Goal: Task Accomplishment & Management: Complete application form

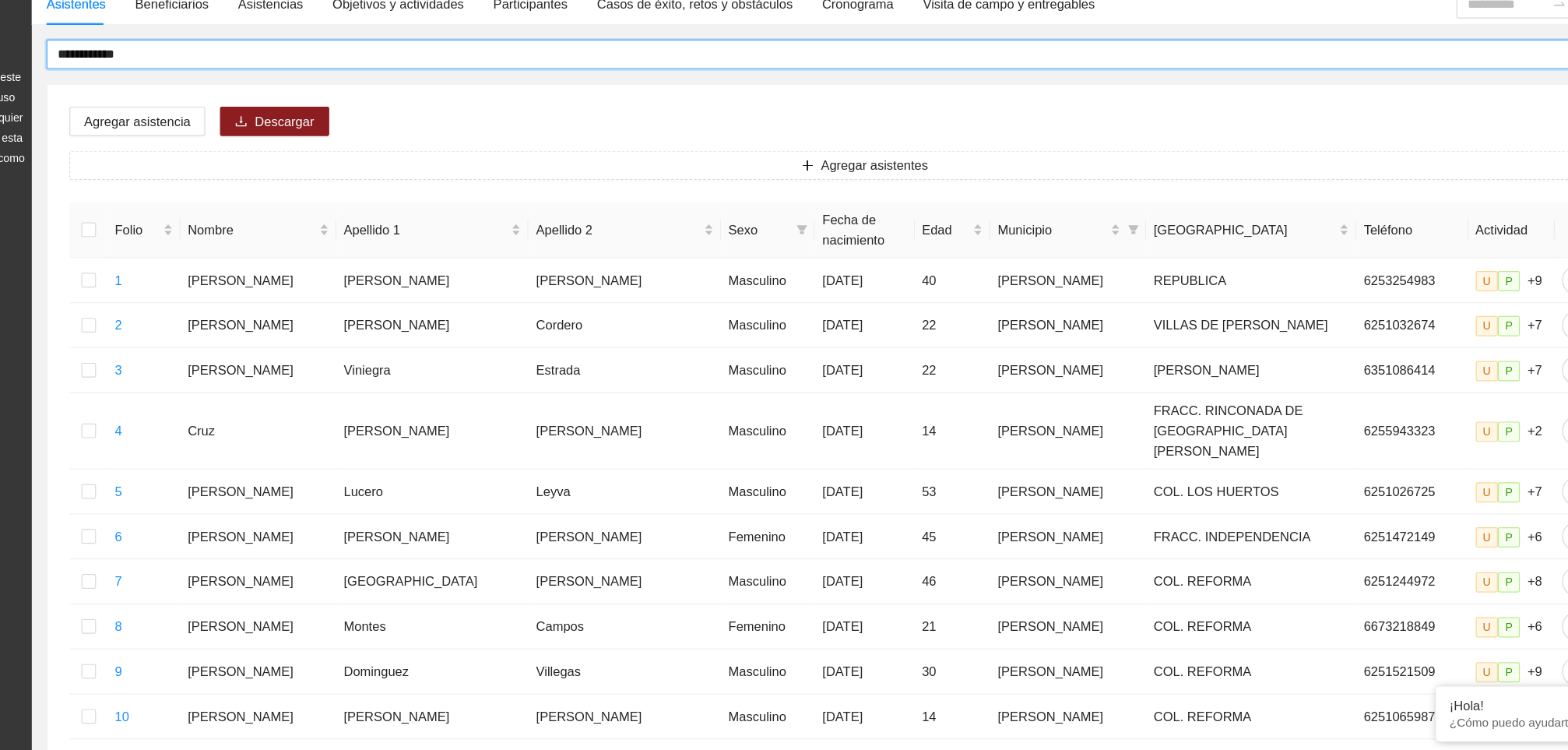
drag, startPoint x: 268, startPoint y: 161, endPoint x: 126, endPoint y: 167, distance: 142.1
click at [115, 167] on section "**********" at bounding box center [784, 638] width 1568 height 1319
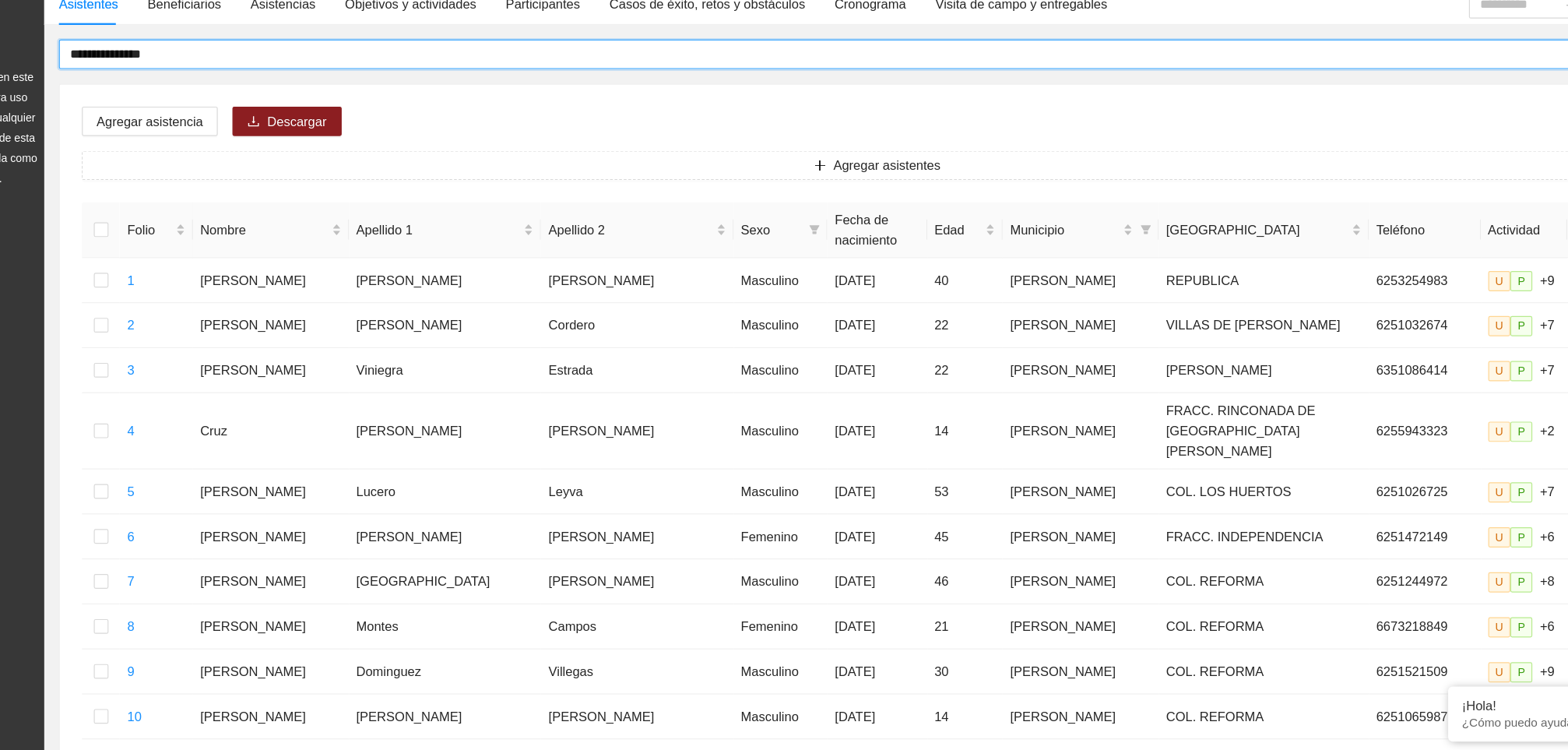
type input "**********"
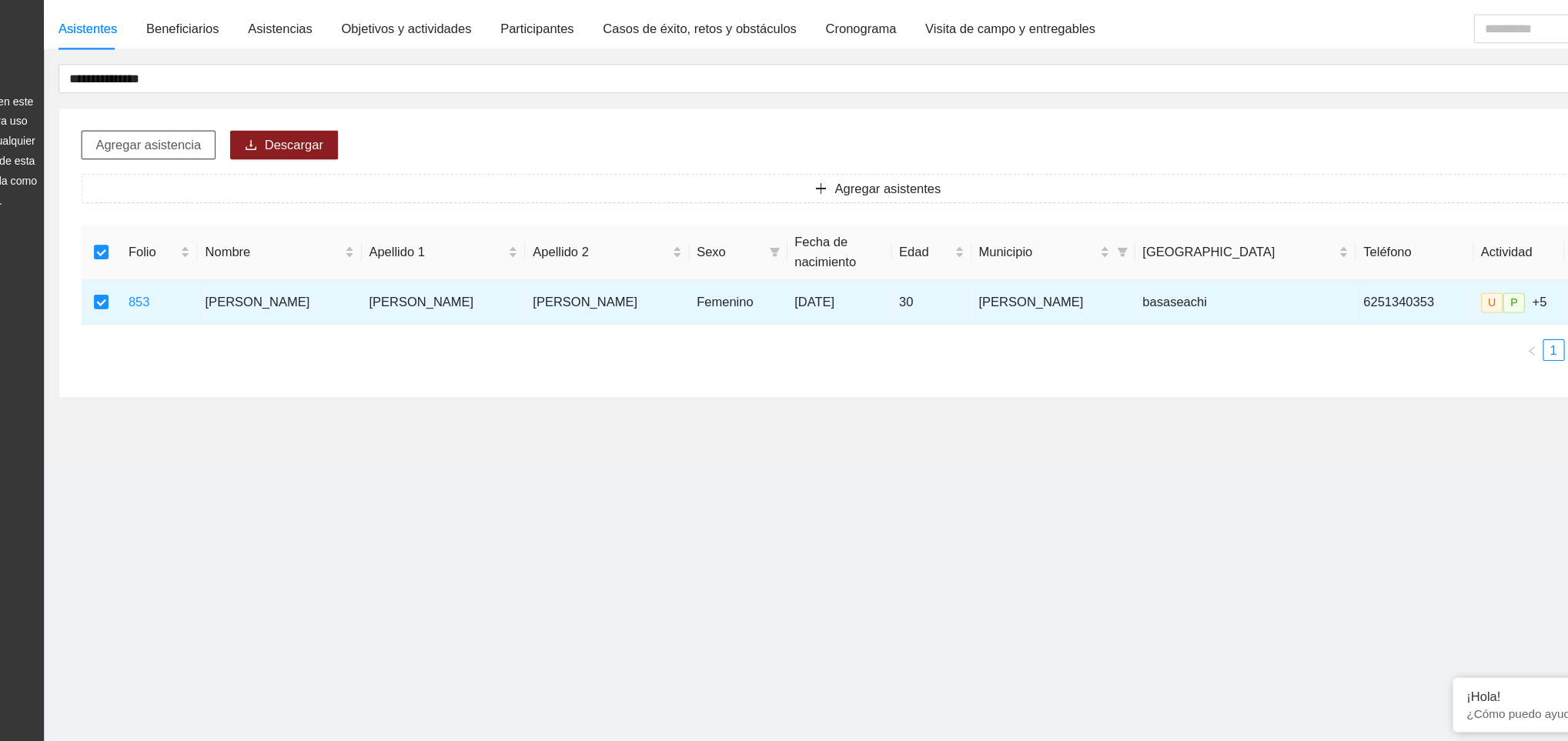
click at [266, 245] on button "Agregar asistencia" at bounding box center [242, 235] width 114 height 25
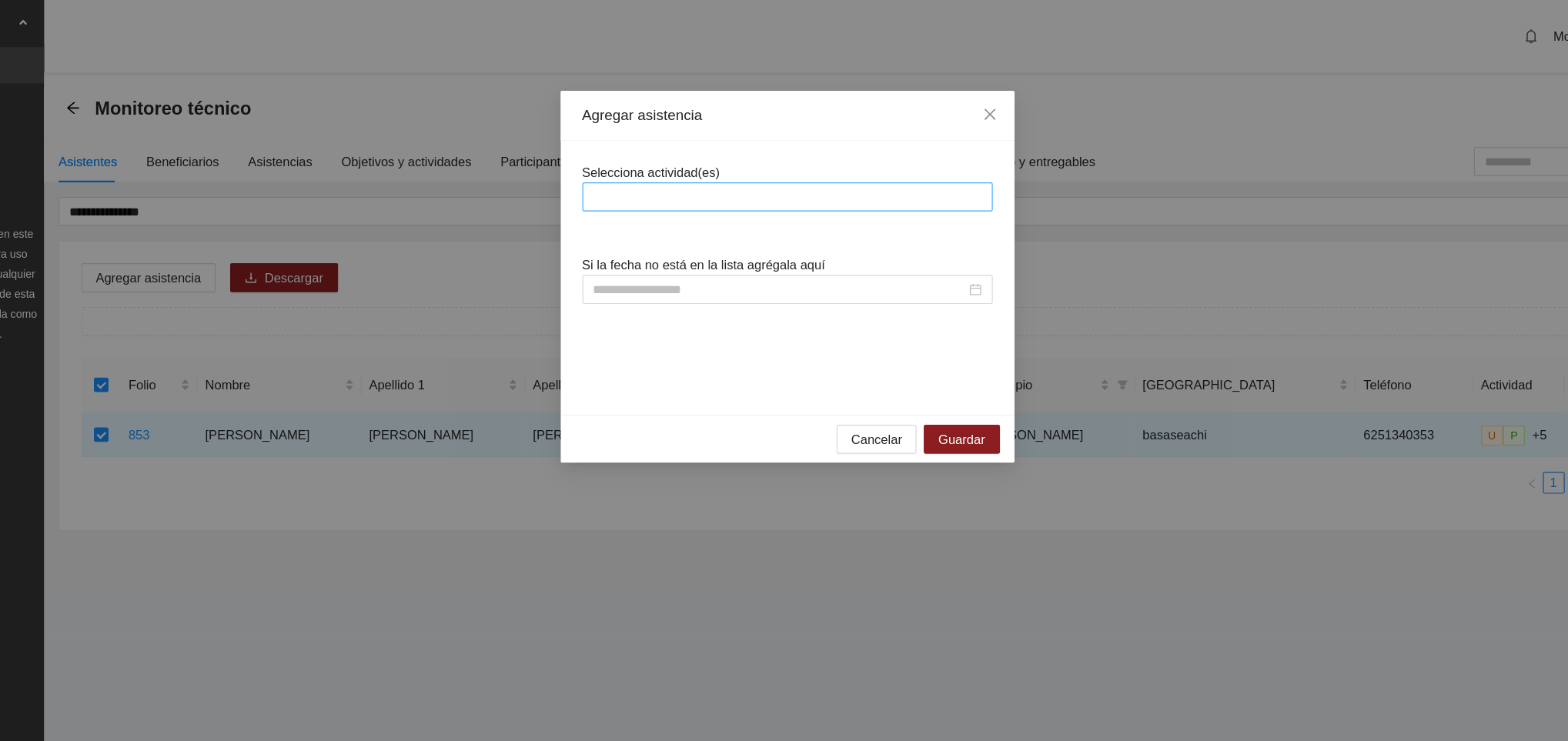
click at [668, 165] on div at bounding box center [784, 167] width 340 height 19
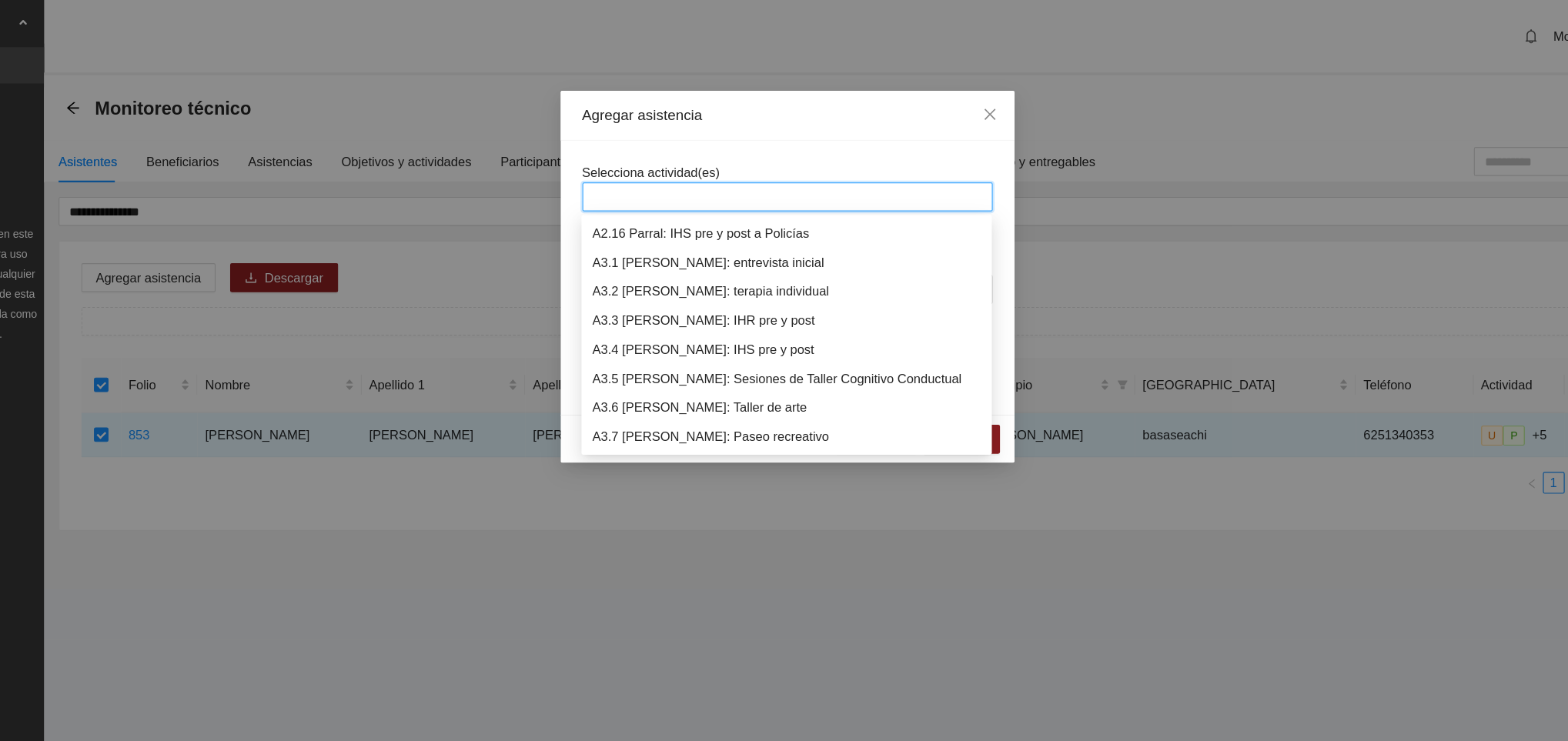
scroll to position [862, 0]
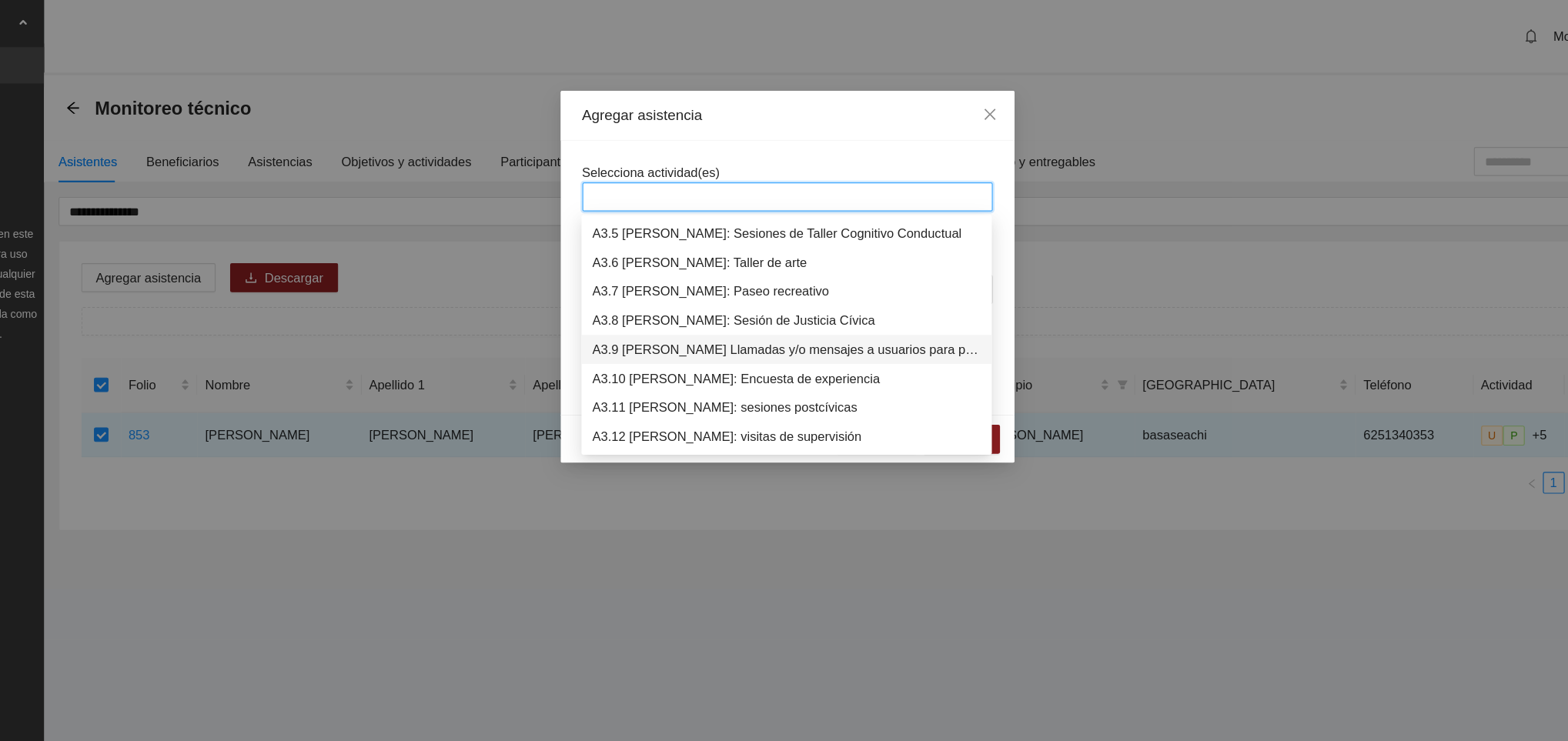
click at [714, 301] on div "A3.9 [PERSON_NAME] Llamadas y/o mensajes a usuarios para programación, seguimie…" at bounding box center [783, 296] width 329 height 17
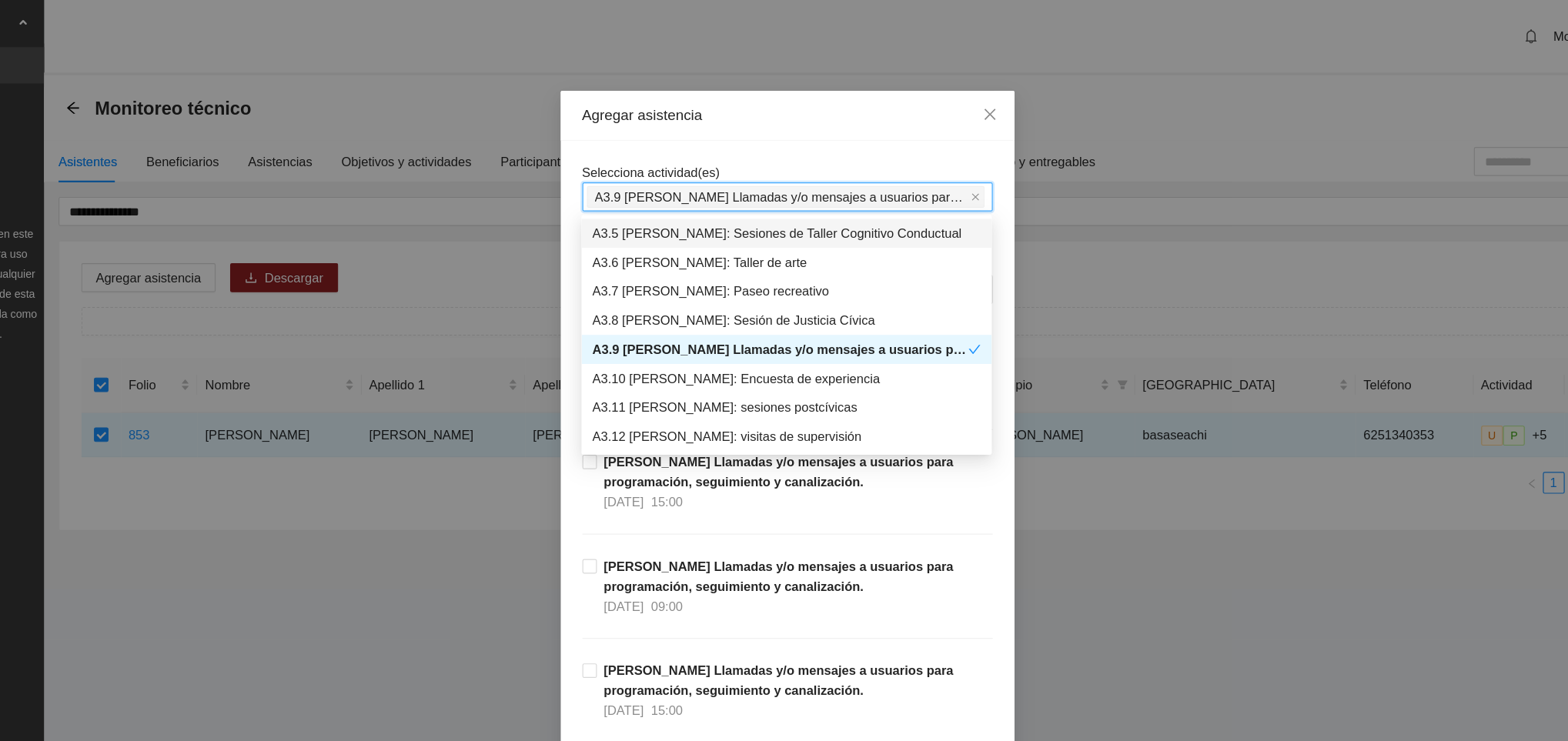
click at [732, 113] on div "Agregar asistencia" at bounding box center [784, 98] width 385 height 42
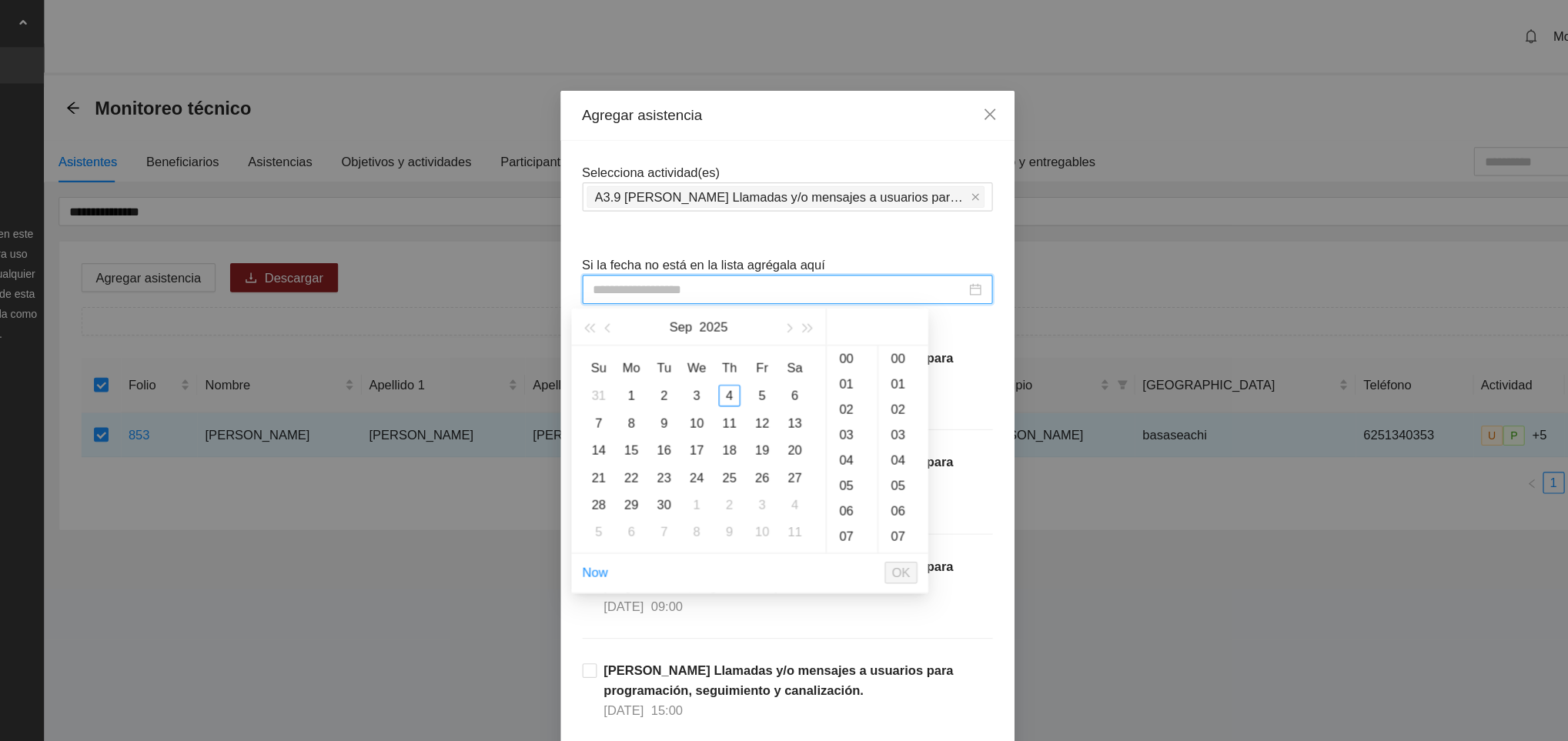
click at [652, 245] on input at bounding box center [777, 245] width 315 height 17
click at [739, 332] on div "4" at bounding box center [735, 335] width 19 height 19
click at [841, 298] on div "09" at bounding box center [839, 304] width 43 height 22
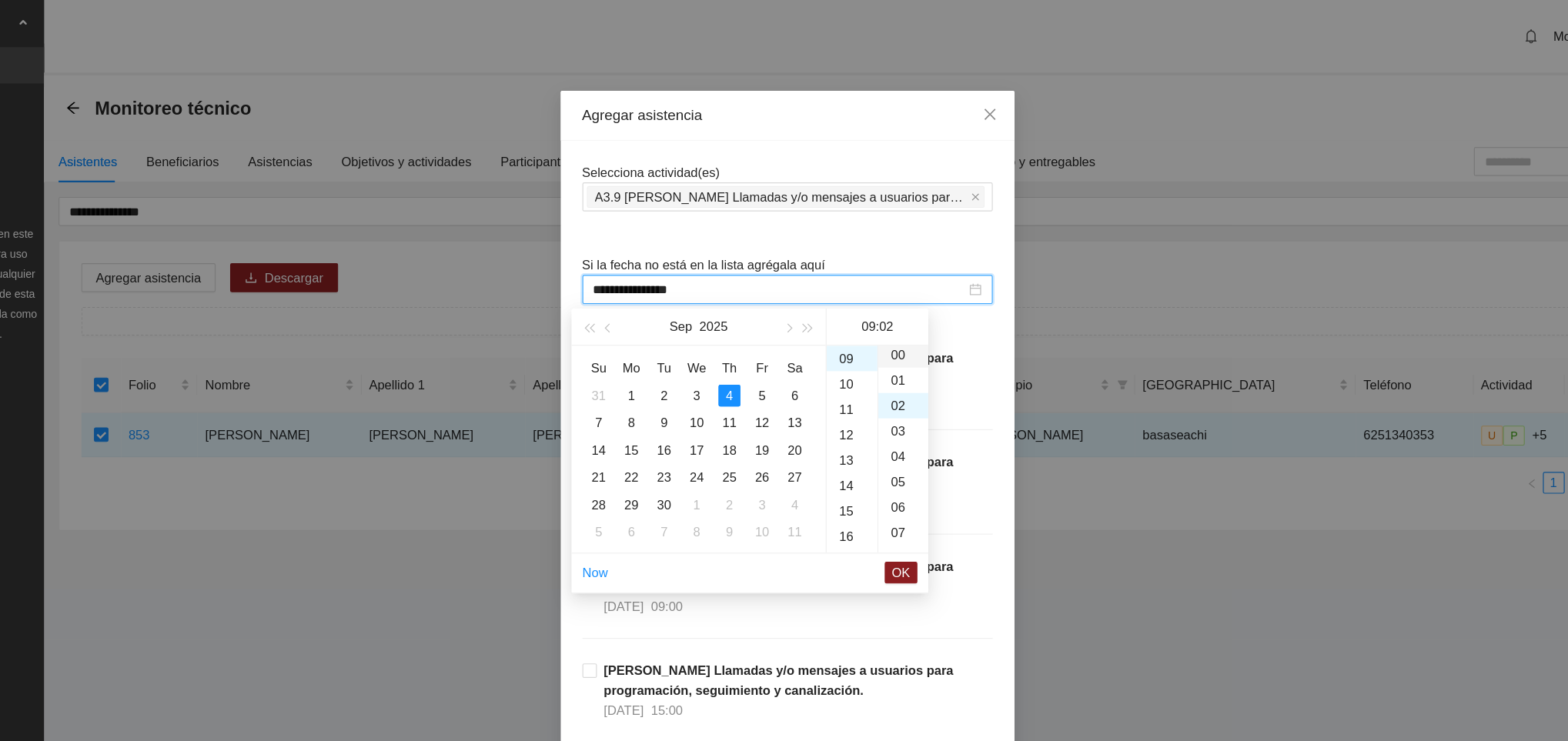
click at [878, 301] on div "00" at bounding box center [882, 301] width 42 height 22
type input "**********"
click at [882, 480] on span "OK" at bounding box center [881, 486] width 15 height 17
click at [878, 487] on span "OK" at bounding box center [881, 486] width 15 height 17
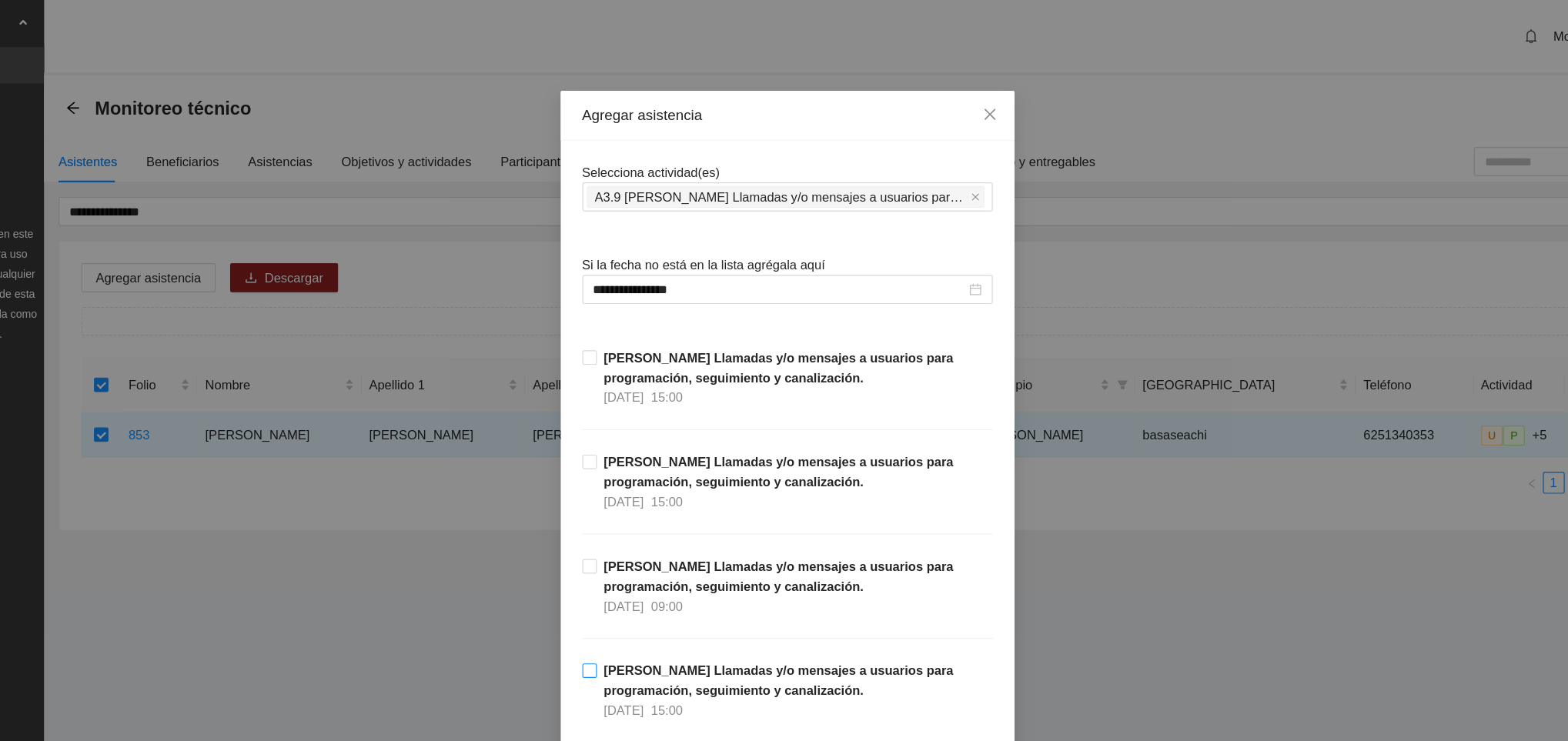
click at [912, 594] on span "[PERSON_NAME] Llamadas y/o mensajes a usuarios para programación, seguimiento y…" at bounding box center [790, 585] width 336 height 51
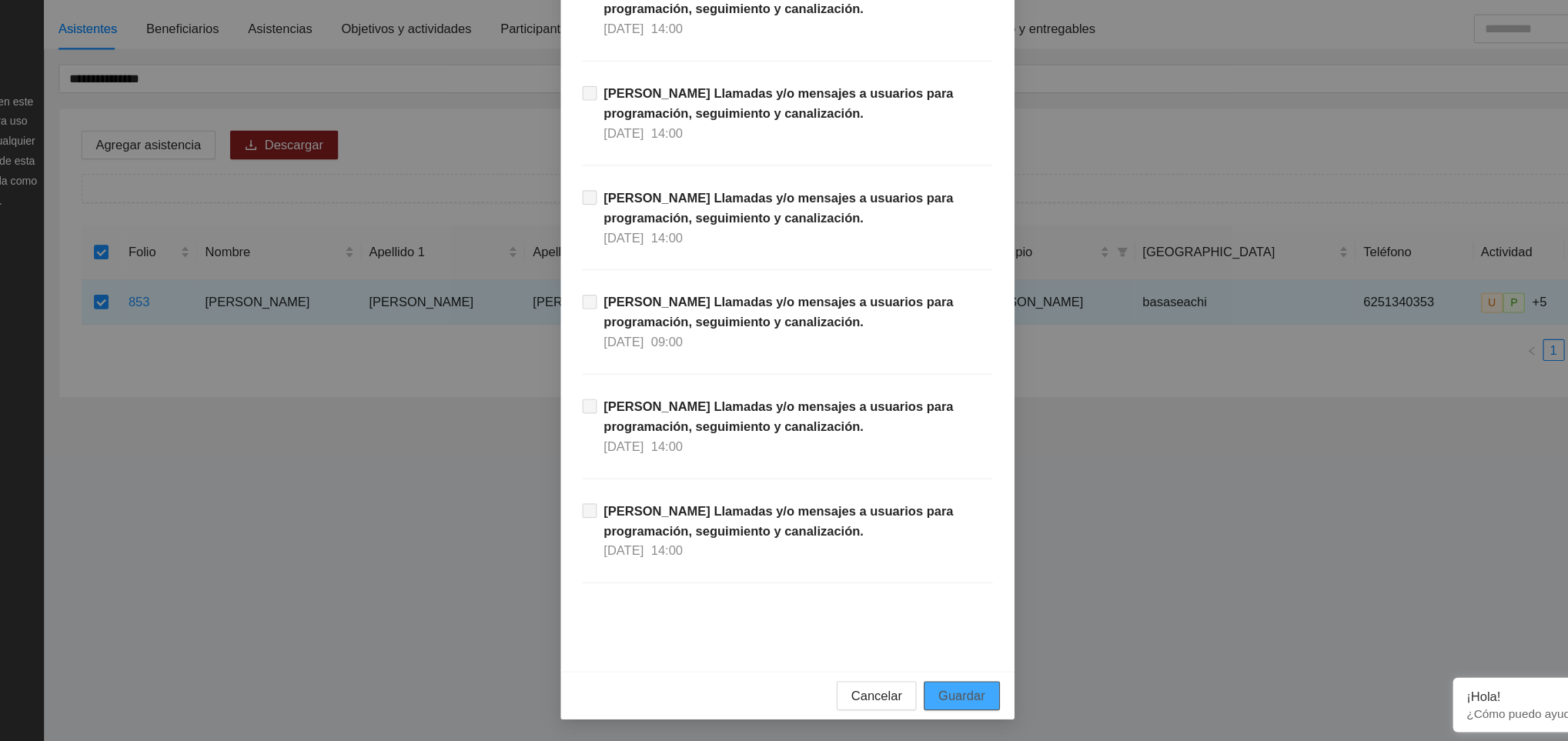
drag, startPoint x: 912, startPoint y: 594, endPoint x: 916, endPoint y: 702, distance: 108.1
click at [916, 702] on span "Guardar" at bounding box center [931, 702] width 39 height 17
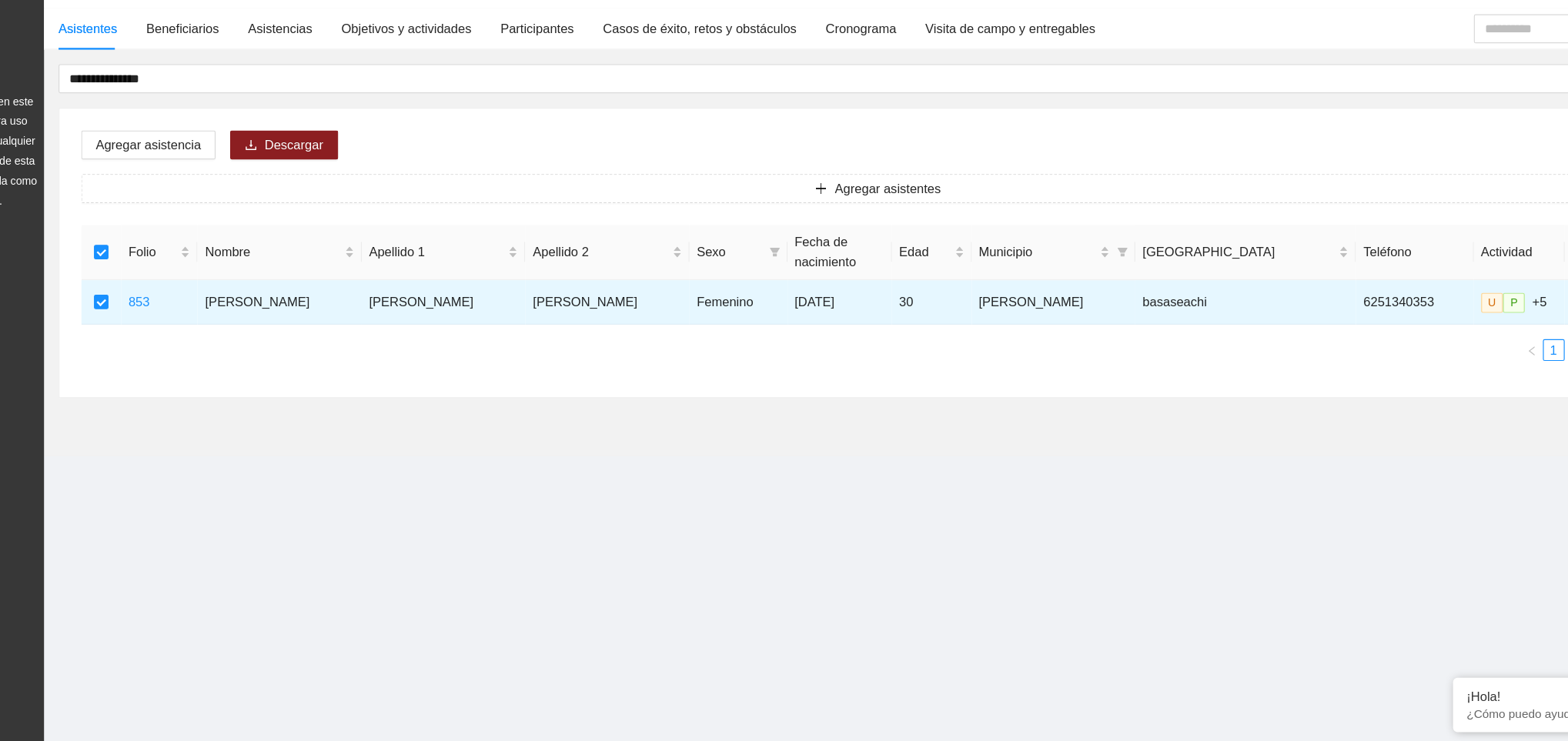
click at [916, 702] on section "**********" at bounding box center [784, 370] width 1568 height 741
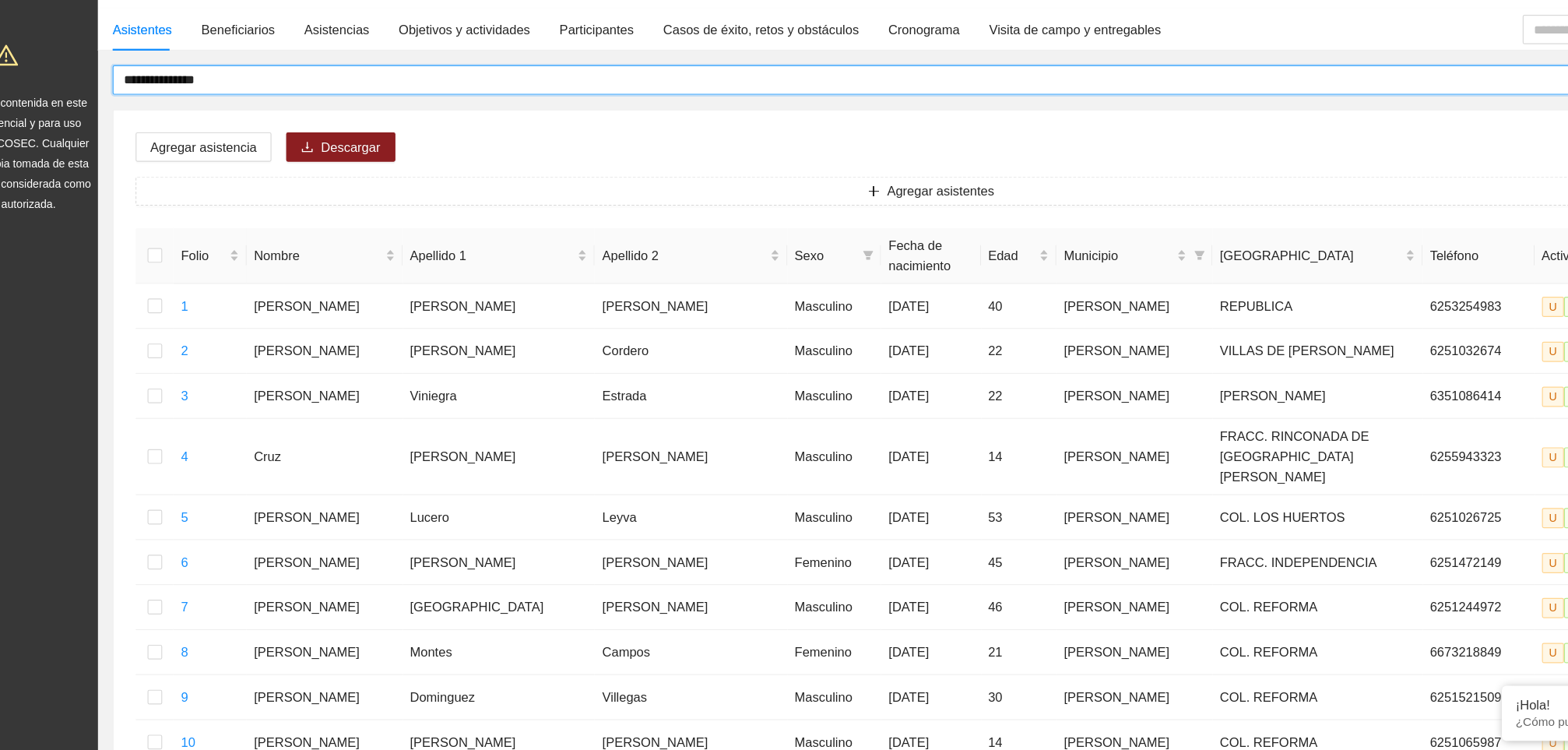
drag, startPoint x: 278, startPoint y: 186, endPoint x: 73, endPoint y: 189, distance: 205.0
click at [68, 189] on section "**********" at bounding box center [784, 659] width 1568 height 1319
type input "**********"
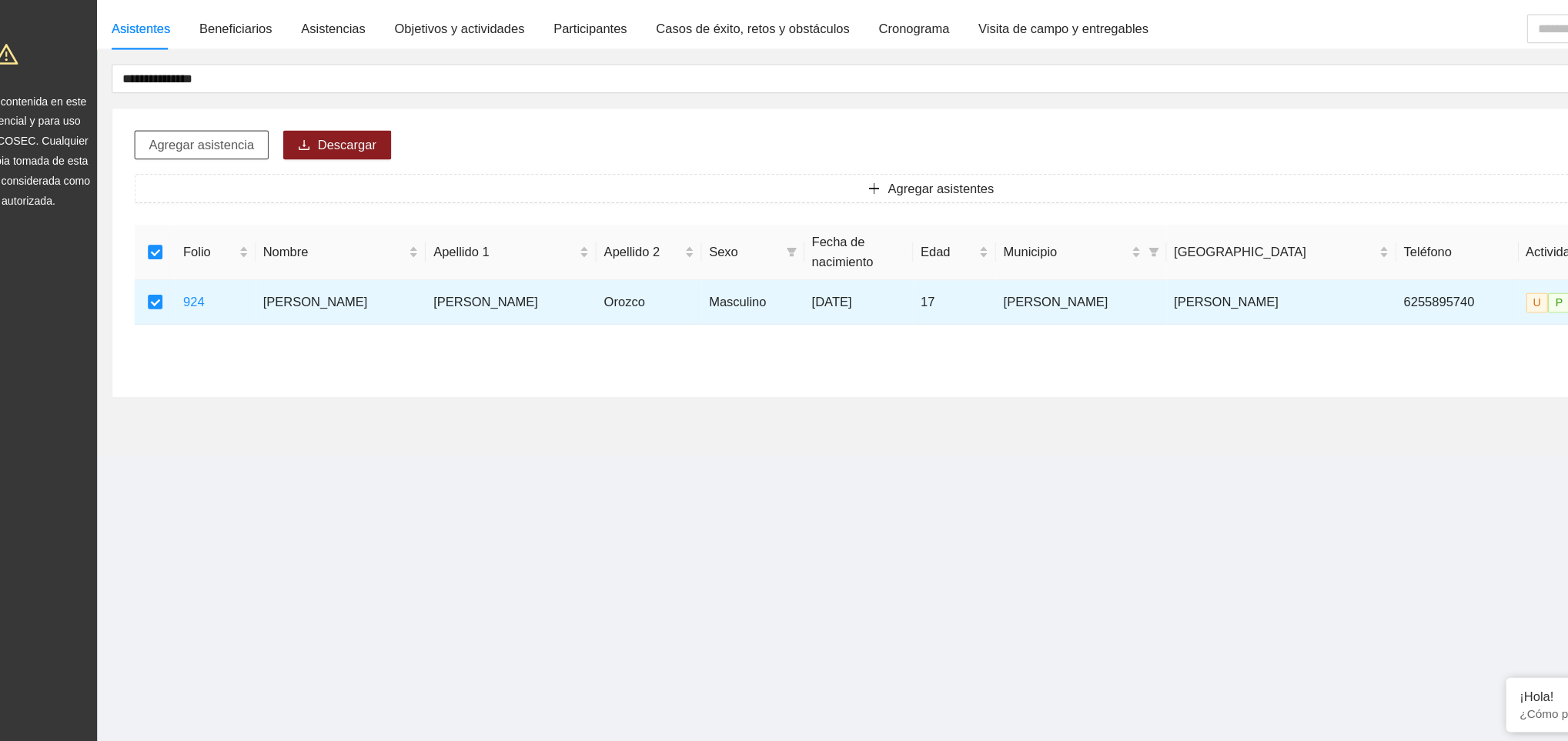
click at [248, 231] on span "Agregar asistencia" at bounding box center [242, 235] width 89 height 17
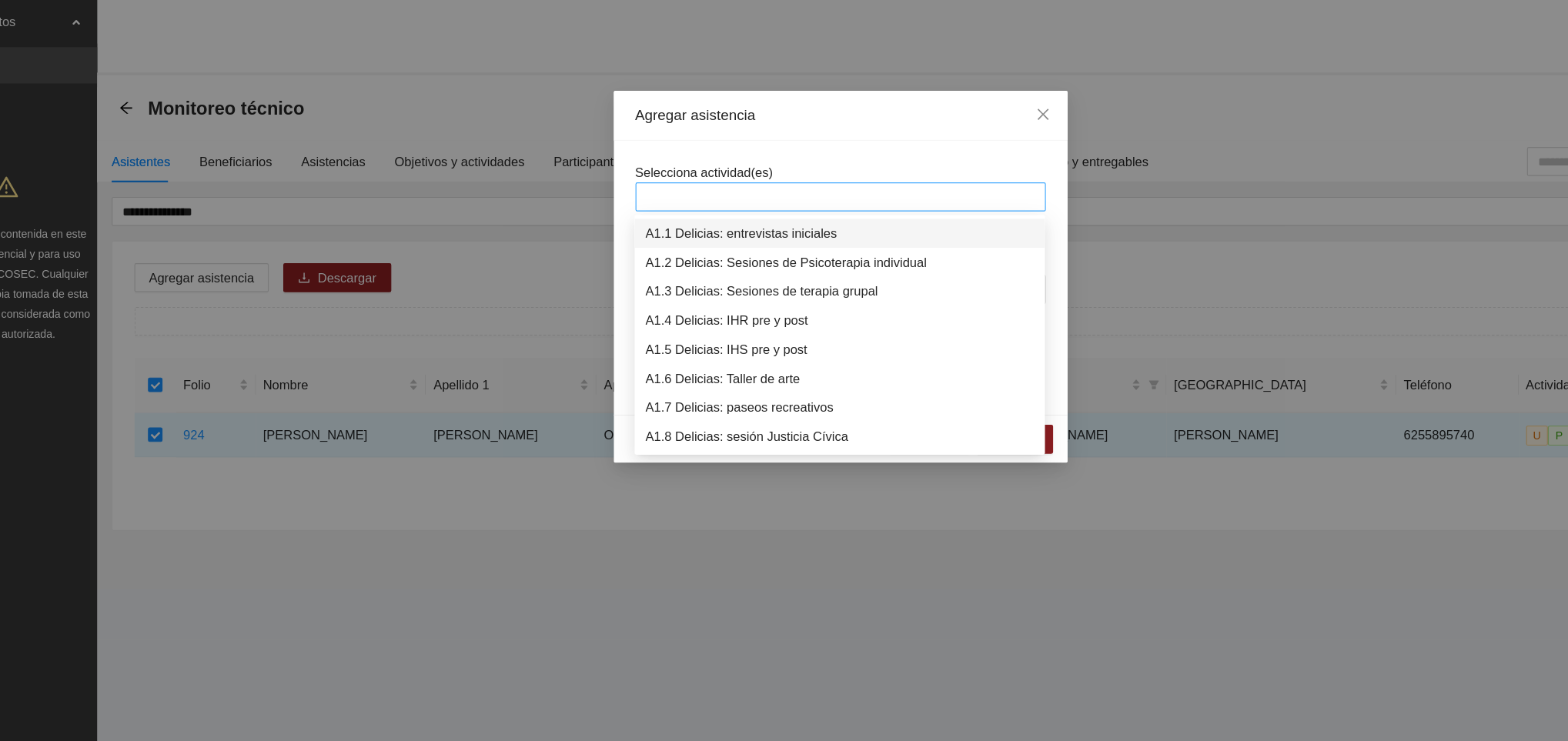
click at [632, 170] on div at bounding box center [784, 167] width 340 height 19
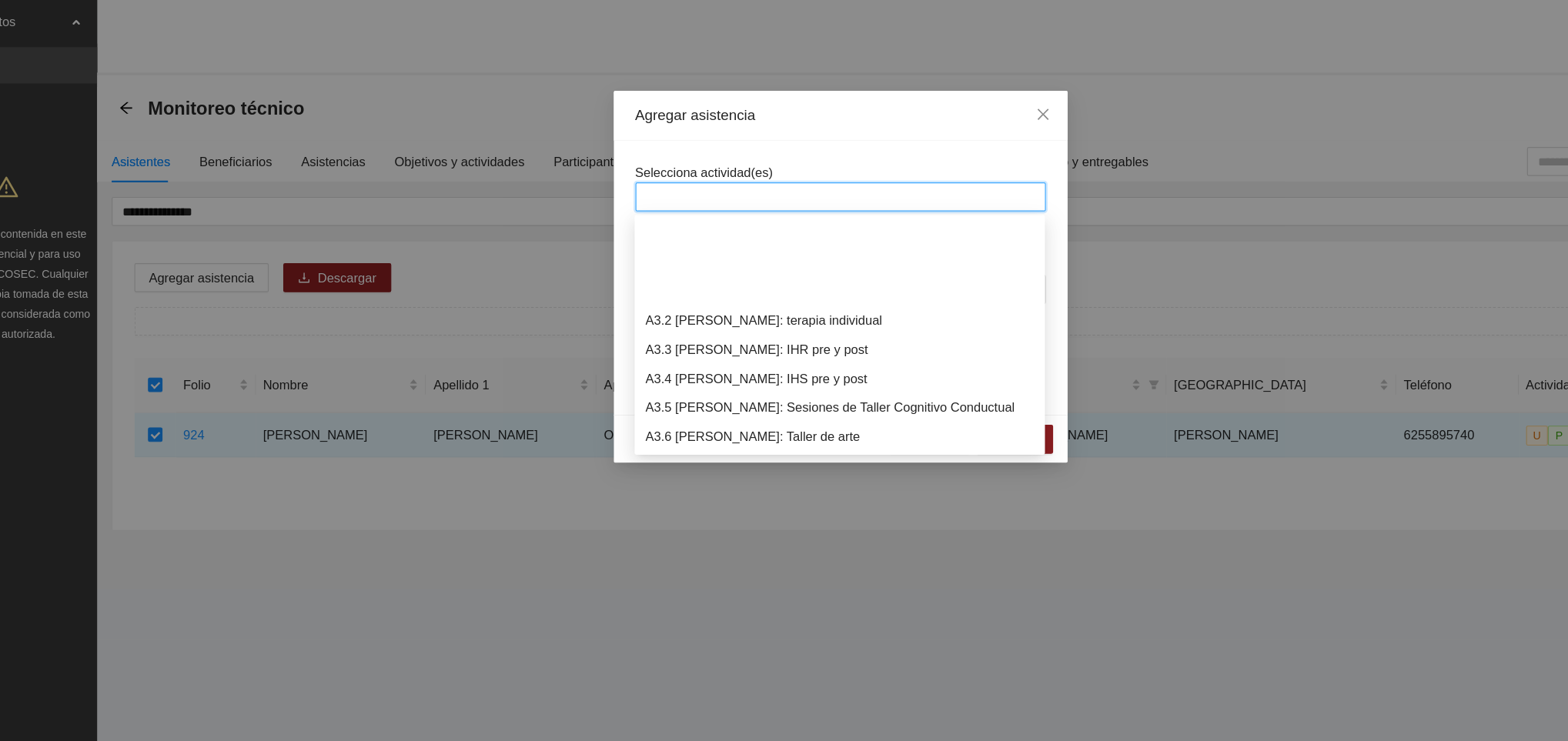
scroll to position [813, 0]
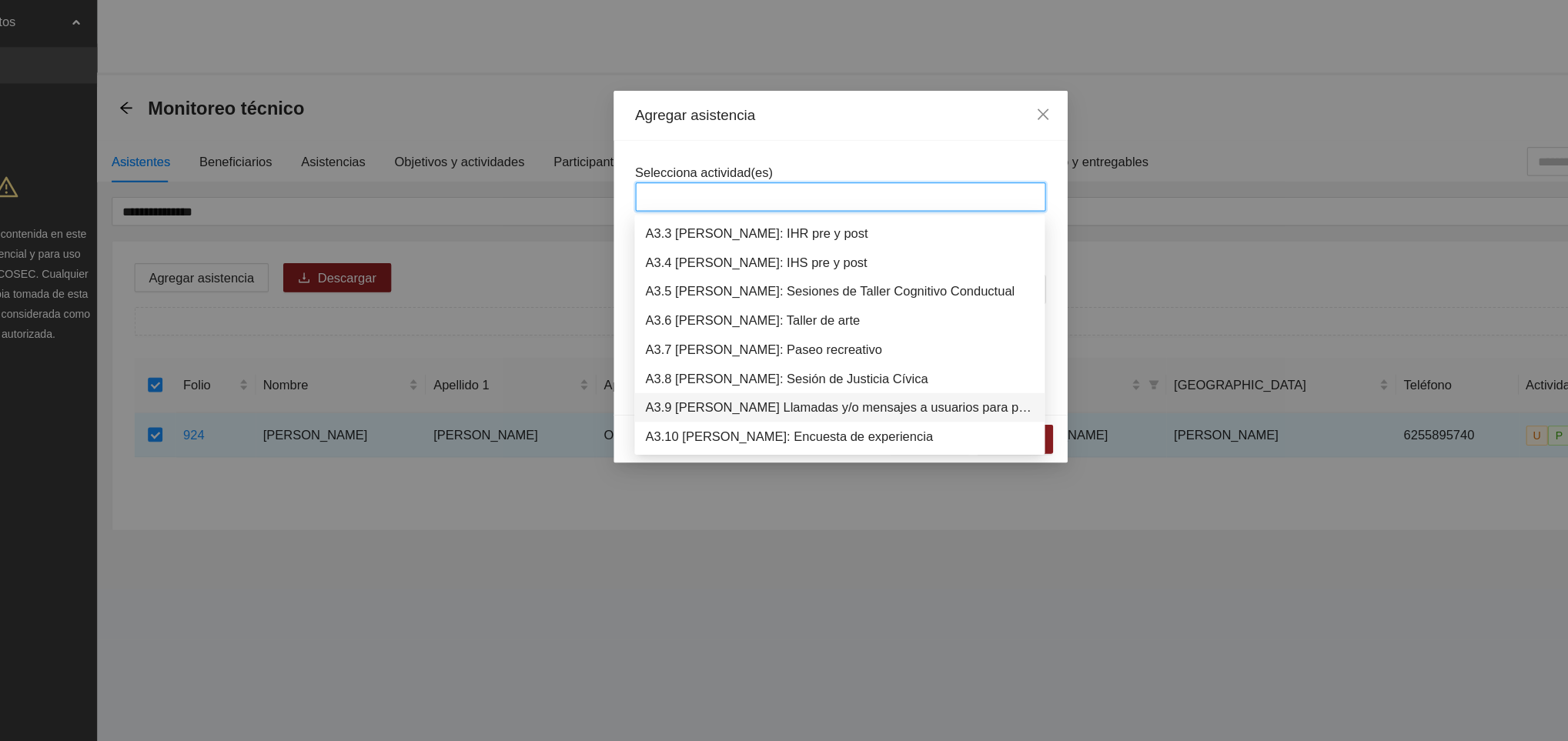
click at [711, 346] on div "A3.9 [PERSON_NAME] Llamadas y/o mensajes a usuarios para programación, seguimie…" at bounding box center [783, 345] width 329 height 17
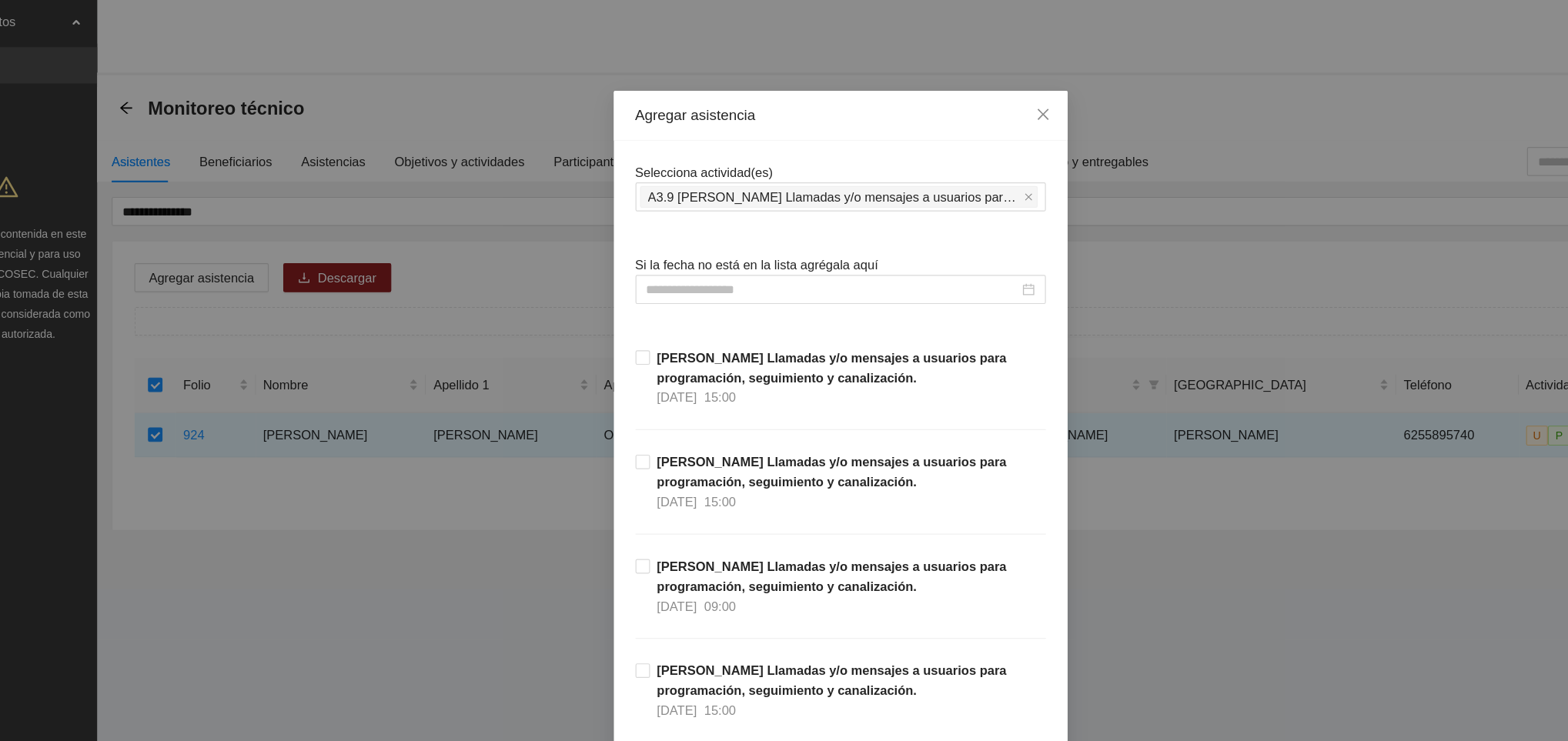
click at [663, 250] on input at bounding box center [777, 245] width 315 height 17
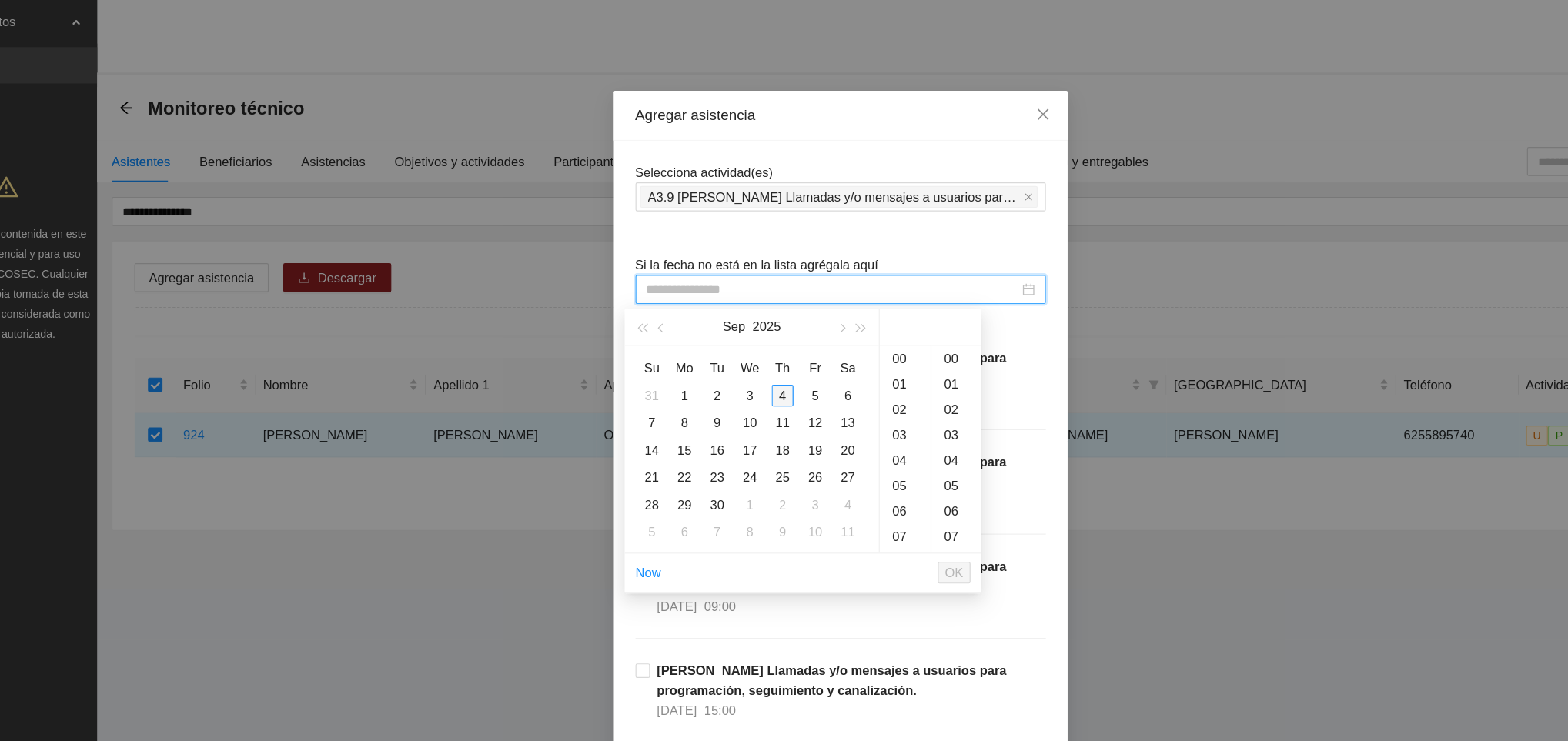
click at [732, 333] on div "4" at bounding box center [735, 335] width 19 height 19
click at [834, 318] on div "08" at bounding box center [839, 322] width 43 height 22
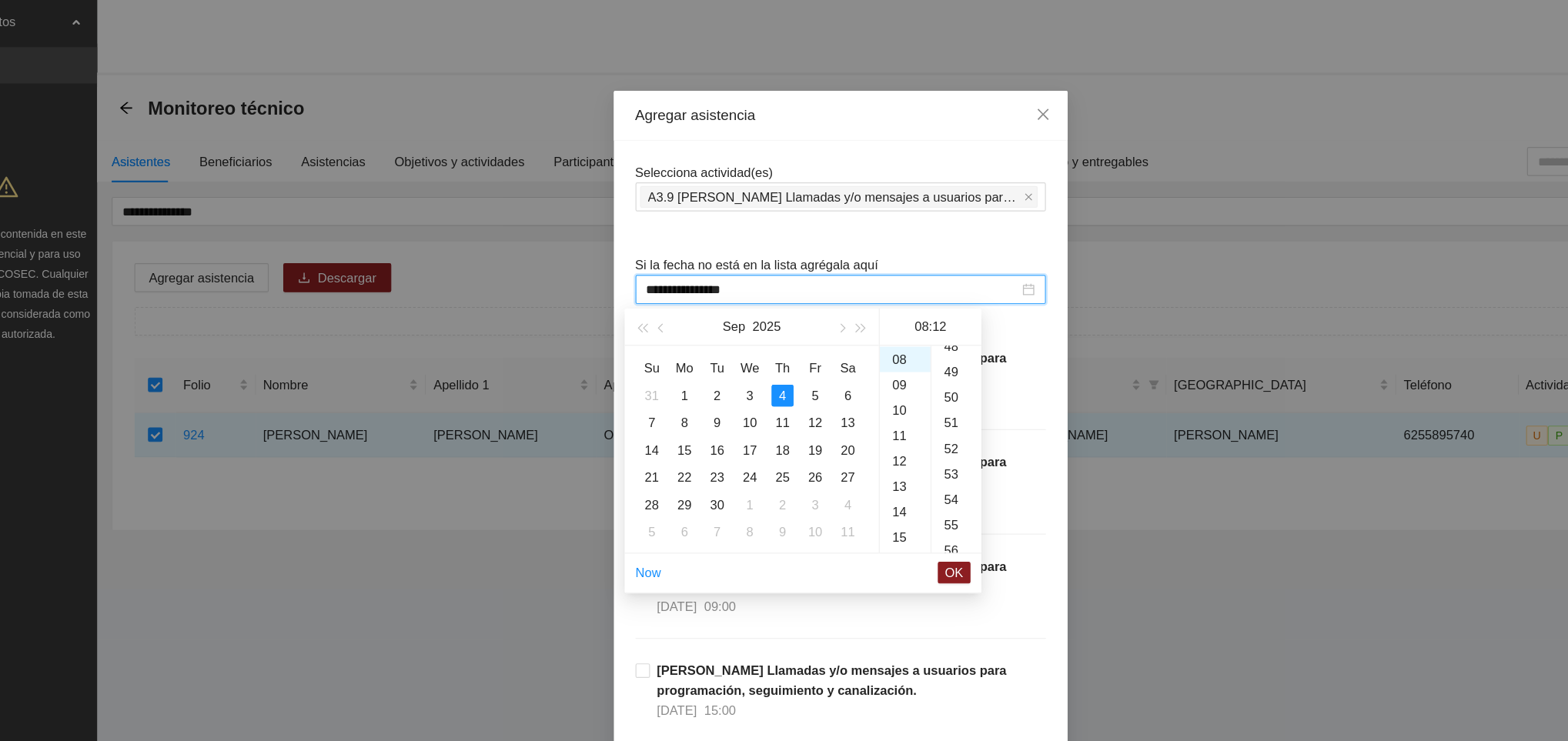
scroll to position [1152, 0]
click at [875, 292] on div "53" at bounding box center [882, 294] width 42 height 22
click at [873, 344] on div "55" at bounding box center [882, 348] width 42 height 22
type input "**********"
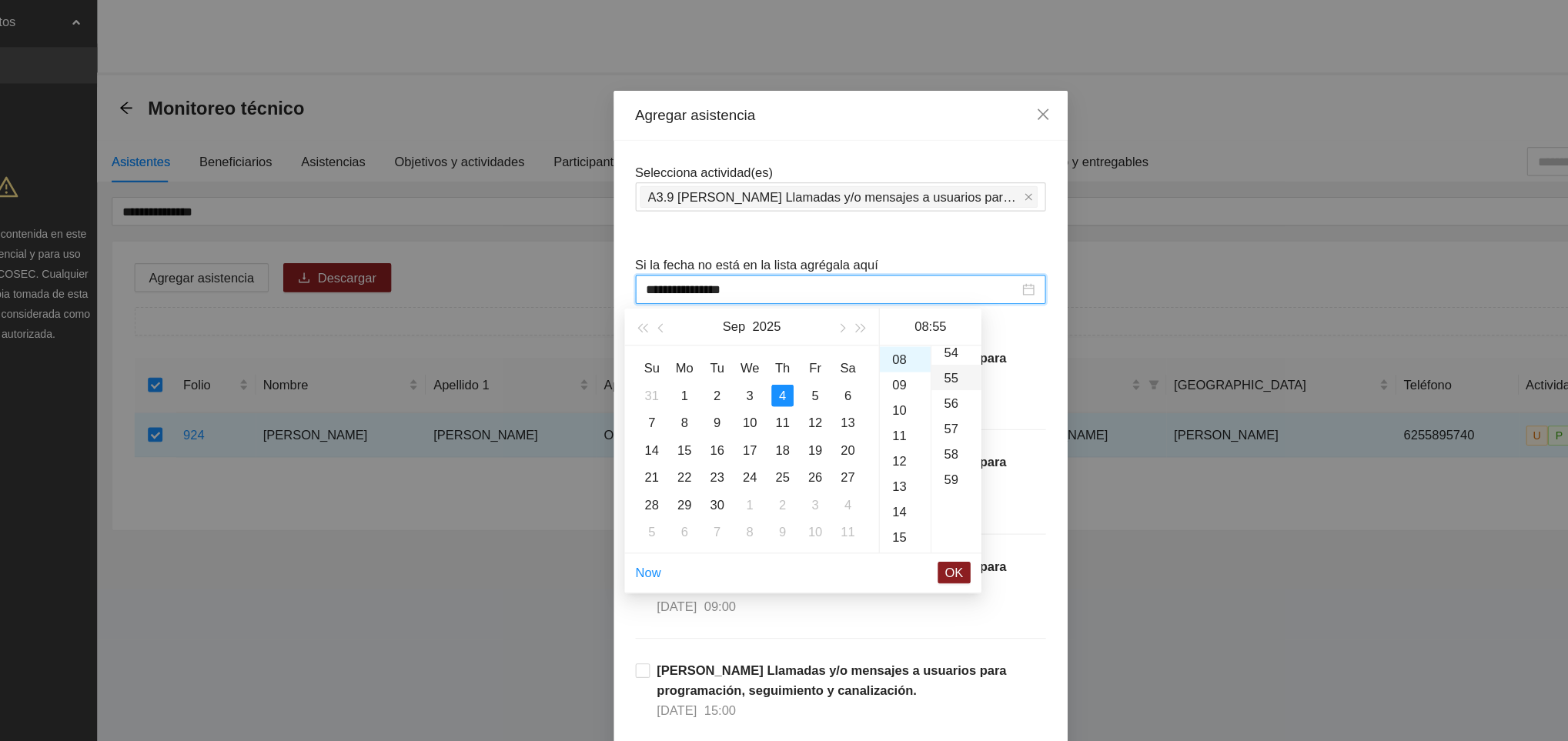
scroll to position [1184, 0]
click at [878, 487] on span "OK" at bounding box center [881, 486] width 15 height 17
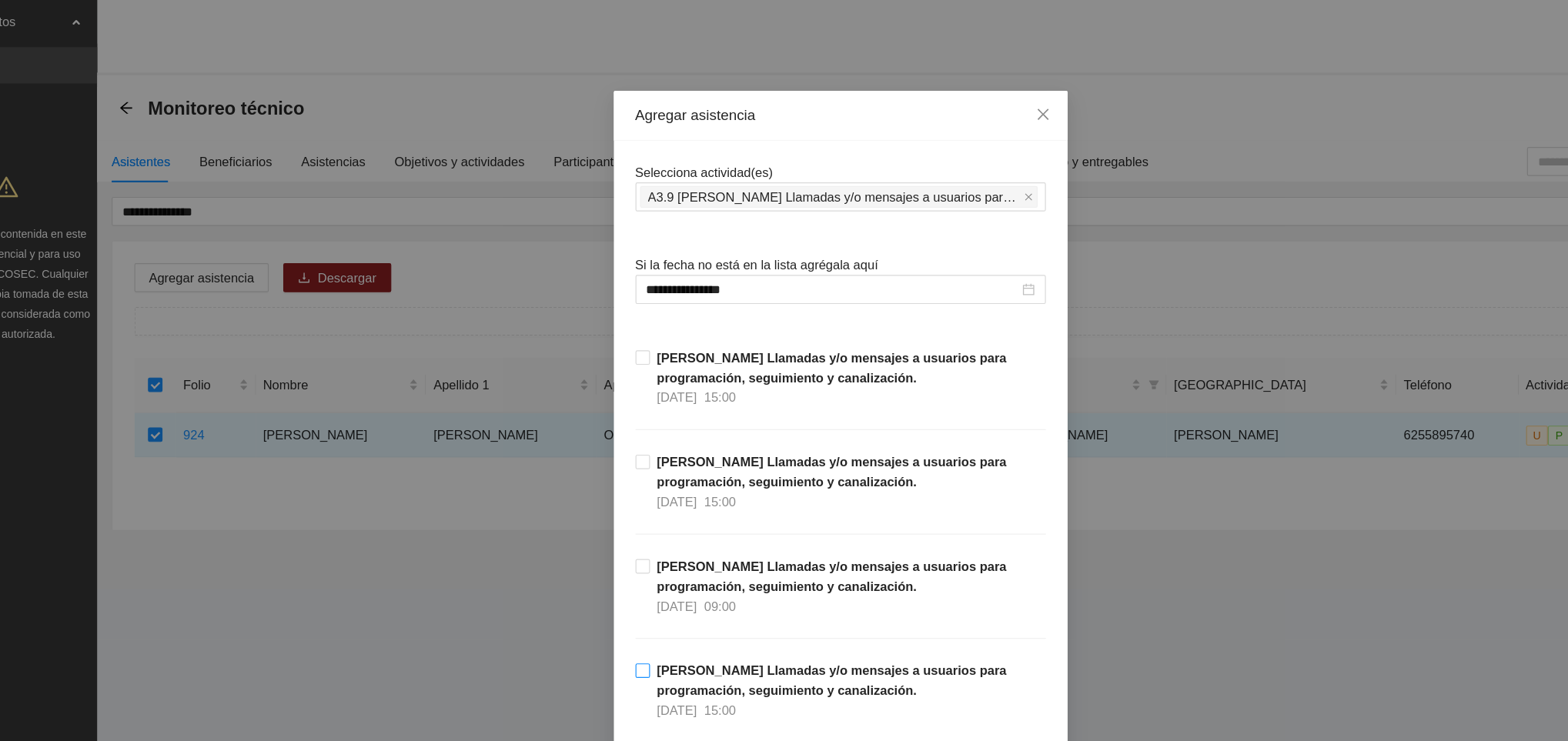
click at [905, 573] on span "[PERSON_NAME] Llamadas y/o mensajes a usuarios para programación, seguimiento y…" at bounding box center [790, 585] width 336 height 51
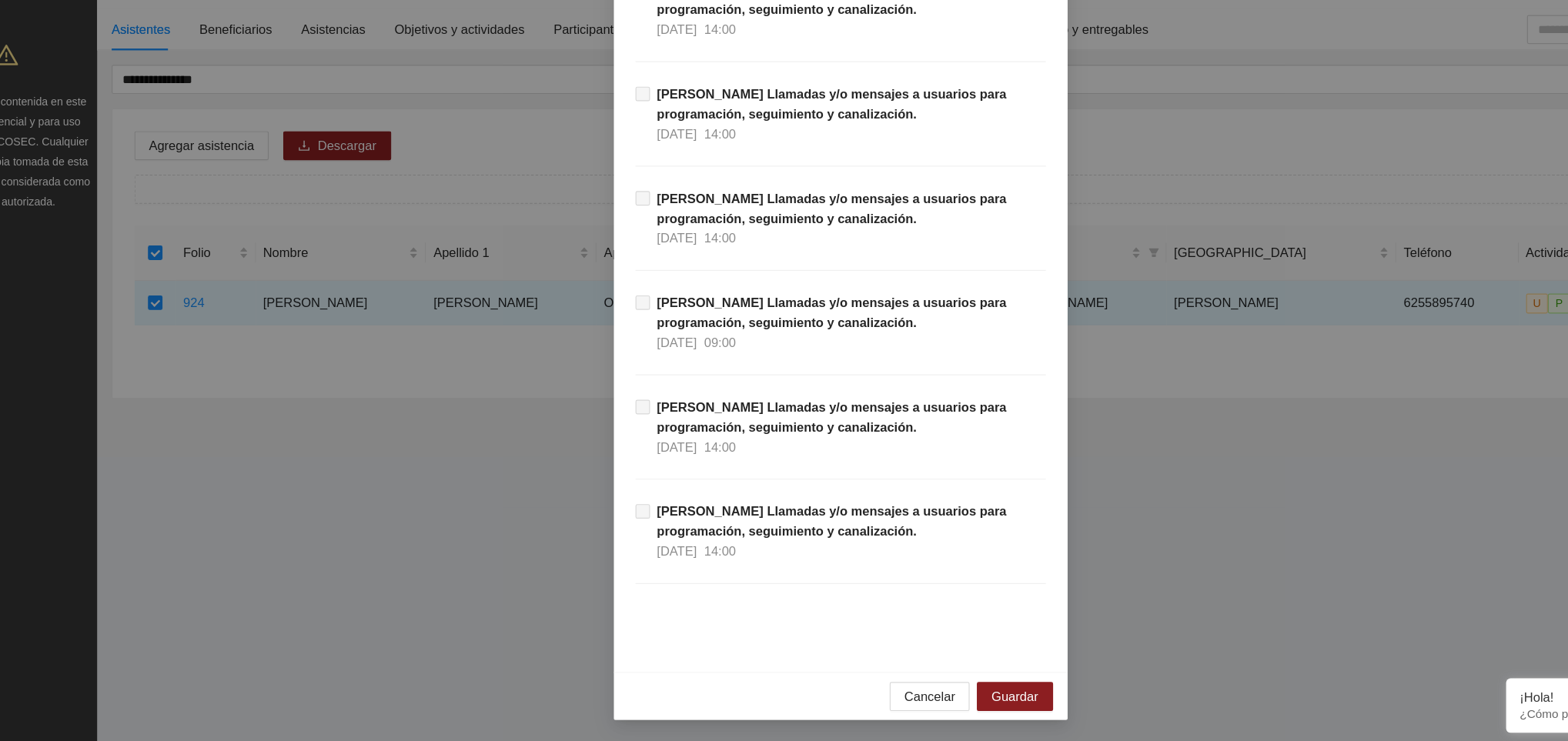
scroll to position [0, 0]
click at [915, 699] on span "Guardar" at bounding box center [931, 702] width 39 height 17
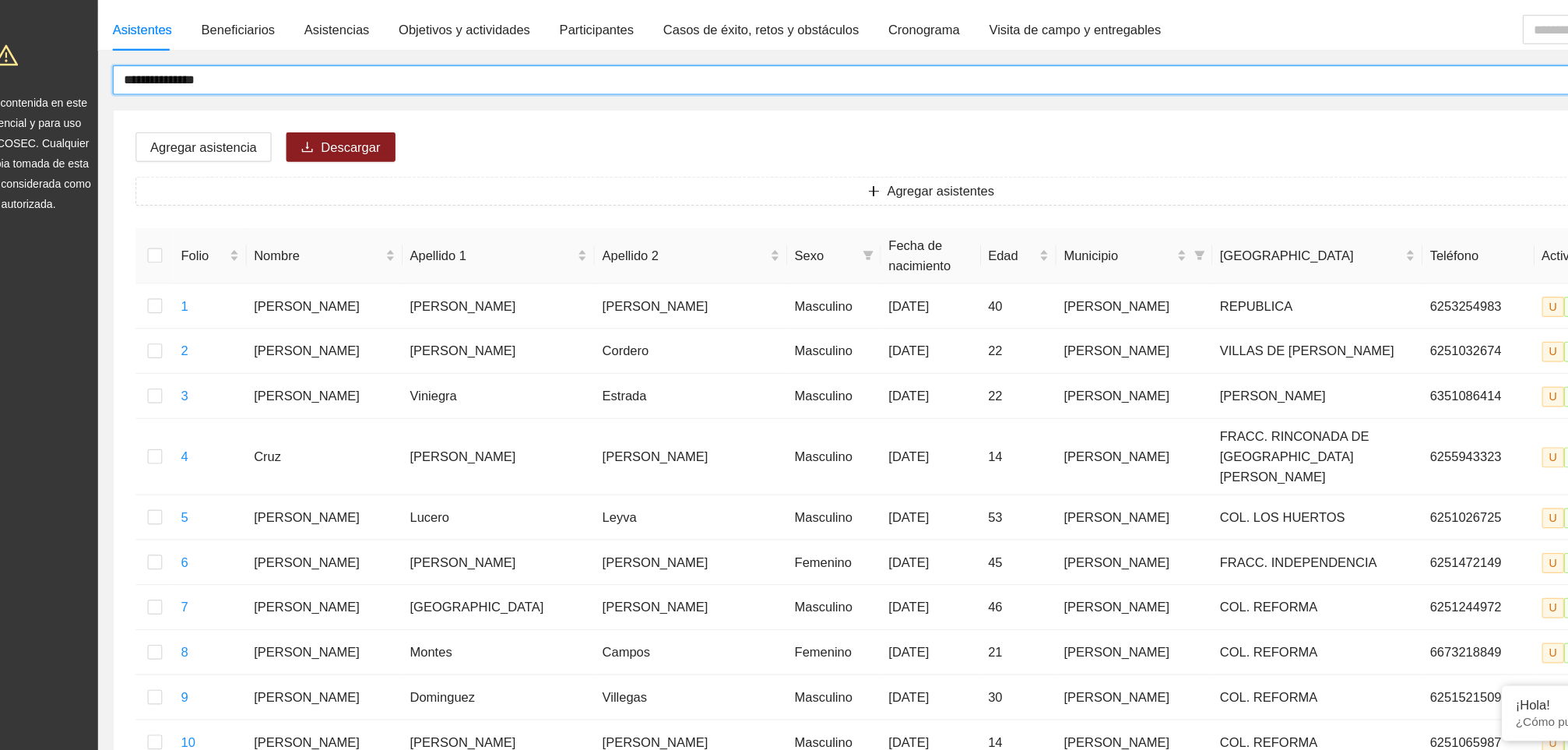
drag, startPoint x: 281, startPoint y: 189, endPoint x: 147, endPoint y: 185, distance: 134.1
click at [147, 185] on section "**********" at bounding box center [784, 659] width 1568 height 1319
type input "**********"
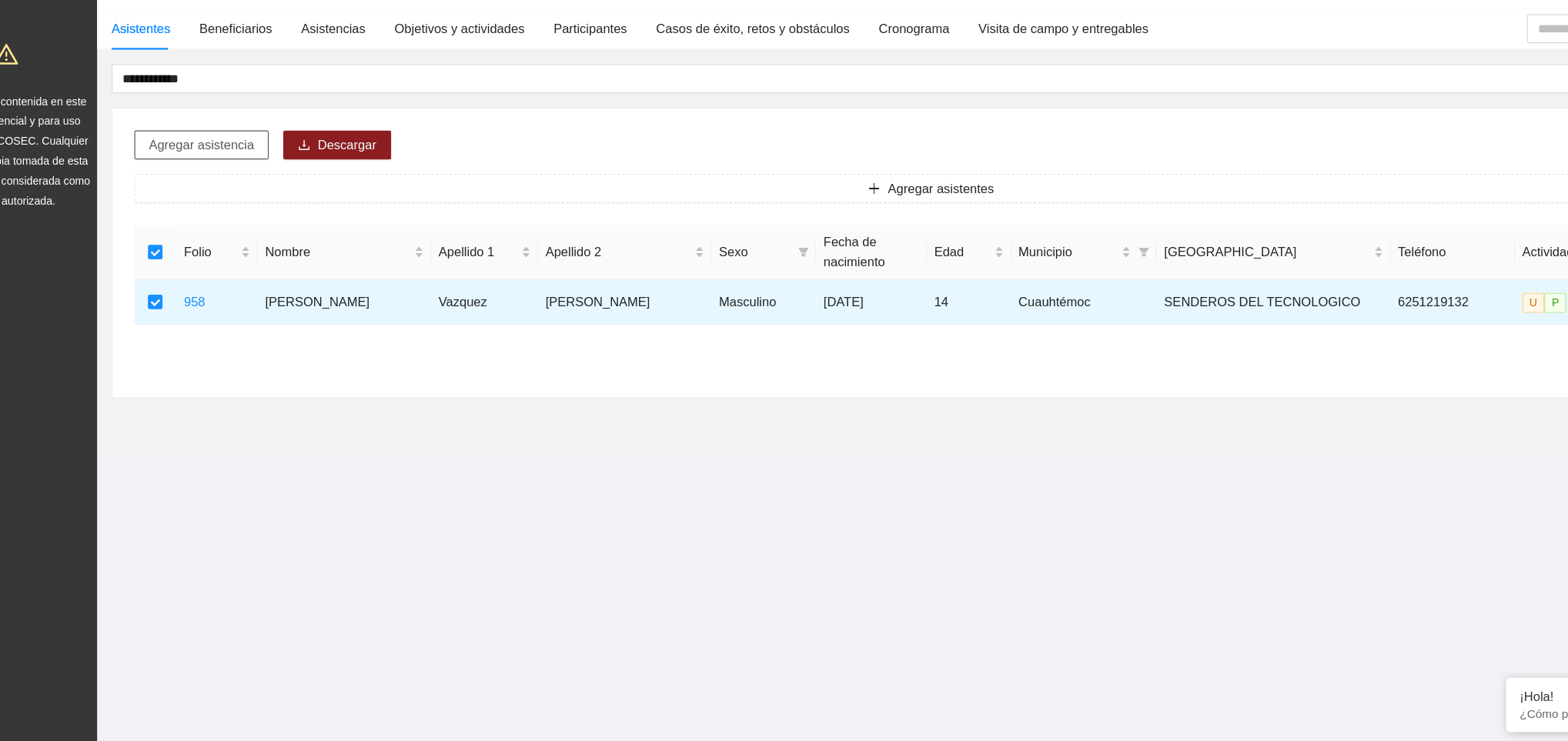
click at [224, 237] on span "Agregar asistencia" at bounding box center [242, 235] width 89 height 17
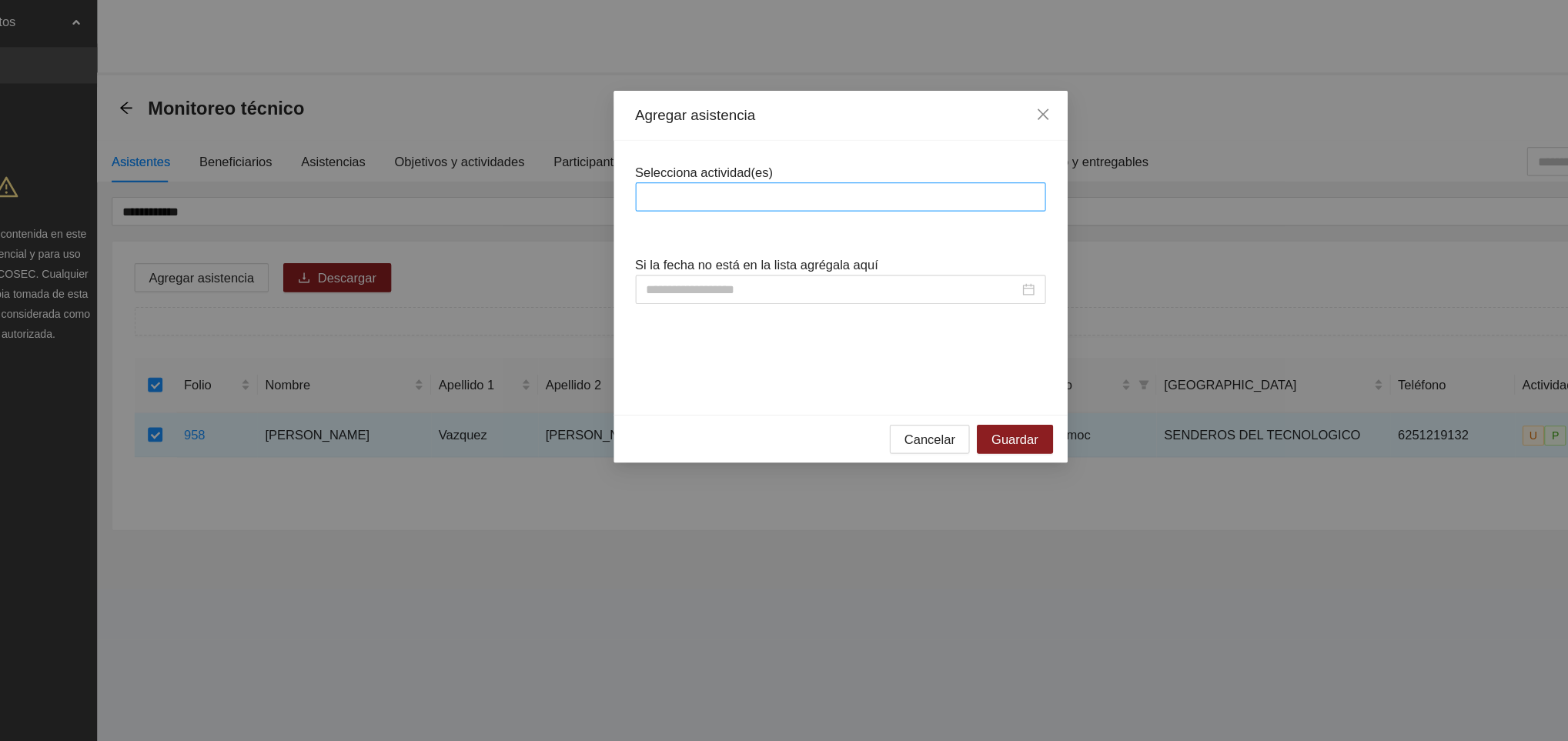
click at [685, 165] on div at bounding box center [784, 167] width 340 height 19
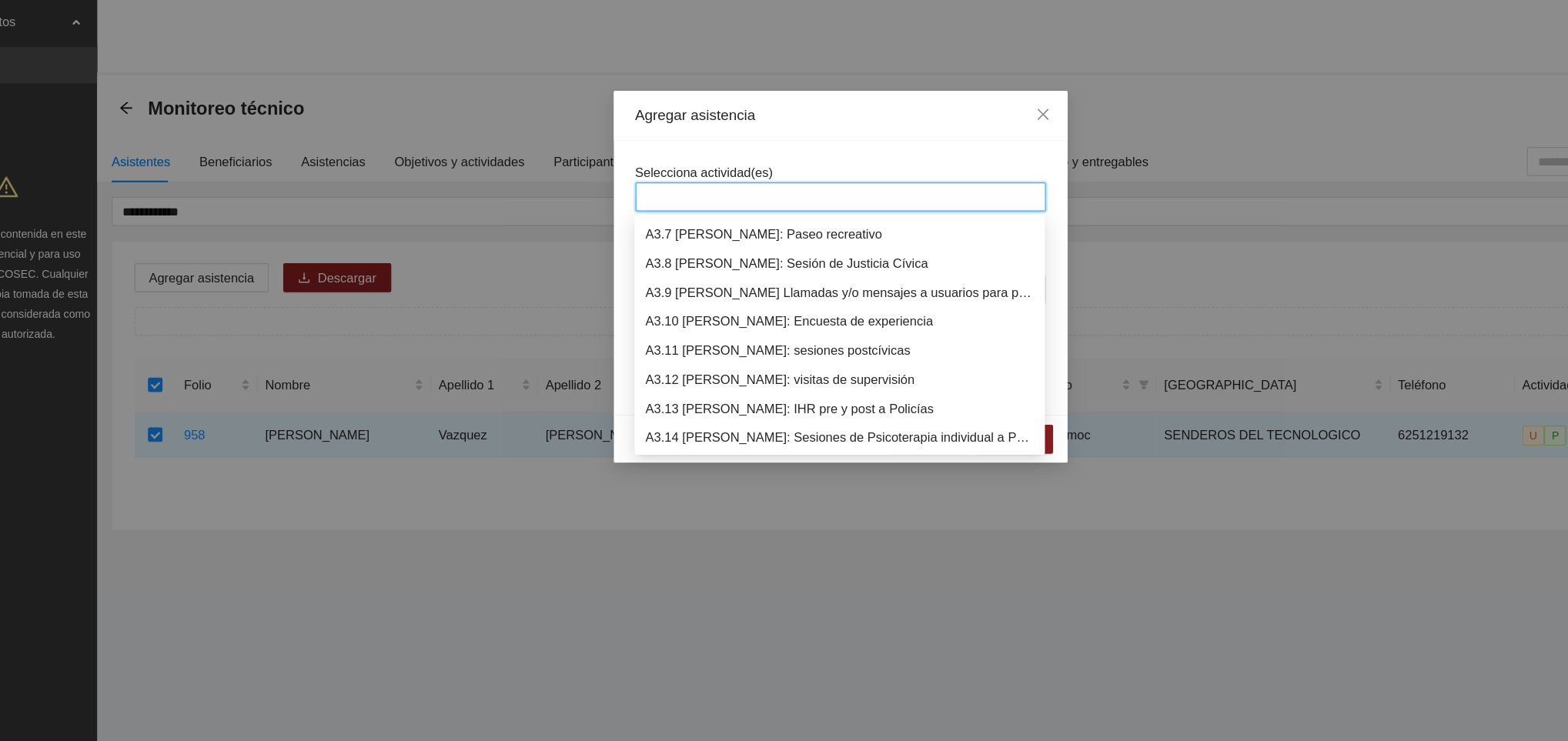
scroll to position [935, 0]
click at [715, 227] on div "A3.9 [PERSON_NAME] Llamadas y/o mensajes a usuarios para programación, seguimie…" at bounding box center [783, 222] width 329 height 17
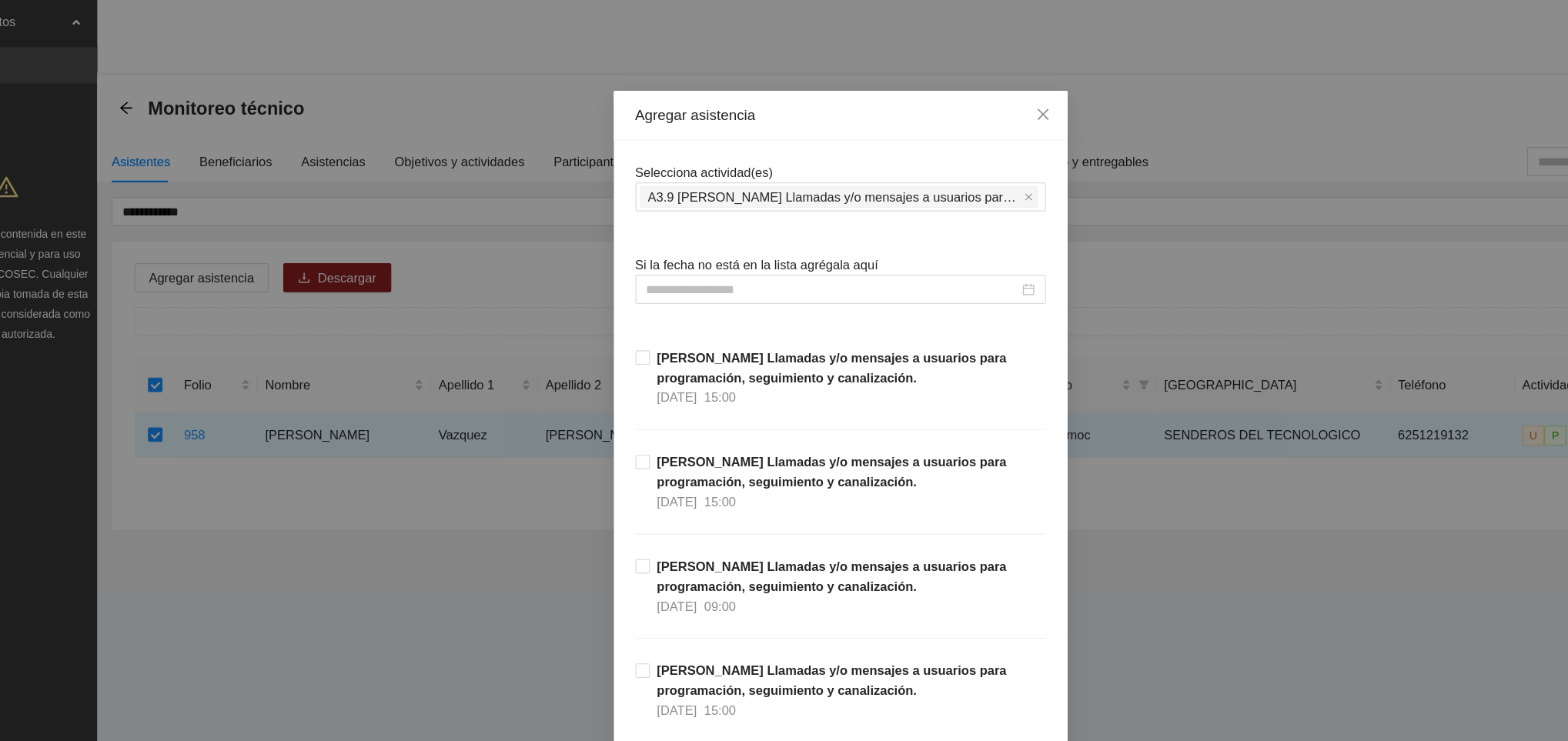
click at [750, 98] on div "Agregar asistencia" at bounding box center [784, 98] width 348 height 17
click at [667, 250] on input at bounding box center [777, 245] width 315 height 17
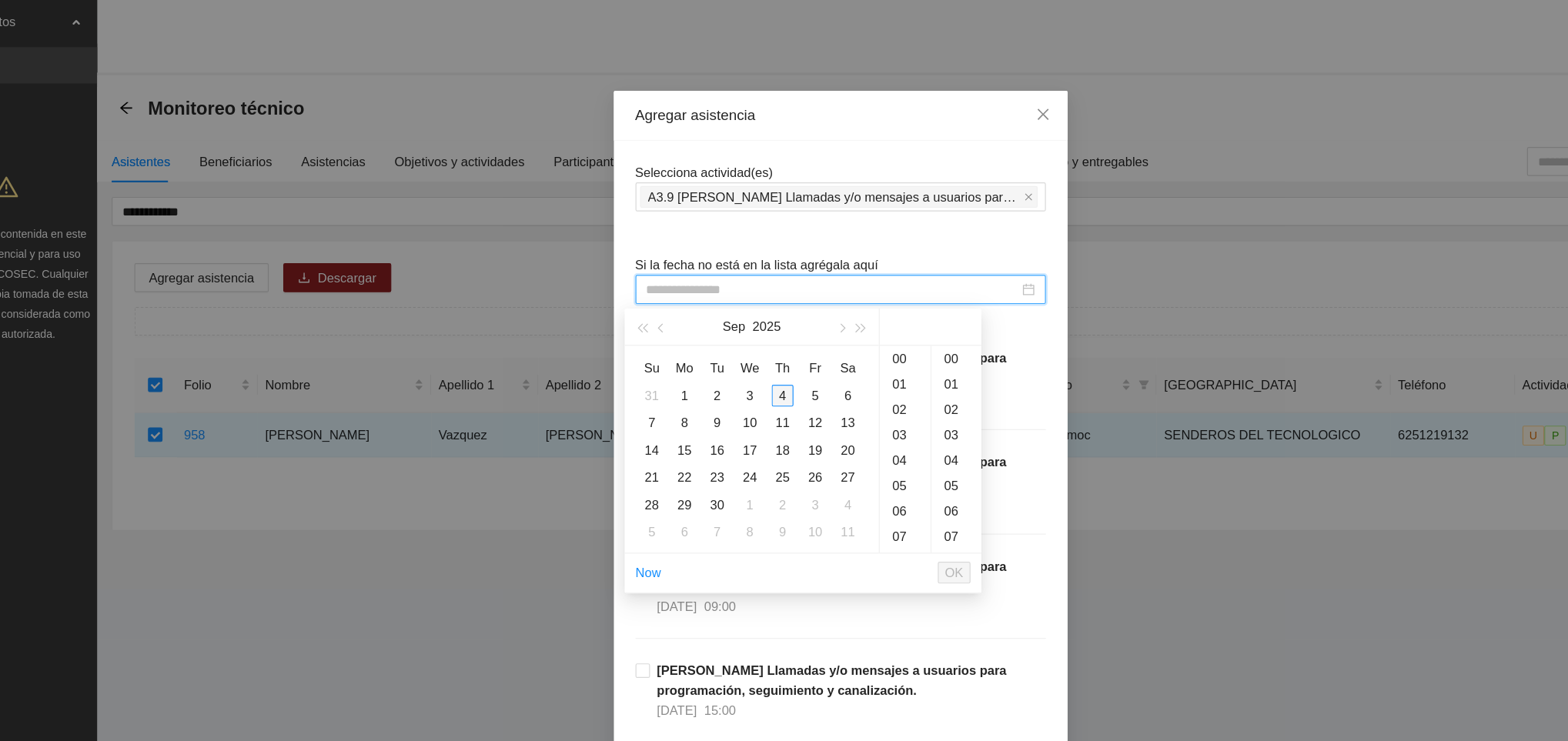
click at [726, 341] on div "4" at bounding box center [735, 335] width 19 height 19
click at [829, 314] on div "08" at bounding box center [839, 322] width 43 height 22
click at [873, 300] on div "53" at bounding box center [882, 305] width 42 height 22
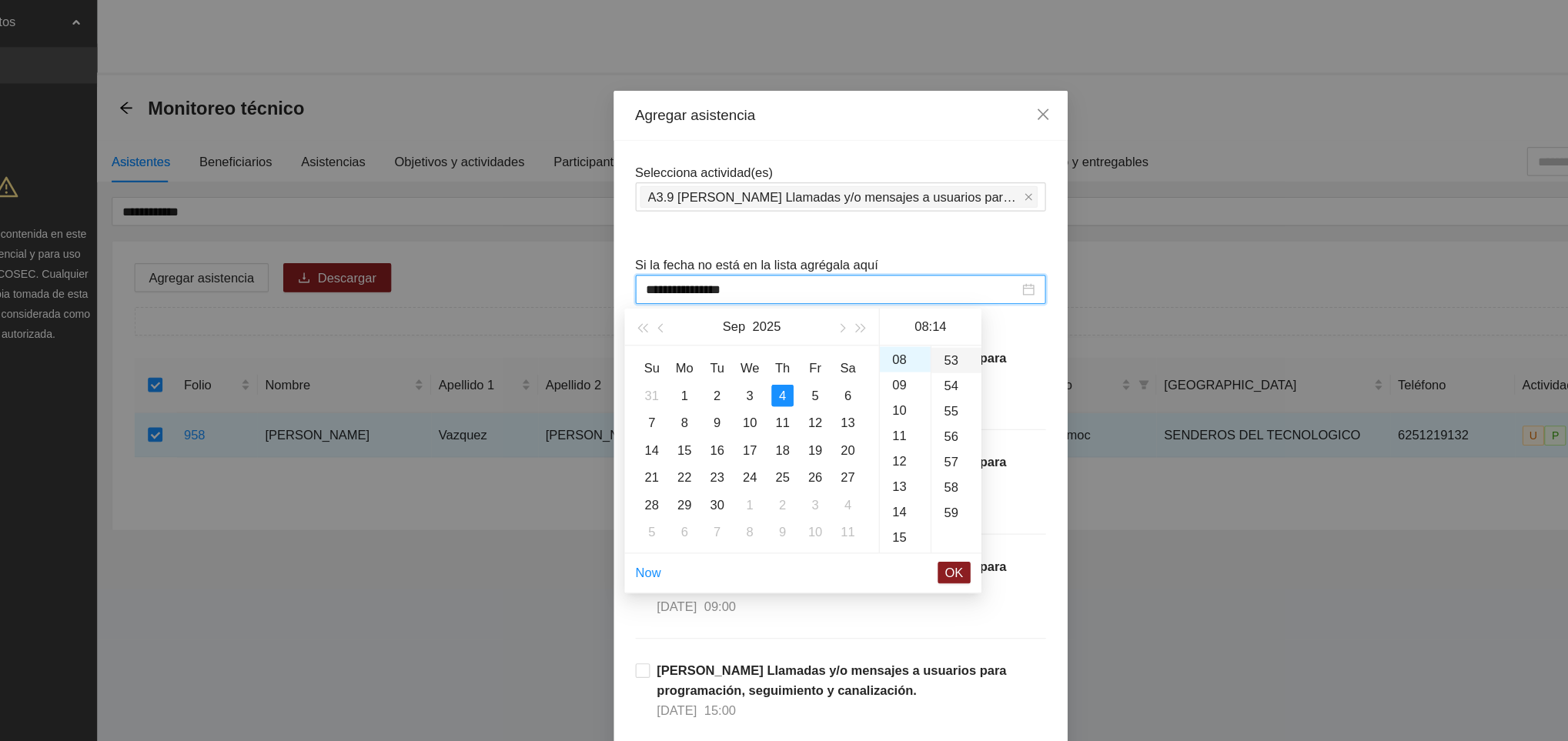
type input "**********"
click at [878, 485] on span "OK" at bounding box center [881, 486] width 15 height 17
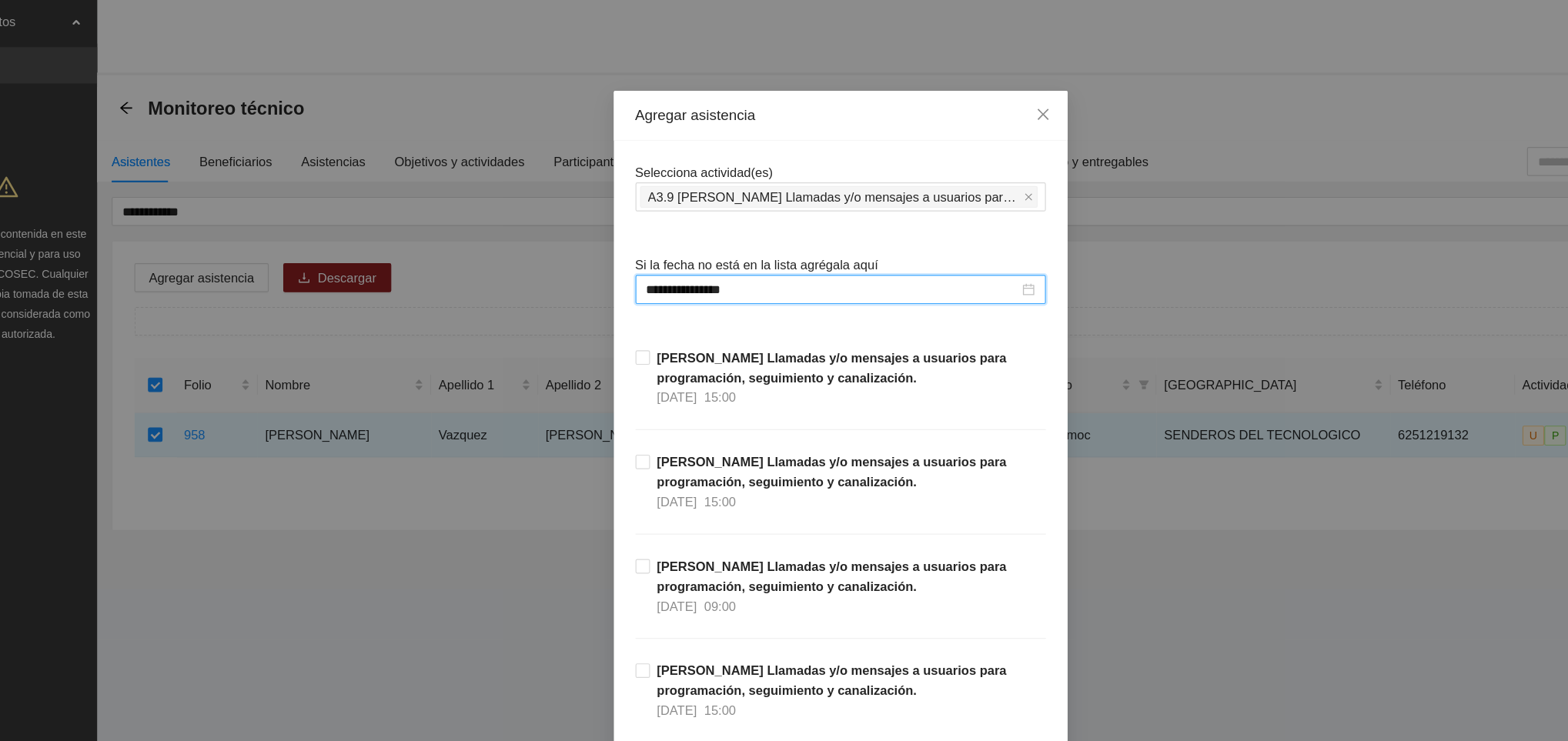
click at [914, 530] on div "[PERSON_NAME] Llamadas y/o mensajes a usuarios para programación, seguimiento y…" at bounding box center [784, 516] width 348 height 89
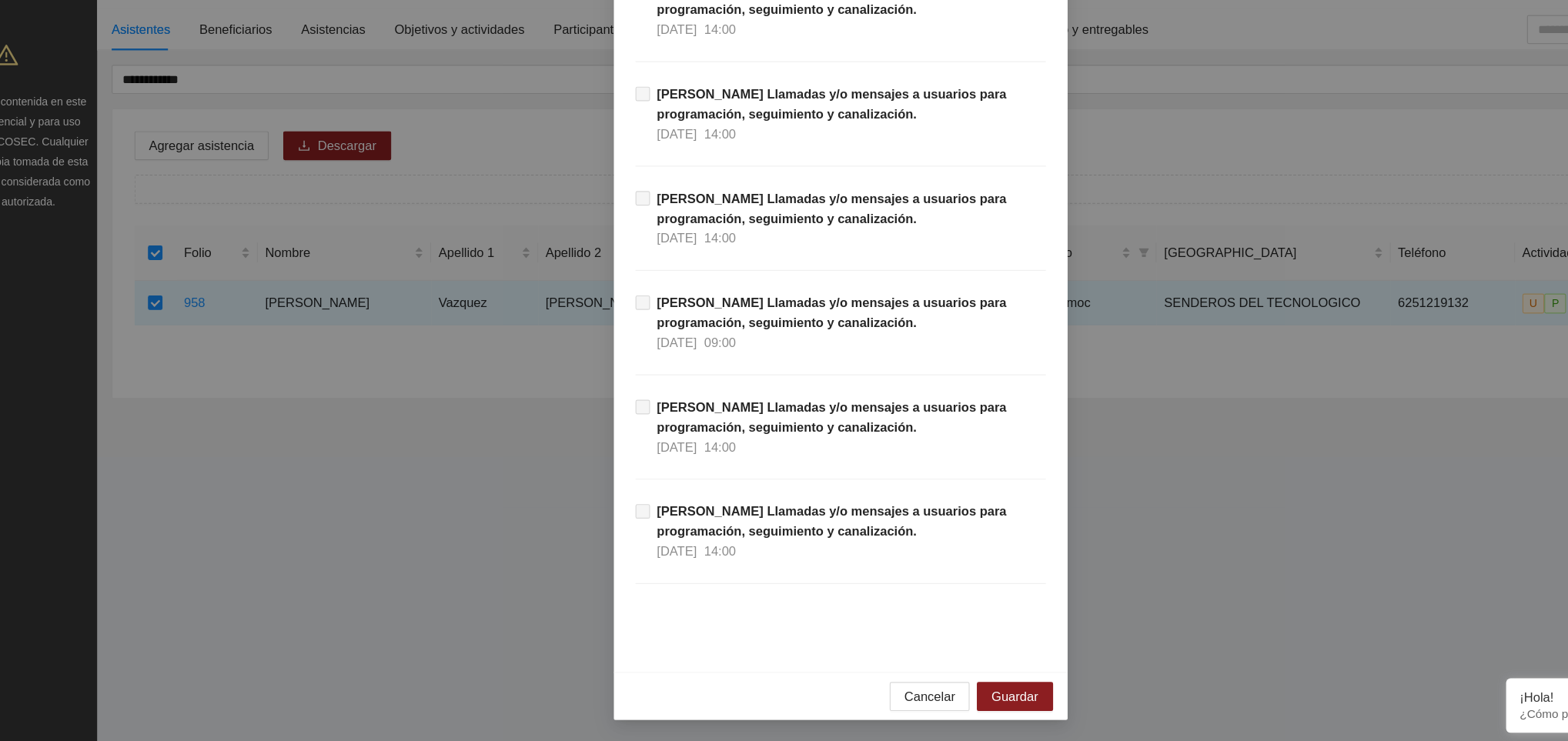
scroll to position [0, 0]
click at [933, 701] on span "Guardar" at bounding box center [931, 702] width 39 height 17
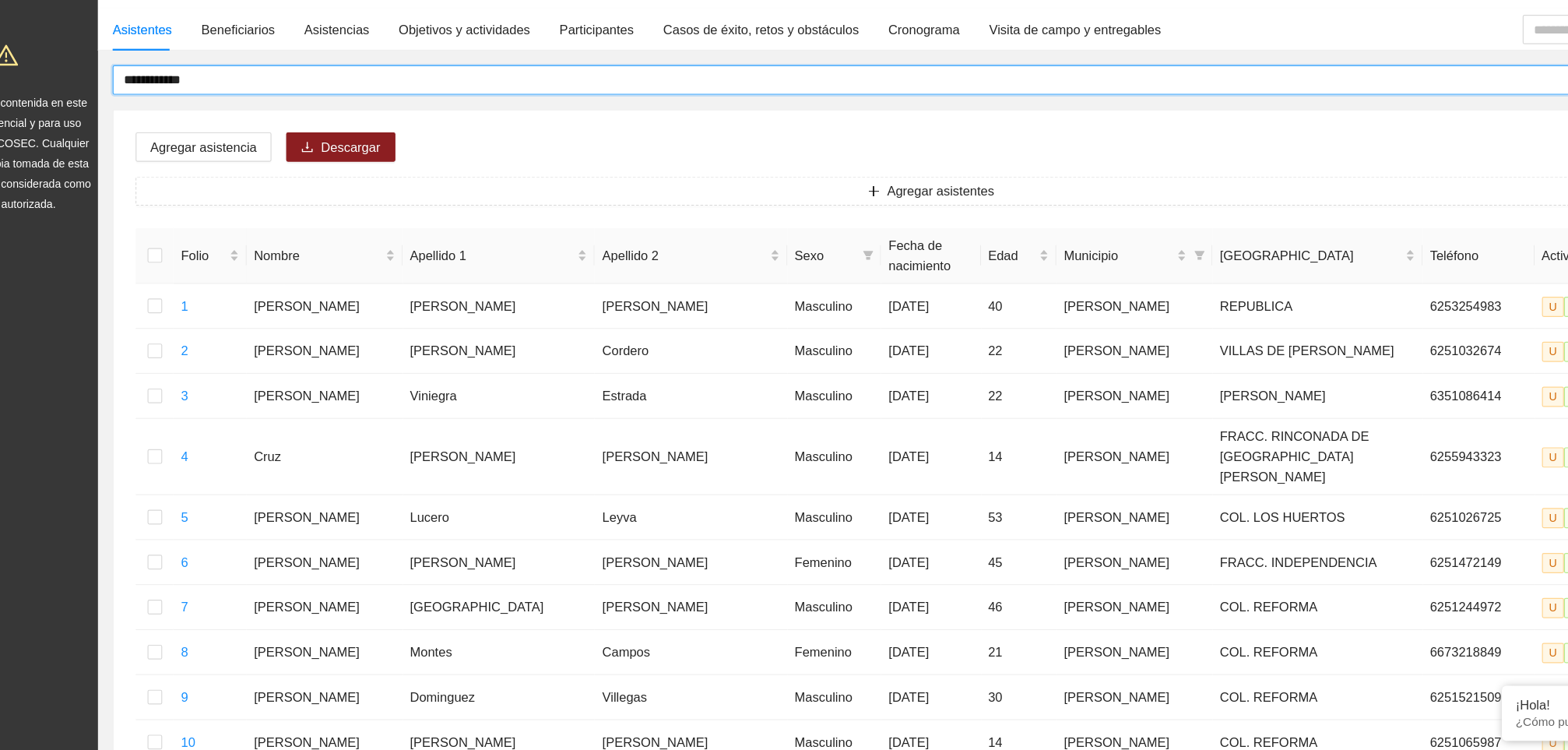
drag, startPoint x: 255, startPoint y: 185, endPoint x: 135, endPoint y: 187, distance: 120.0
click at [135, 187] on section "**********" at bounding box center [784, 659] width 1568 height 1319
type input "**********"
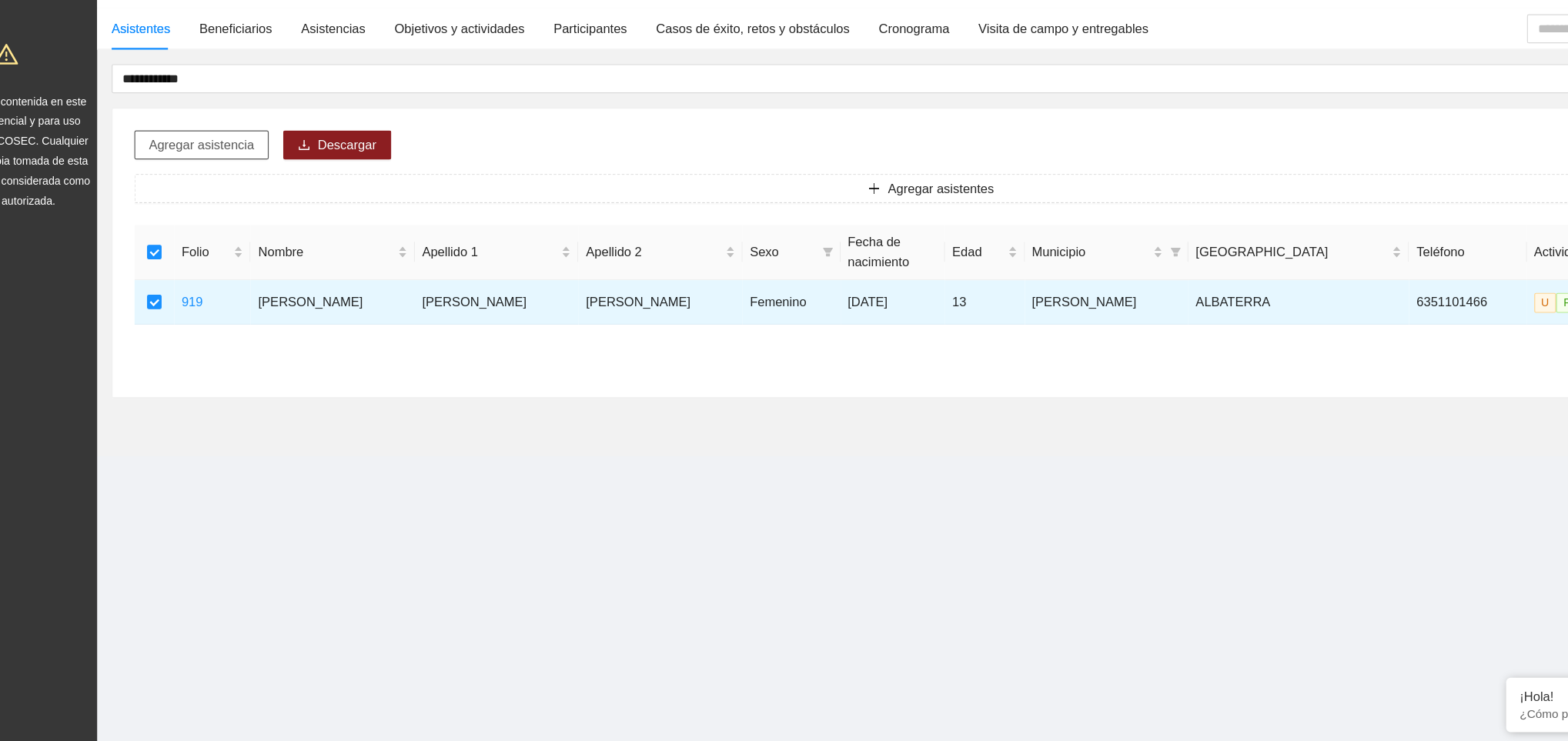
click at [250, 237] on span "Agregar asistencia" at bounding box center [242, 235] width 89 height 17
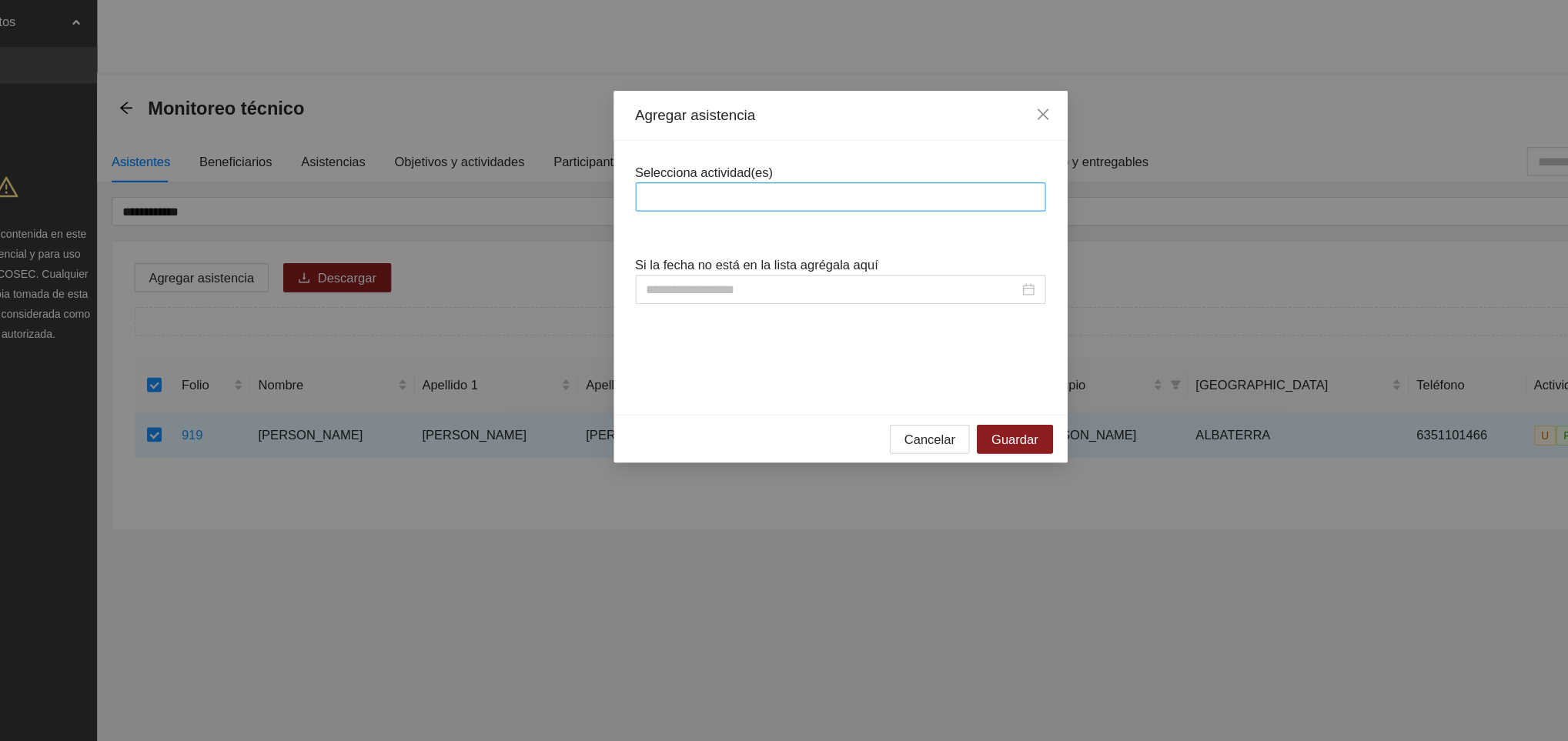
click at [671, 165] on div at bounding box center [784, 167] width 340 height 19
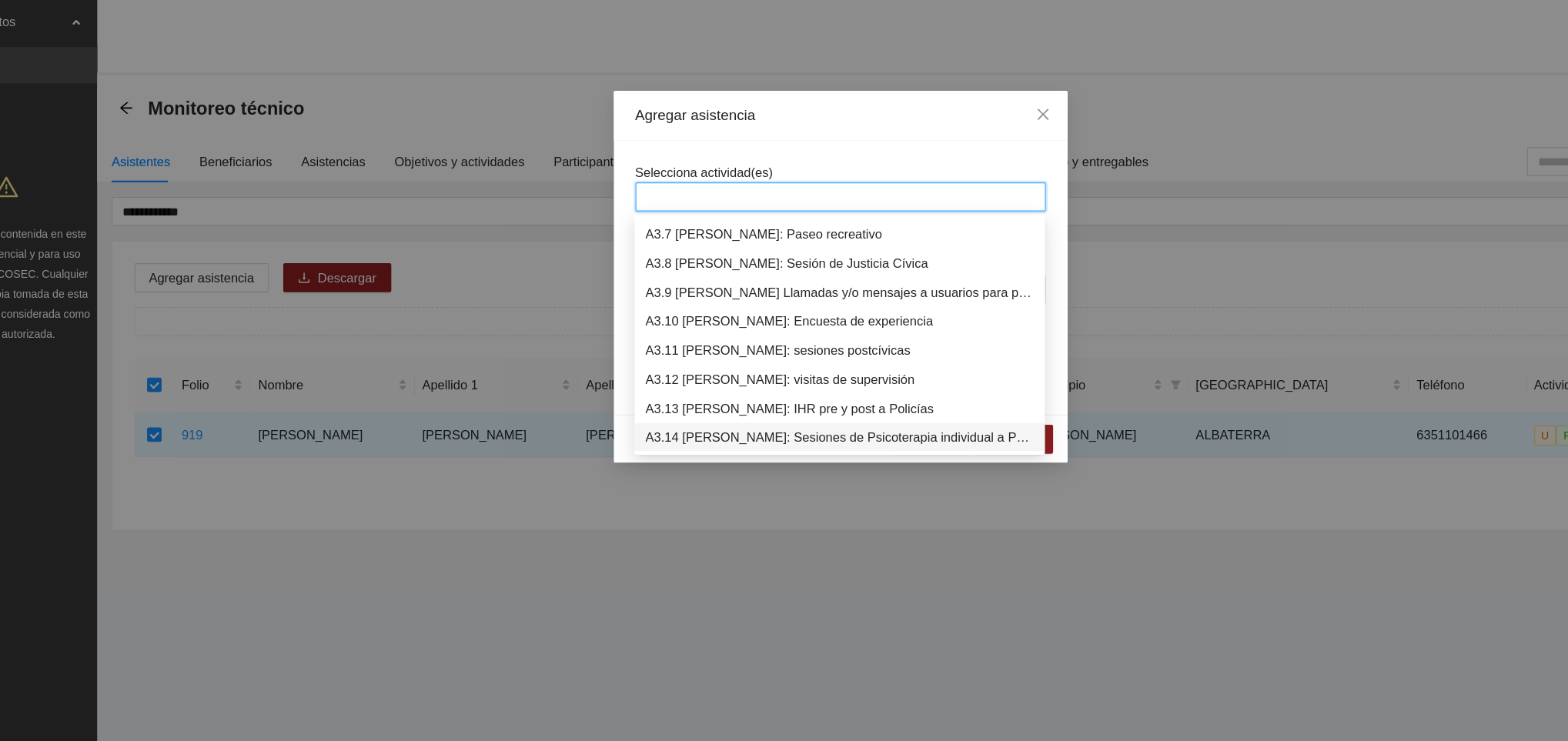
scroll to position [935, 0]
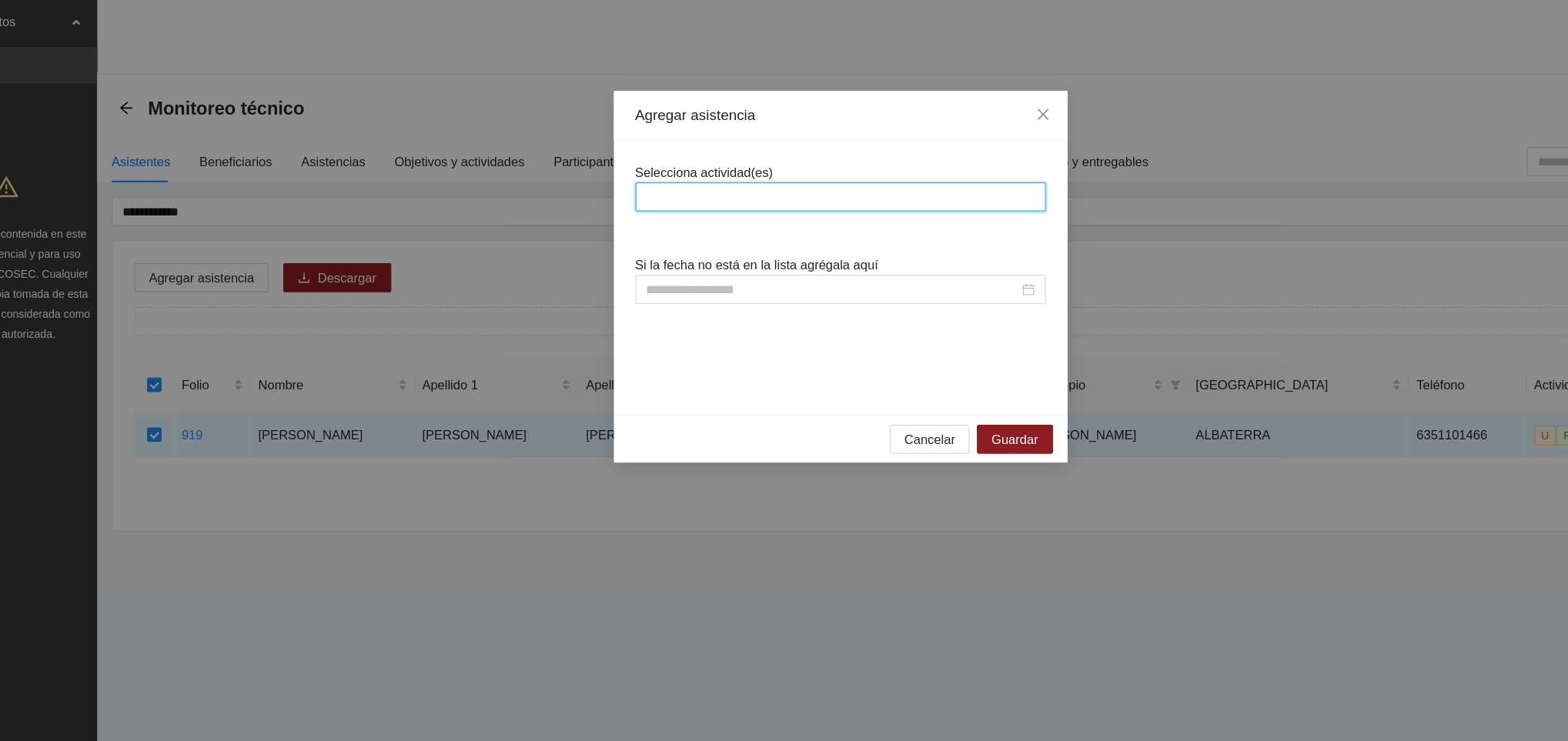
click at [671, 165] on div at bounding box center [784, 167] width 340 height 19
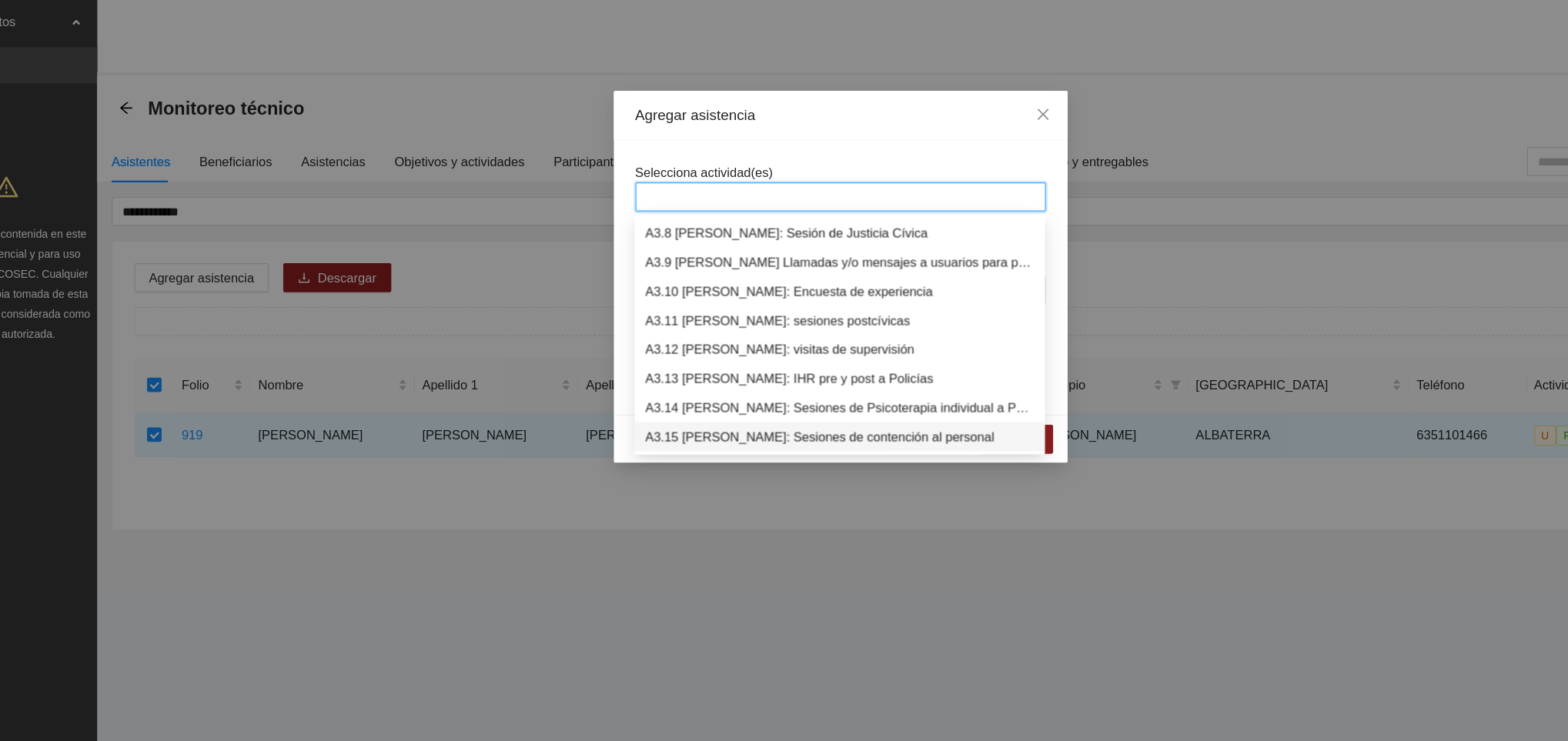
click at [669, 170] on div at bounding box center [784, 167] width 340 height 19
click at [697, 221] on div "A3.9 [PERSON_NAME] Llamadas y/o mensajes a usuarios para programación, seguimie…" at bounding box center [783, 222] width 329 height 17
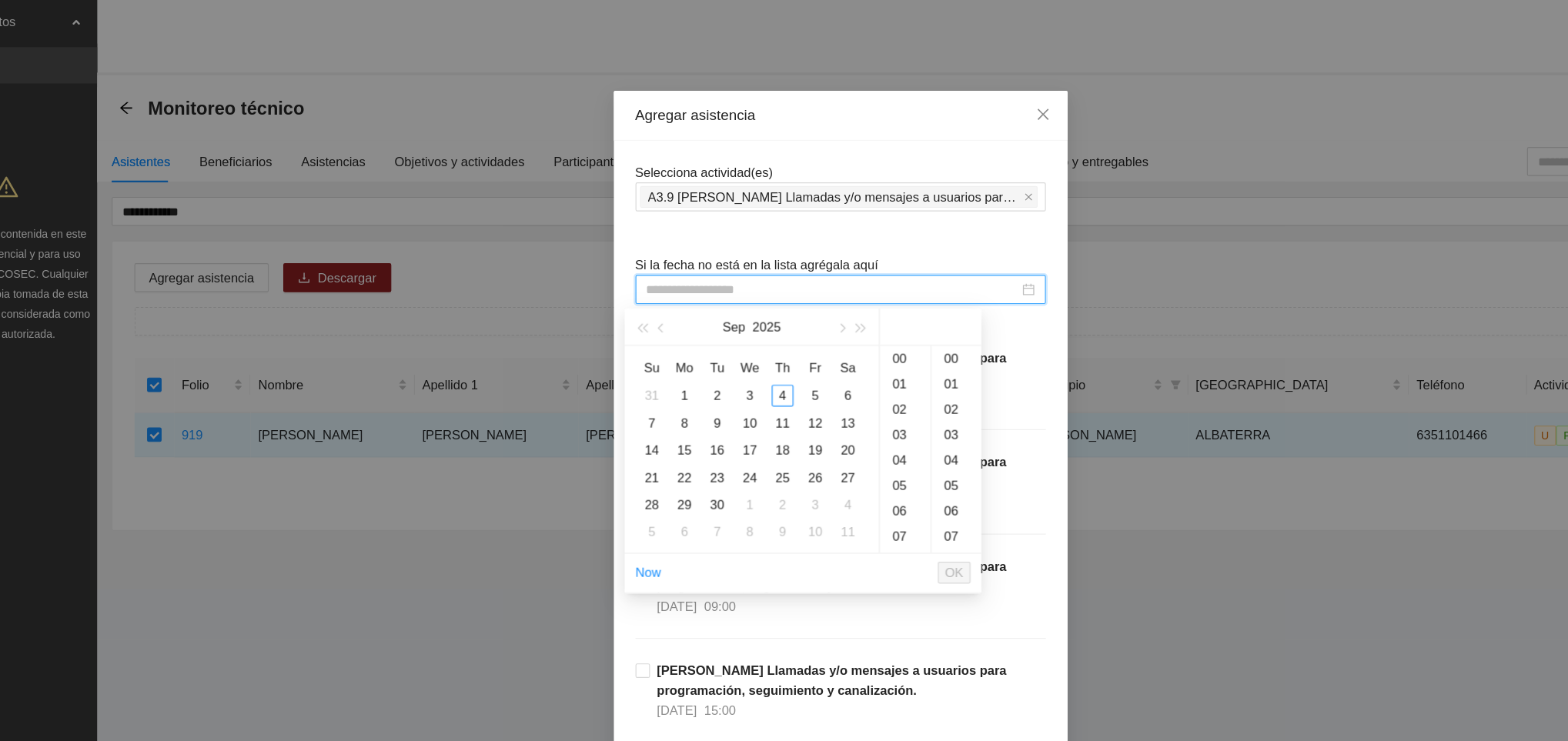
click at [656, 246] on input at bounding box center [777, 245] width 315 height 17
click at [729, 328] on div "4" at bounding box center [735, 335] width 19 height 19
click at [832, 300] on div "09" at bounding box center [839, 304] width 43 height 22
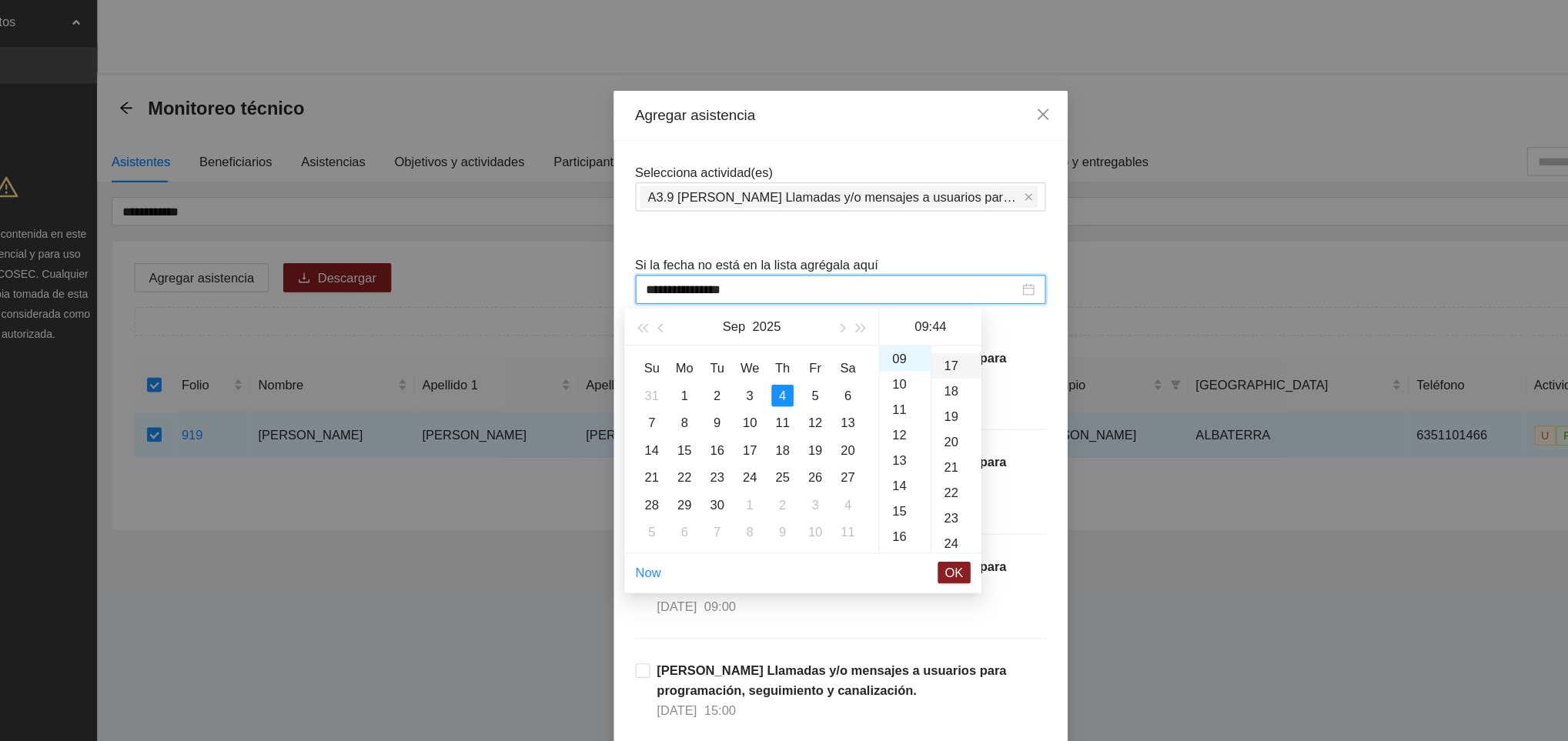
click at [879, 307] on div "17" at bounding box center [882, 310] width 42 height 22
type input "**********"
click at [882, 483] on span "OK" at bounding box center [881, 486] width 15 height 17
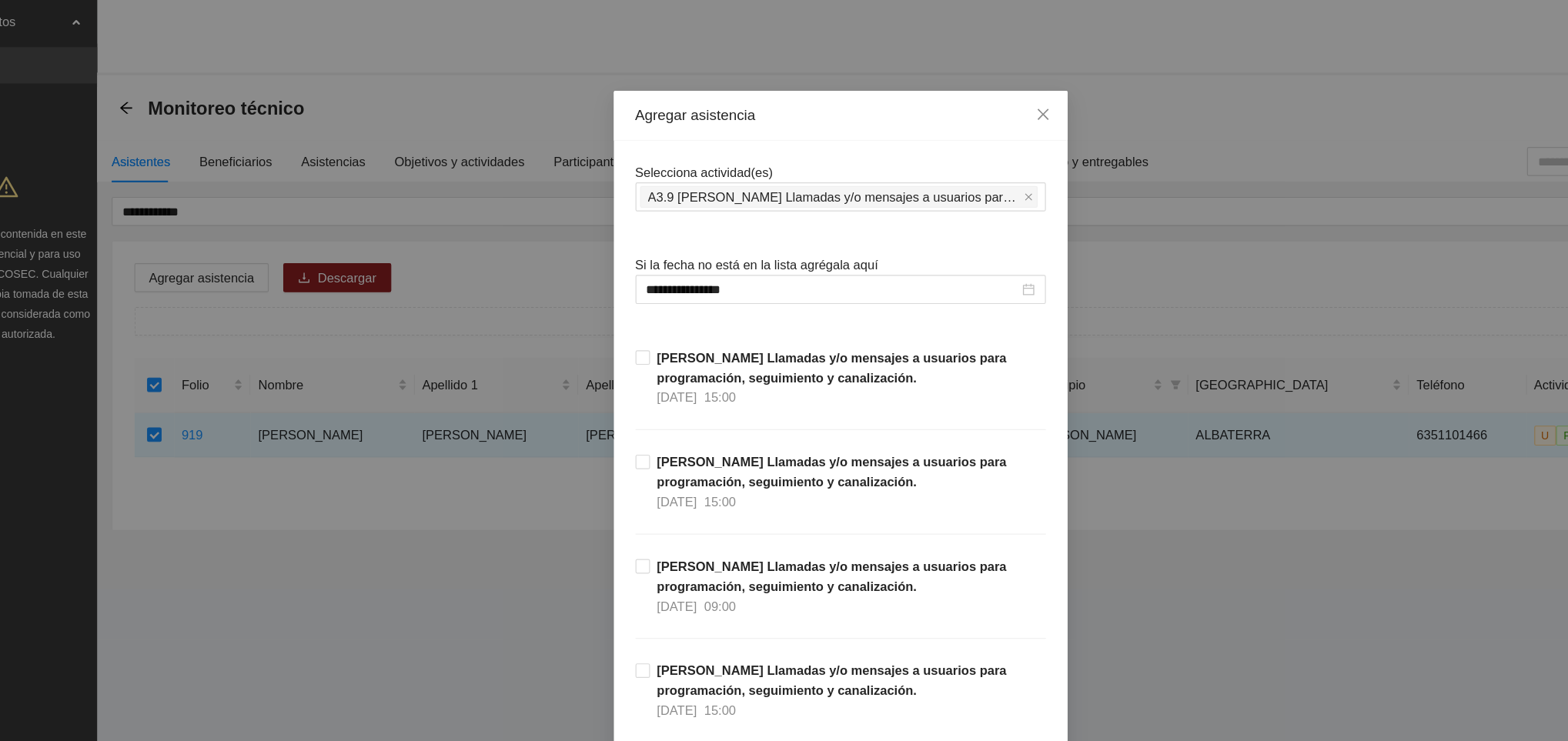
click at [938, 547] on div "[PERSON_NAME] Llamadas y/o mensajes a usuarios para programación, seguimiento y…" at bounding box center [784, 516] width 348 height 89
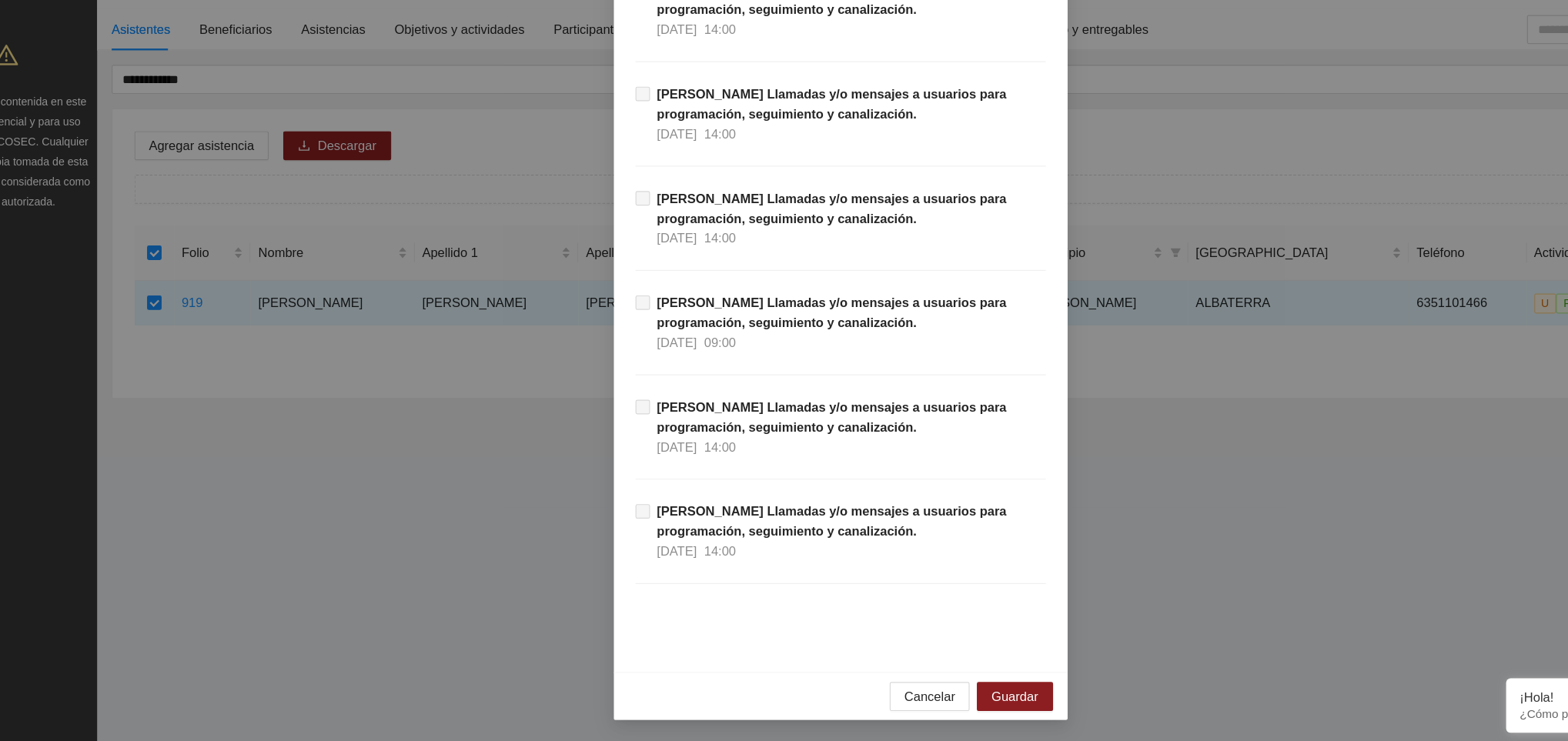
scroll to position [0, 0]
click at [938, 685] on div "Cancelar Guardar" at bounding box center [784, 702] width 385 height 41
click at [933, 696] on span "Guardar" at bounding box center [931, 702] width 39 height 17
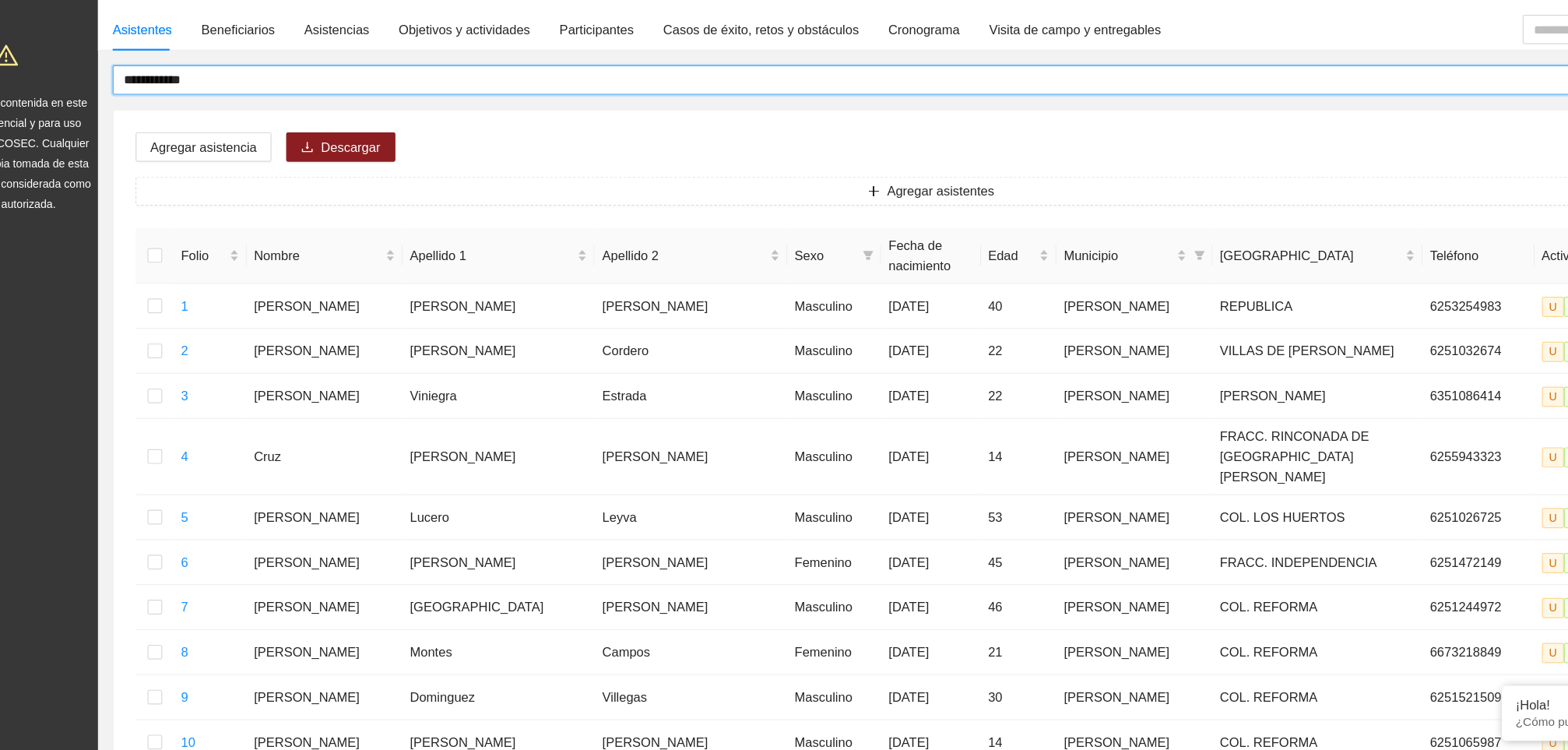
drag, startPoint x: 257, startPoint y: 182, endPoint x: 96, endPoint y: 195, distance: 161.5
click at [96, 195] on section "**********" at bounding box center [784, 659] width 1568 height 1319
type input "**********"
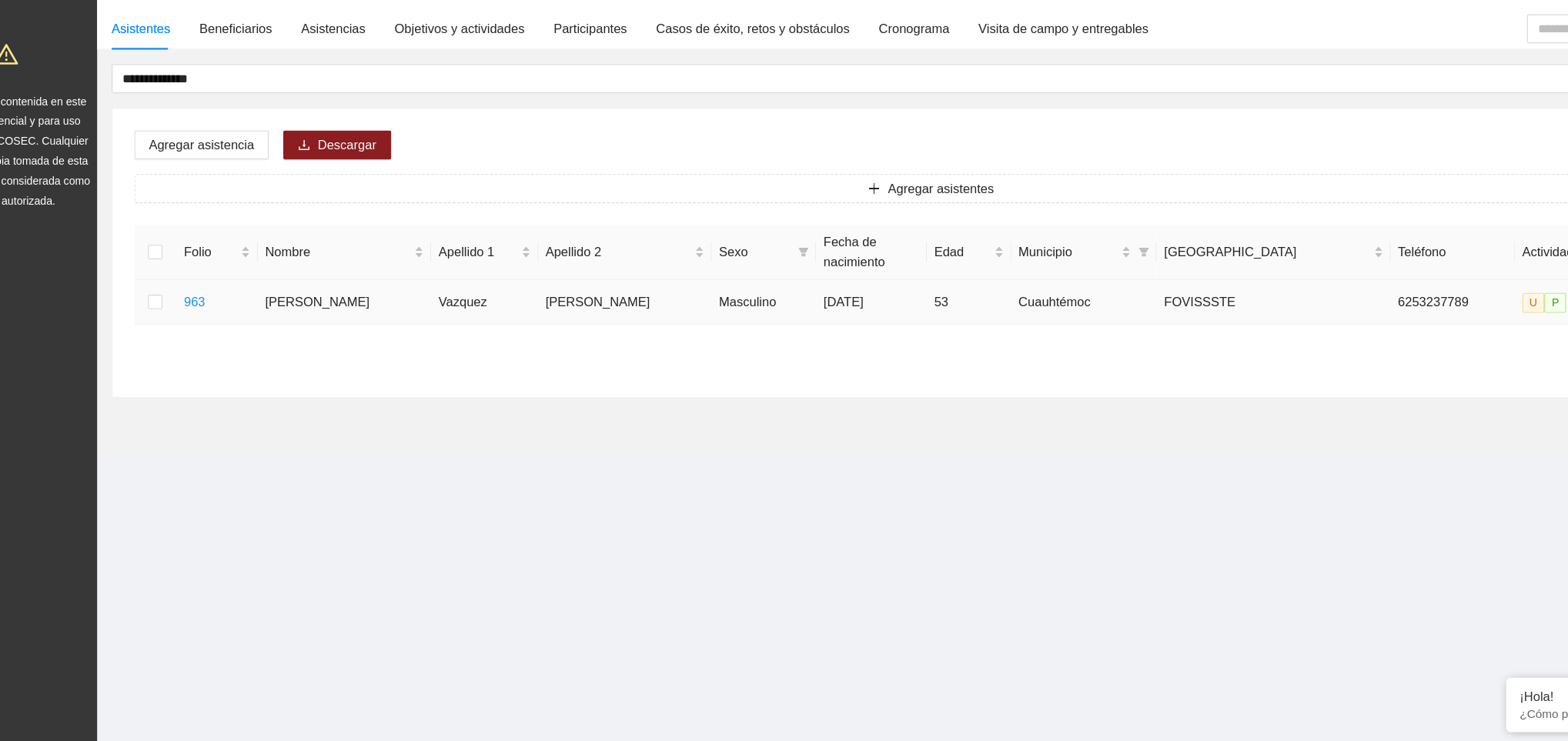
click at [205, 350] on td at bounding box center [203, 369] width 36 height 38
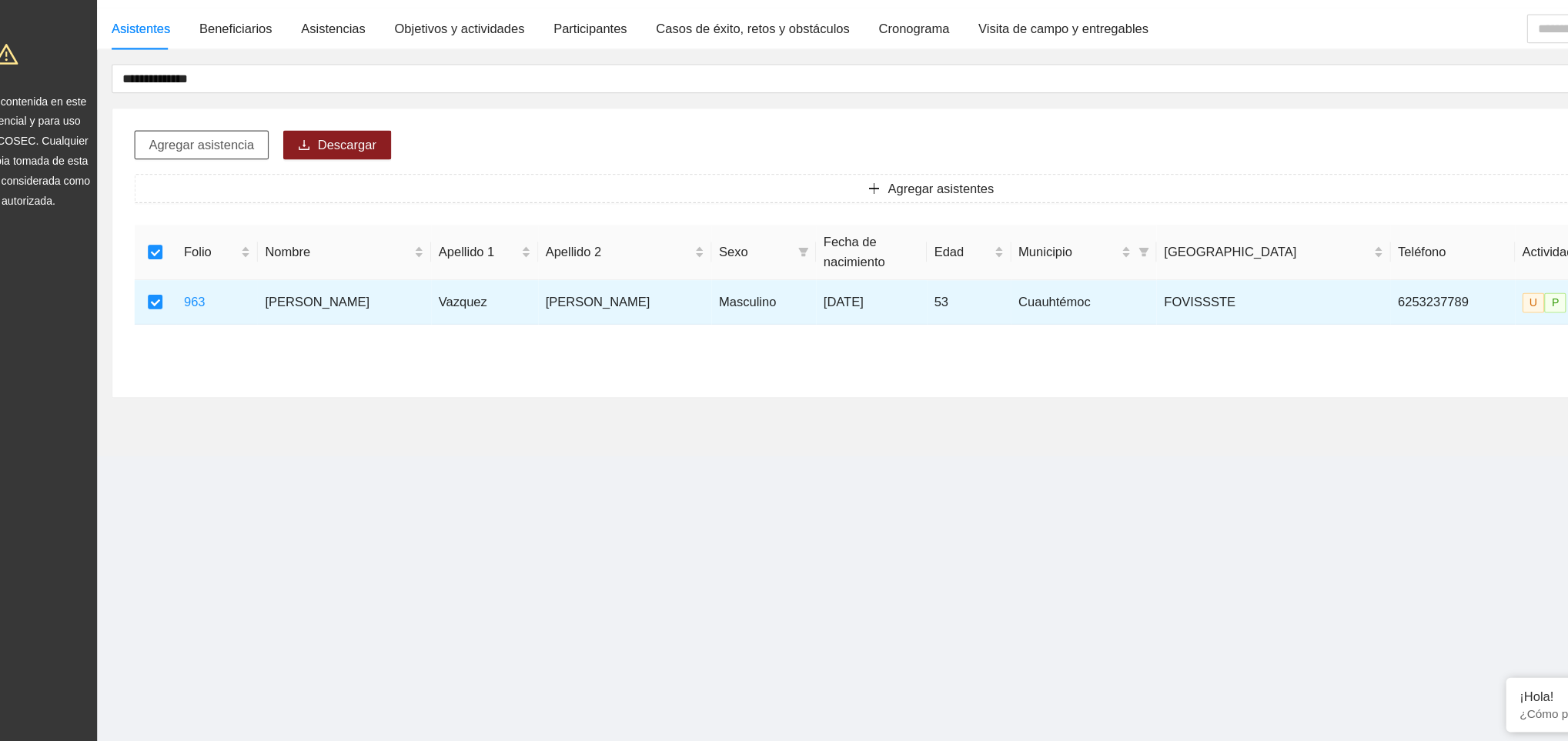
click at [247, 248] on button "Agregar asistencia" at bounding box center [242, 235] width 114 height 25
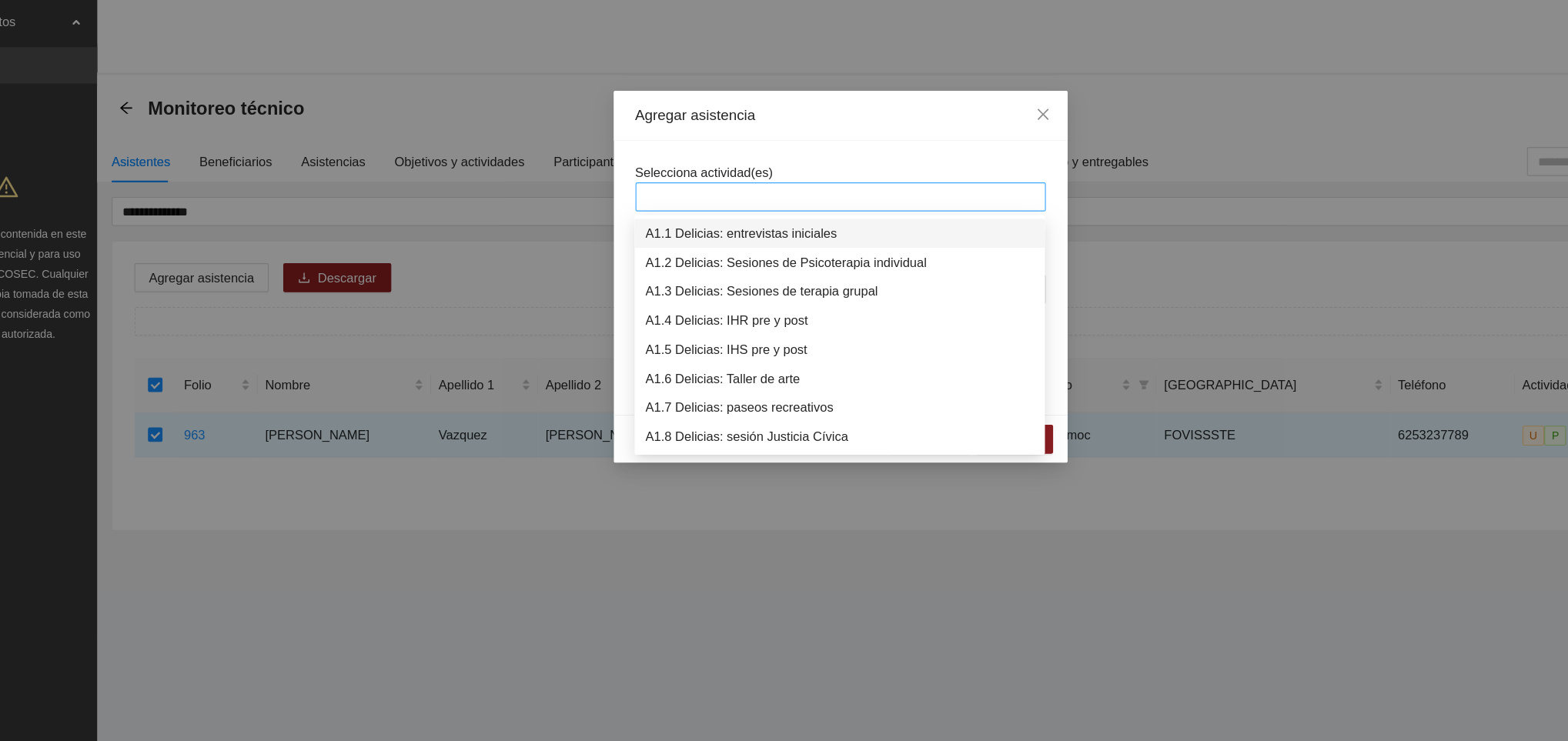
click at [652, 175] on div at bounding box center [784, 167] width 340 height 19
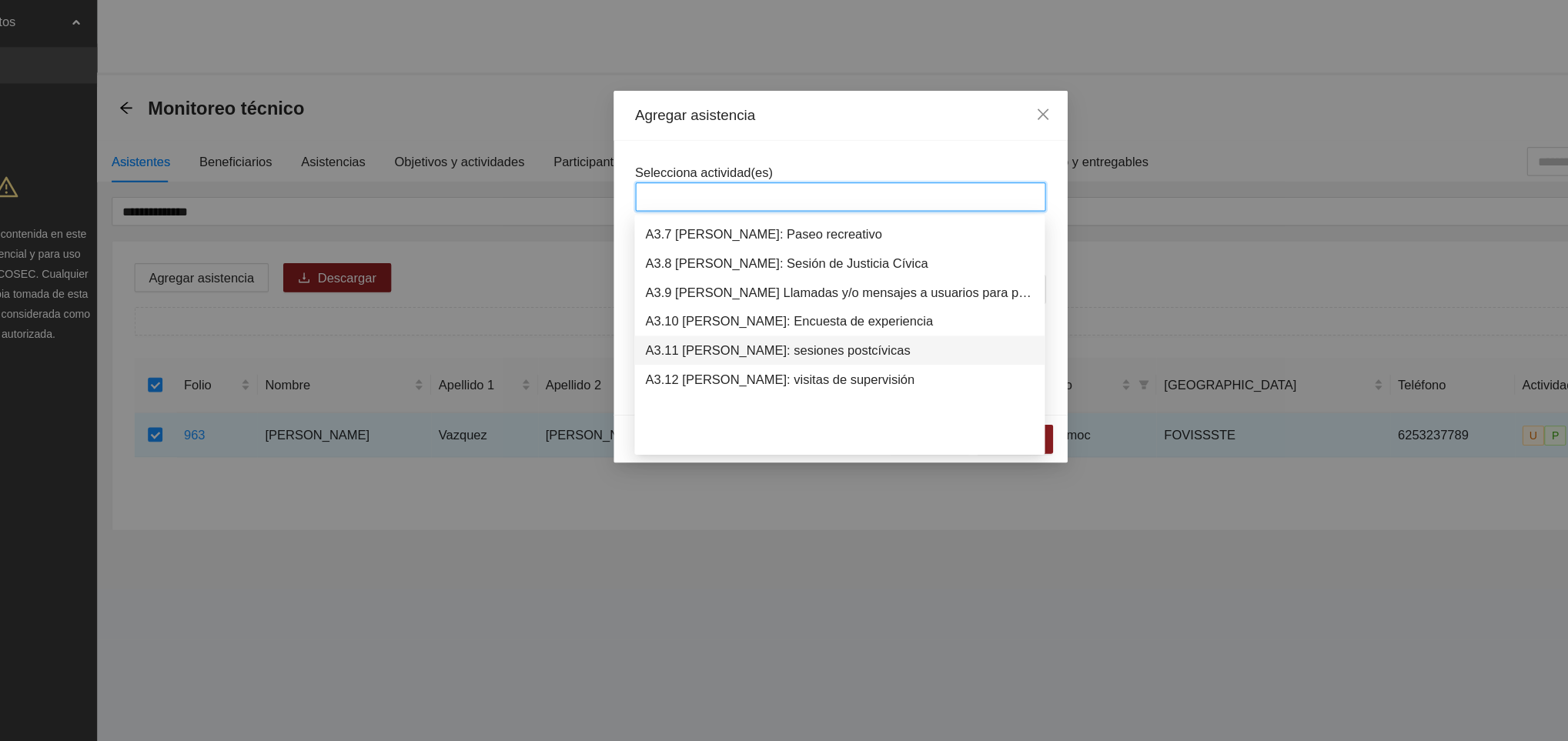
scroll to position [960, 0]
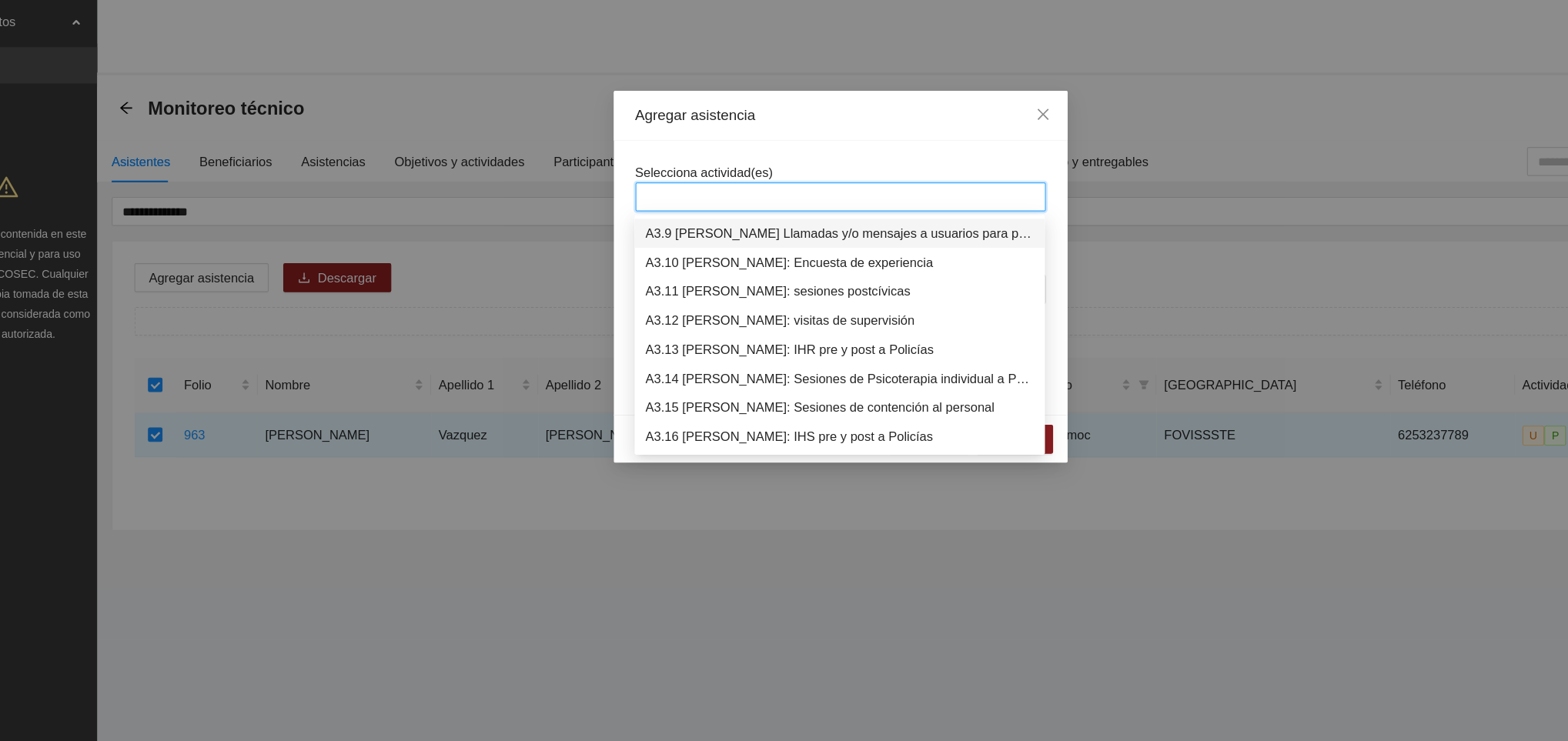
click at [714, 199] on div "A3.9 [PERSON_NAME] Llamadas y/o mensajes a usuarios para programación, seguimie…" at bounding box center [783, 197] width 329 height 17
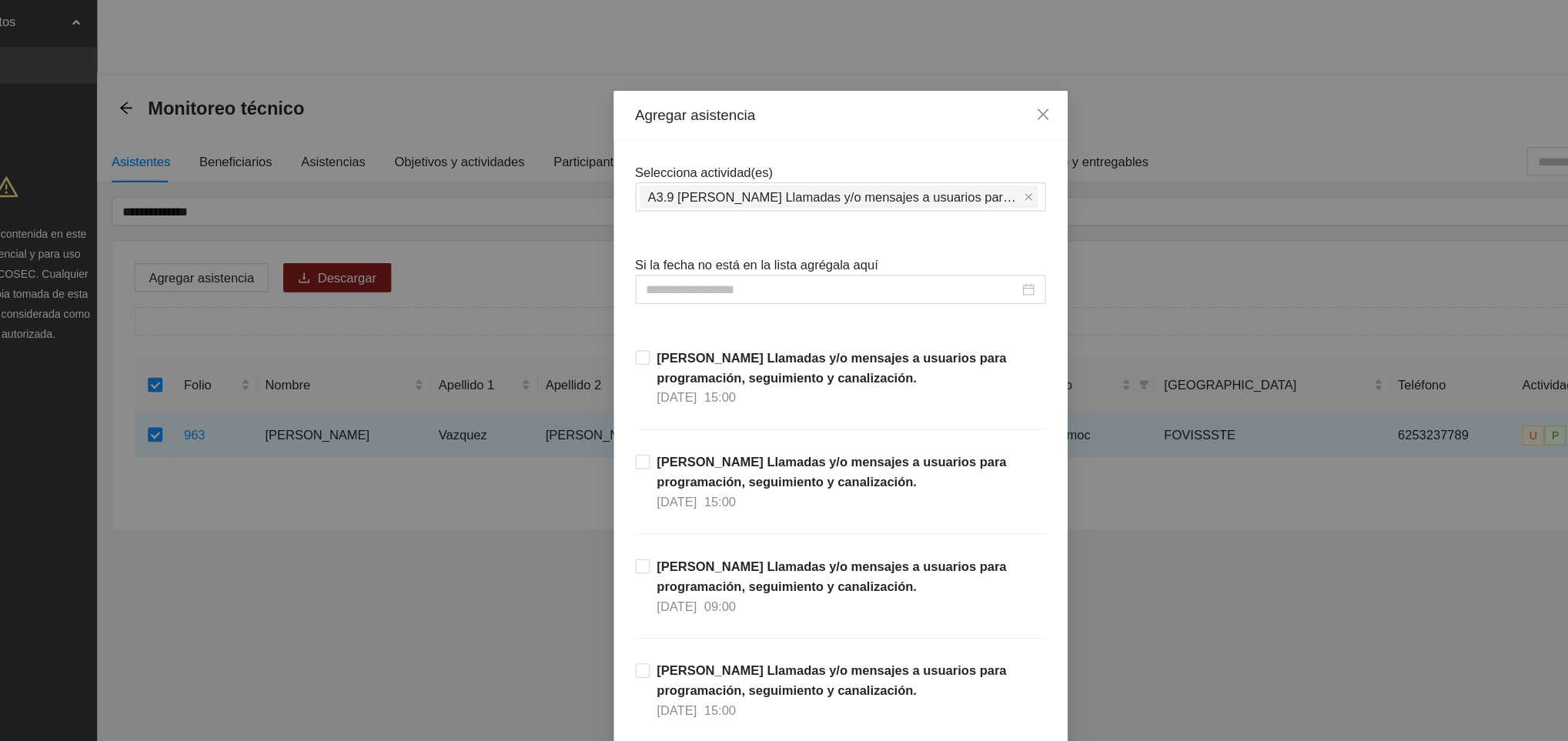
click at [778, 106] on div "Agregar asistencia" at bounding box center [784, 98] width 348 height 17
click at [650, 234] on div at bounding box center [784, 245] width 348 height 25
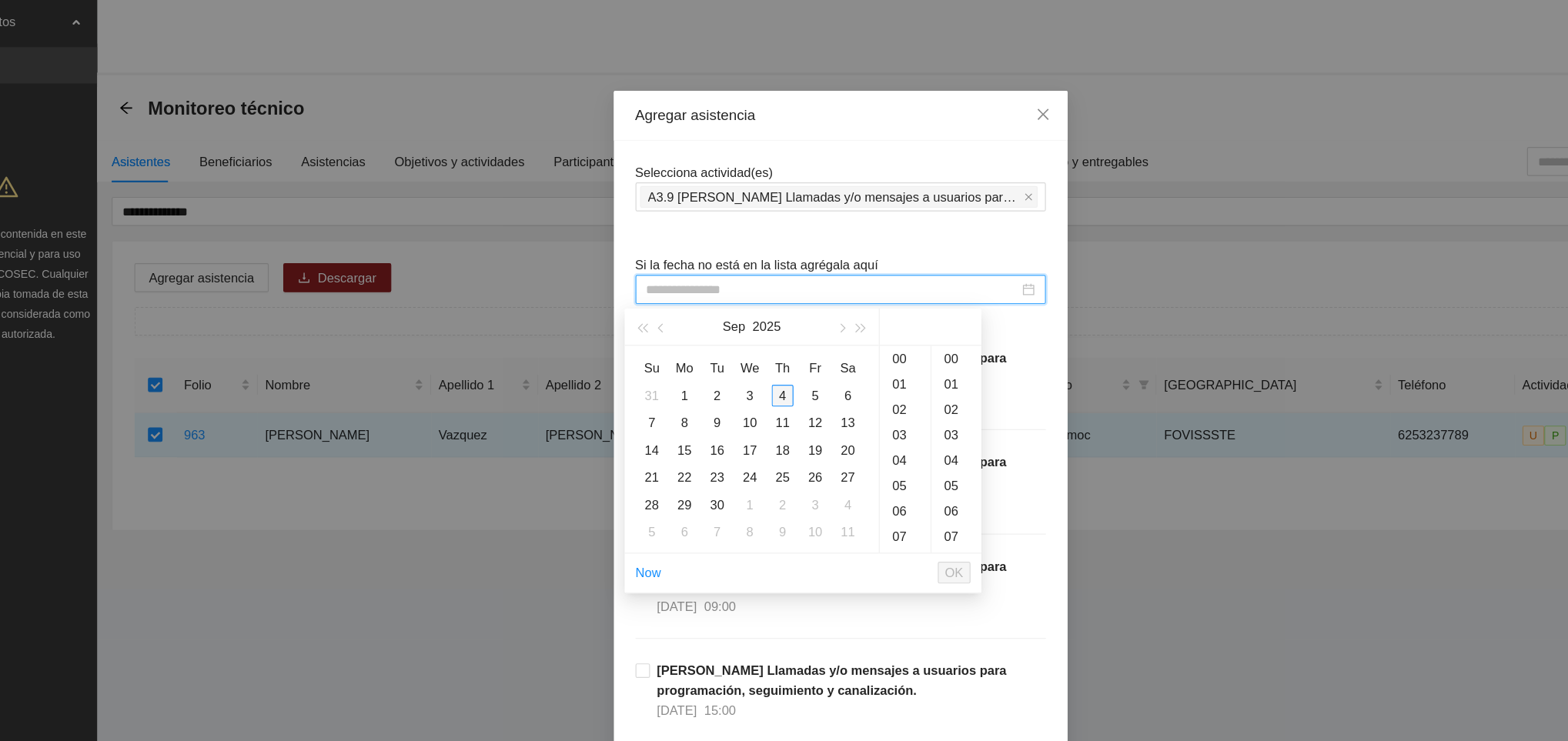
click at [742, 341] on div "4" at bounding box center [735, 335] width 19 height 19
click at [833, 300] on div "09" at bounding box center [839, 304] width 43 height 22
click at [875, 308] on div "18" at bounding box center [882, 311] width 42 height 22
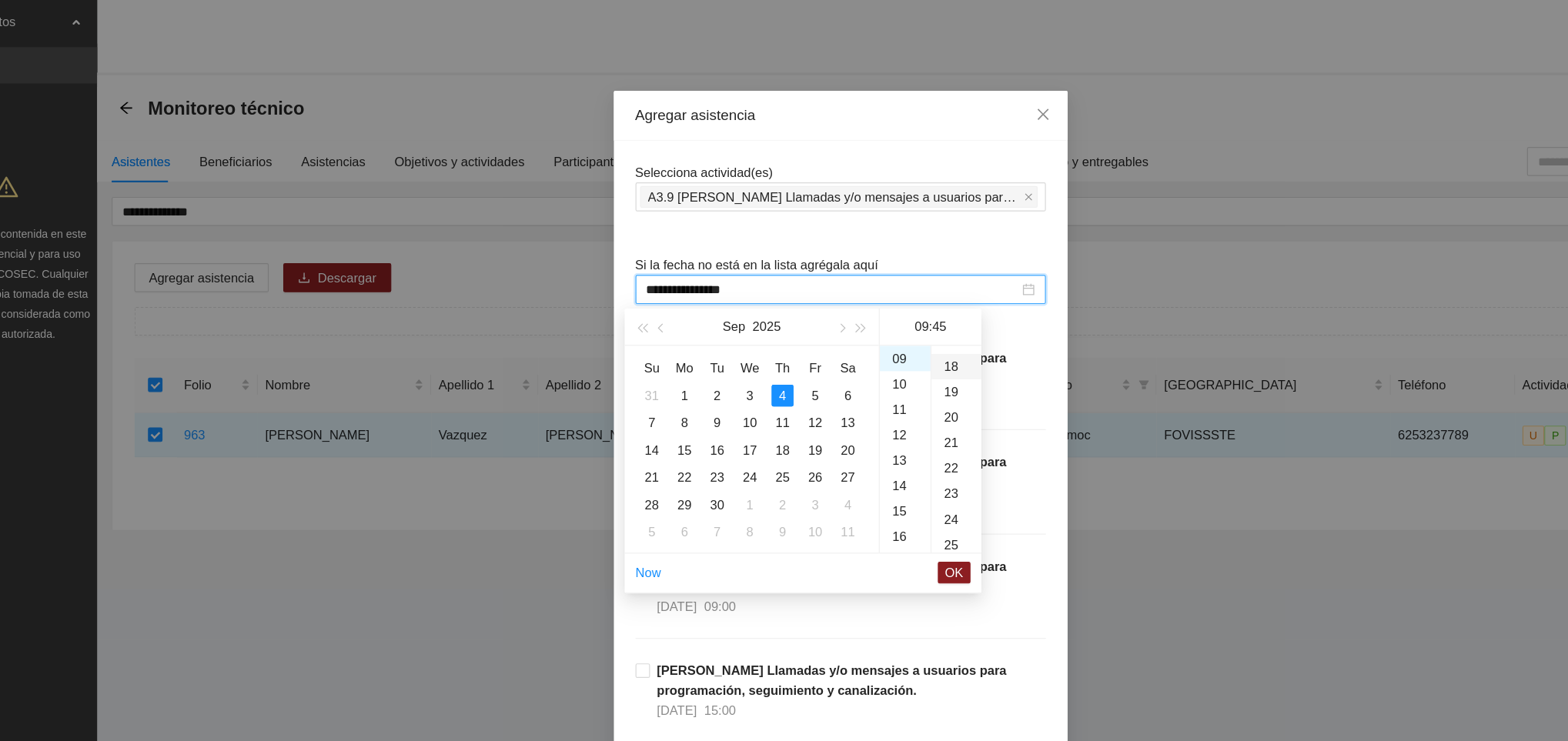
type input "**********"
click at [882, 485] on span "OK" at bounding box center [881, 486] width 15 height 17
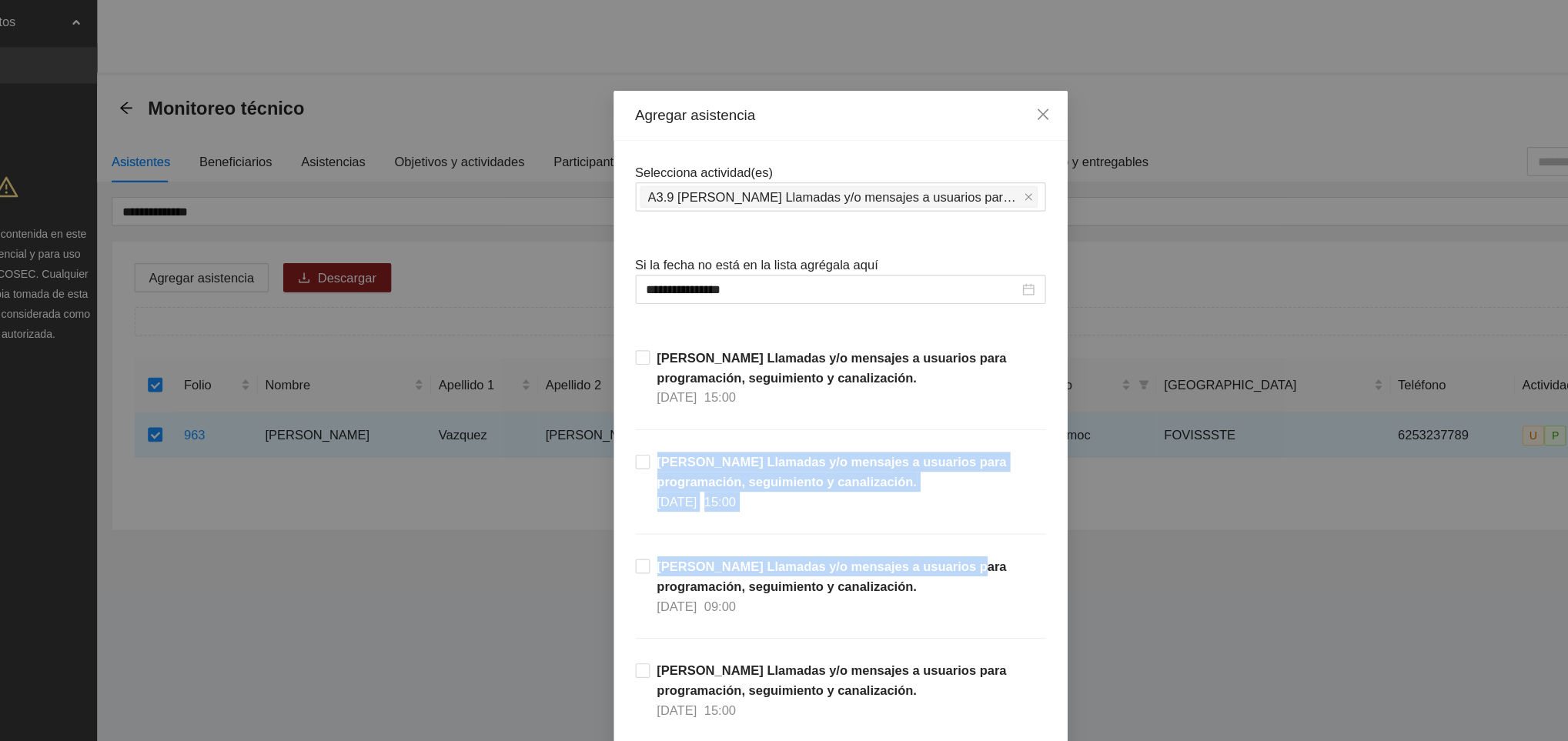
drag, startPoint x: 939, startPoint y: 365, endPoint x: 958, endPoint y: 490, distance: 126.4
drag, startPoint x: 958, startPoint y: 490, endPoint x: 931, endPoint y: 447, distance: 50.8
click at [931, 447] on div "[PERSON_NAME] Llamadas y/o mensajes a usuarios para programación, seguimiento y…" at bounding box center [784, 427] width 348 height 89
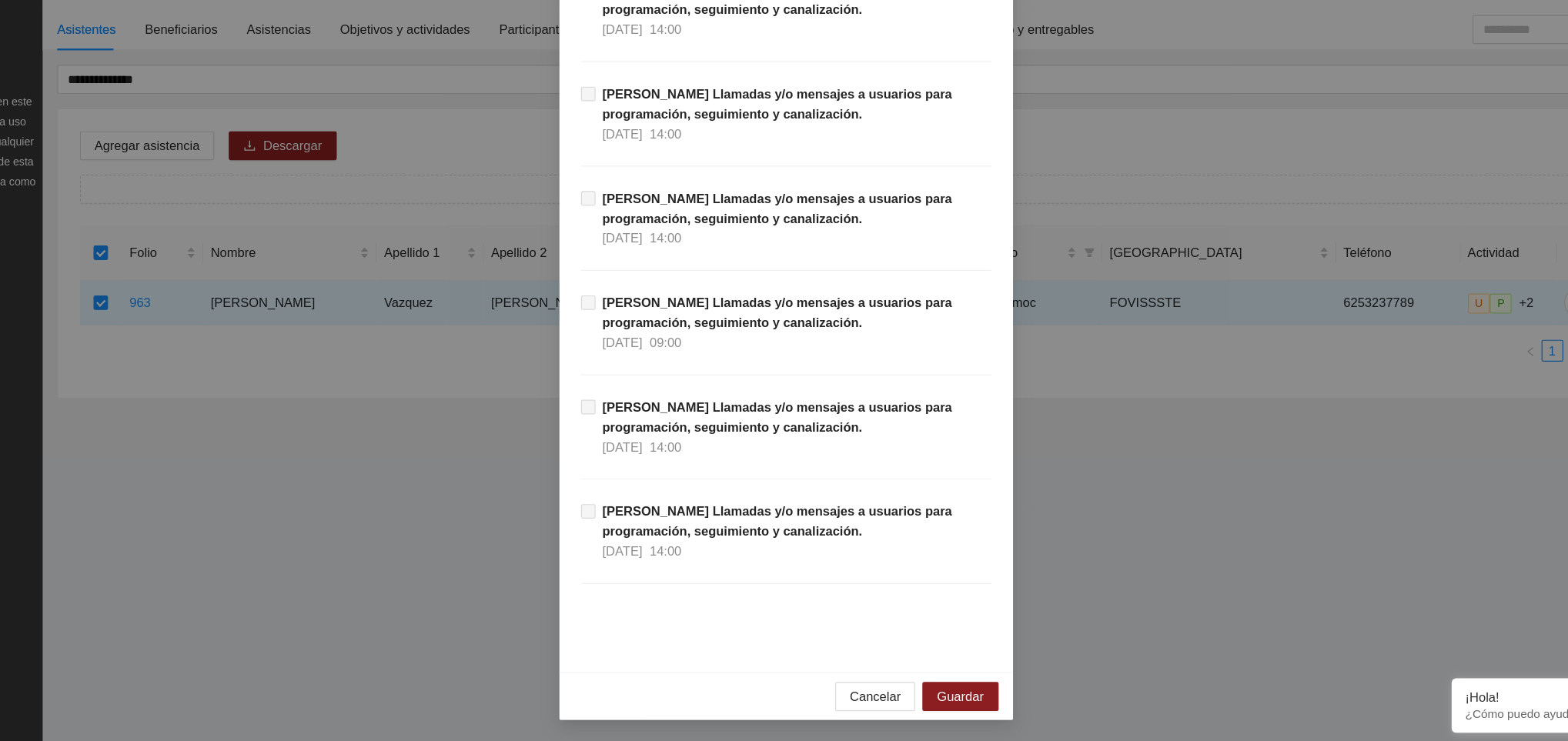
scroll to position [0, 0]
click at [929, 698] on span "Guardar" at bounding box center [931, 702] width 39 height 17
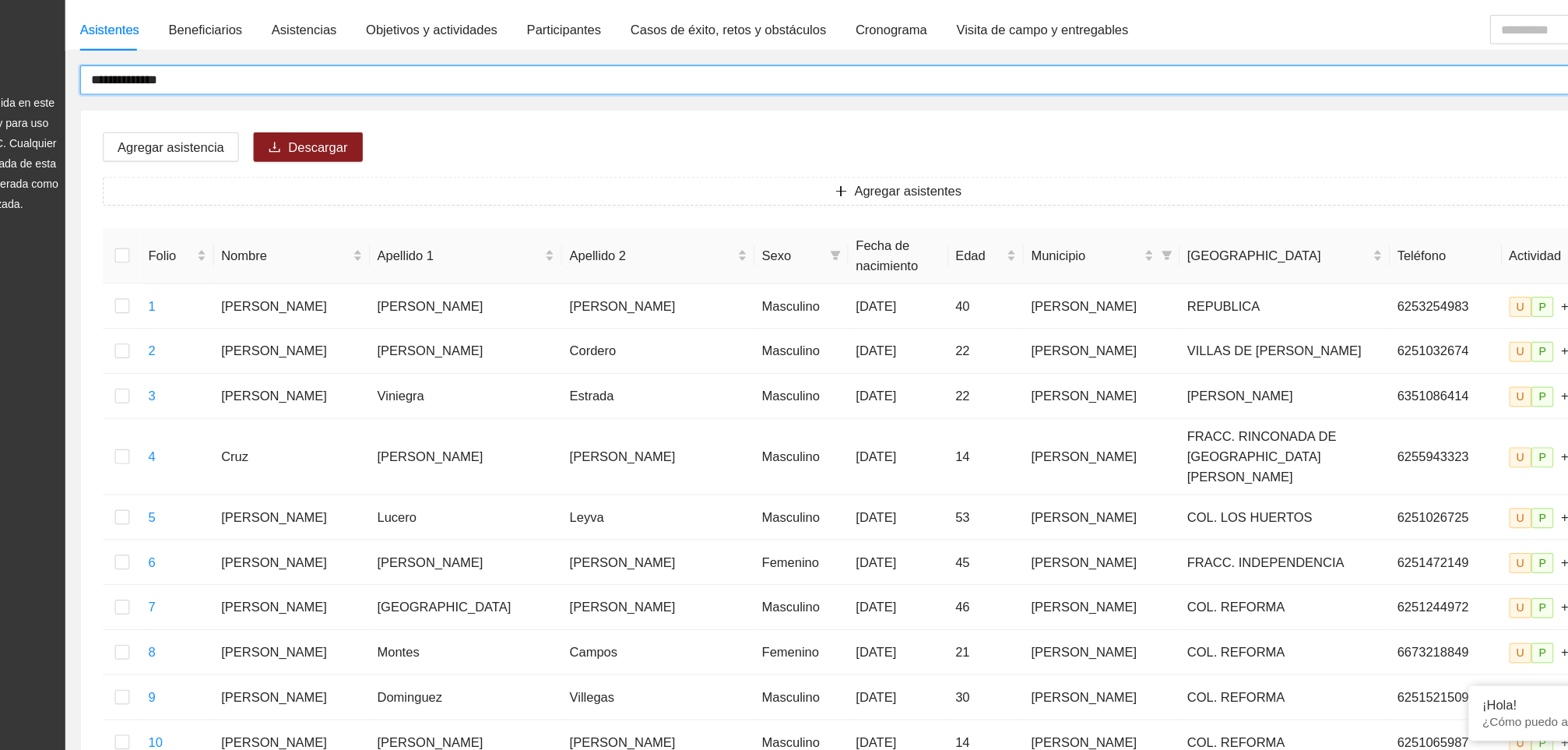
drag, startPoint x: 276, startPoint y: 179, endPoint x: 98, endPoint y: 185, distance: 178.1
click at [94, 185] on section "**********" at bounding box center [784, 659] width 1568 height 1319
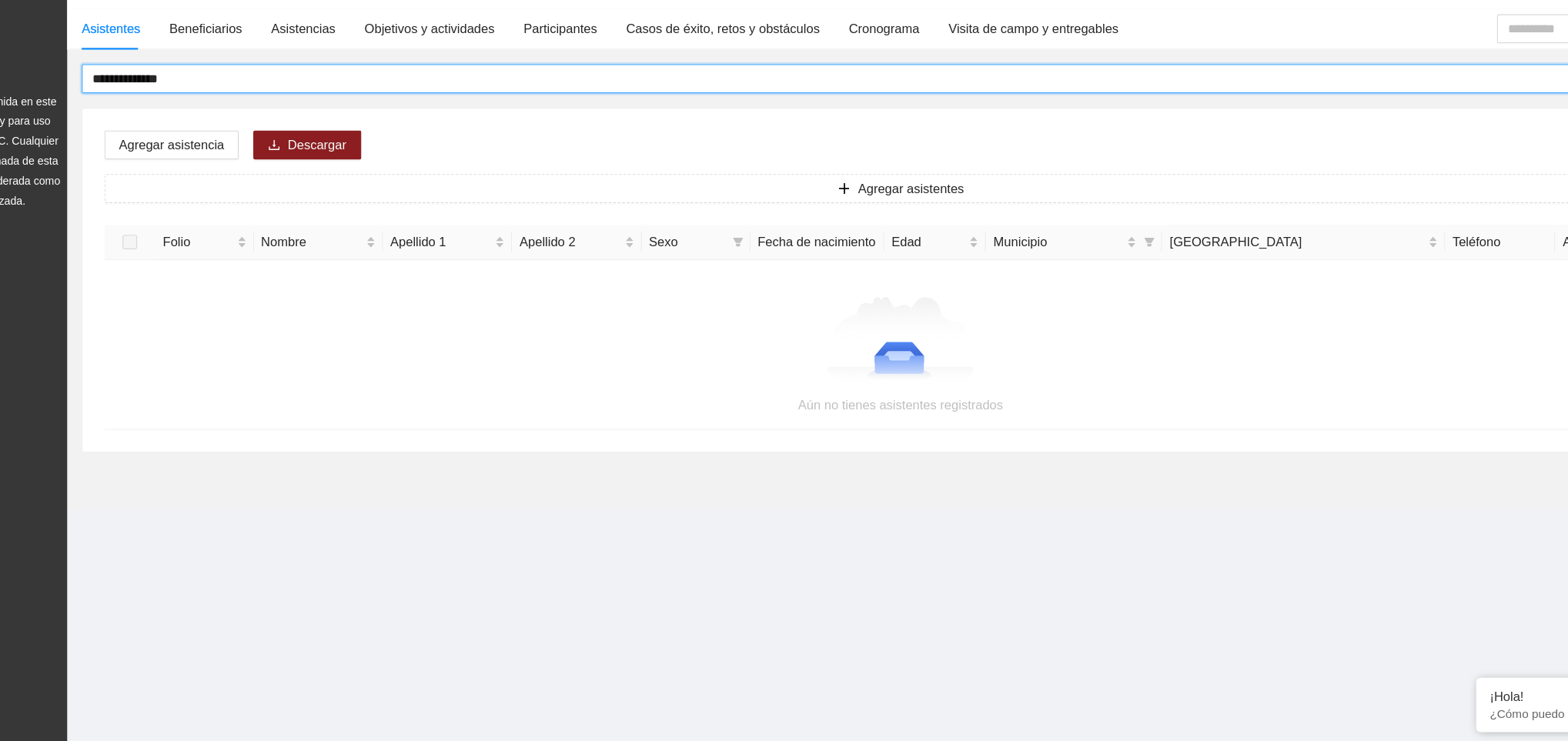
click at [231, 176] on input "**********" at bounding box center [837, 180] width 1323 height 17
type input "**********"
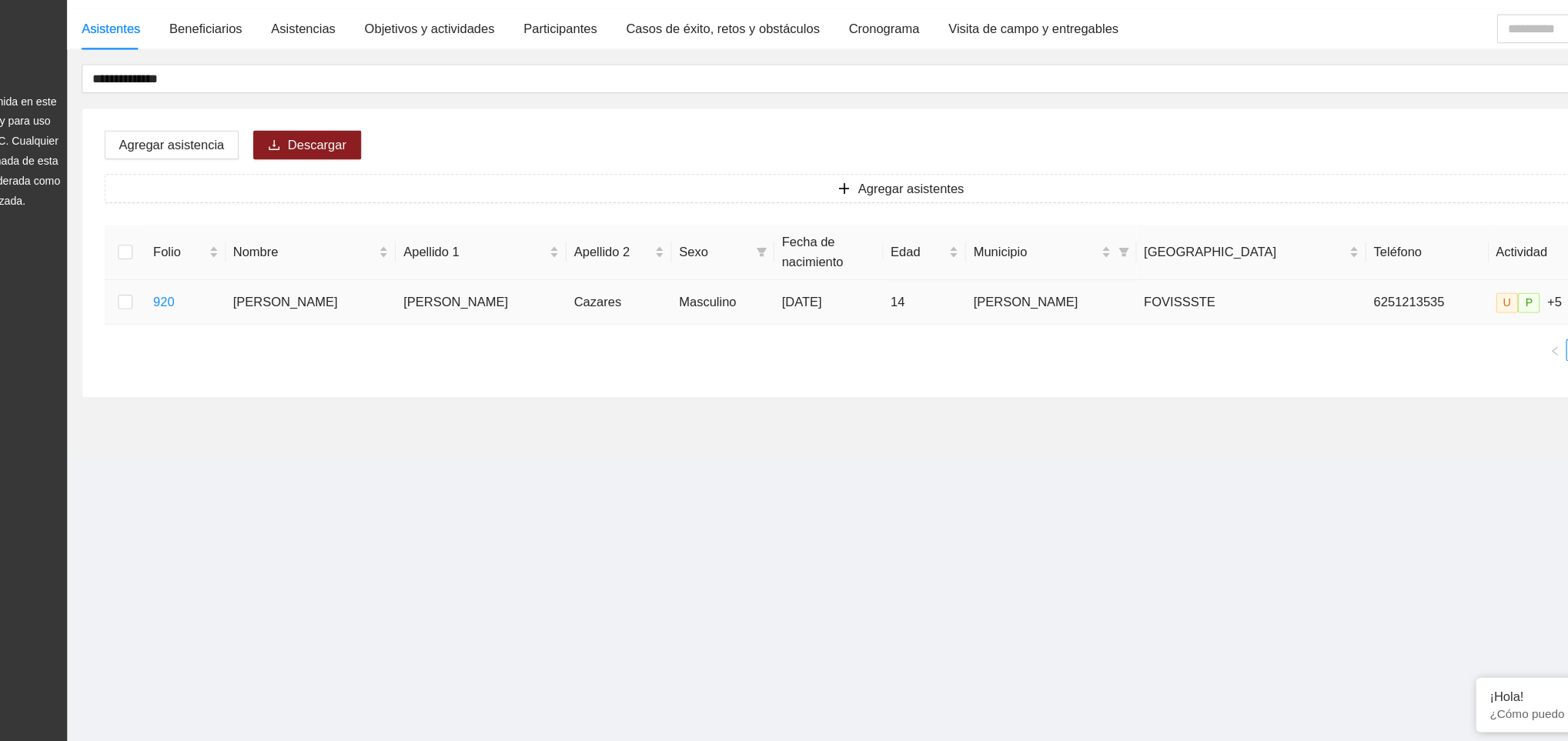
click at [185, 357] on td at bounding box center [203, 369] width 35 height 38
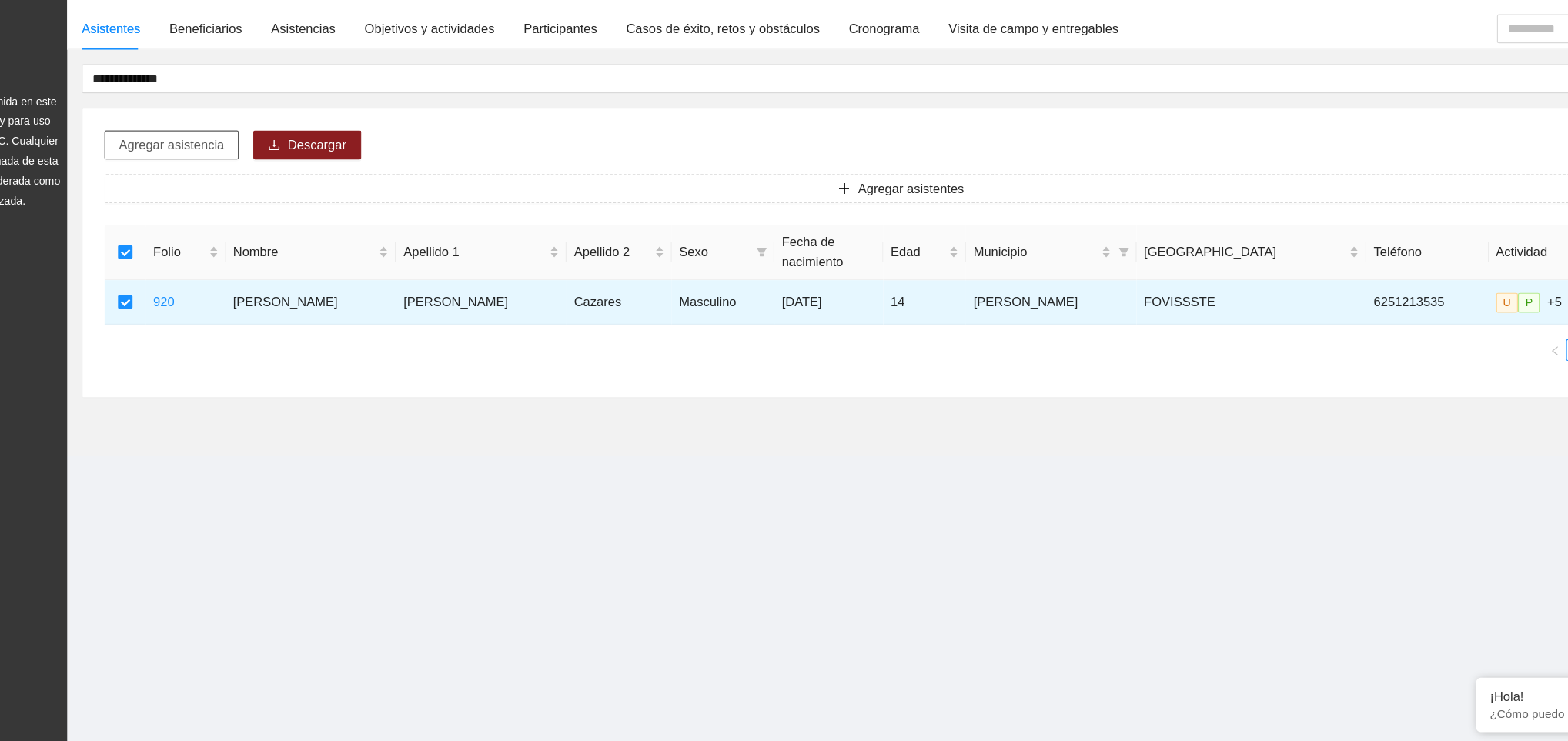
click at [250, 227] on span "Agregar asistencia" at bounding box center [242, 235] width 89 height 17
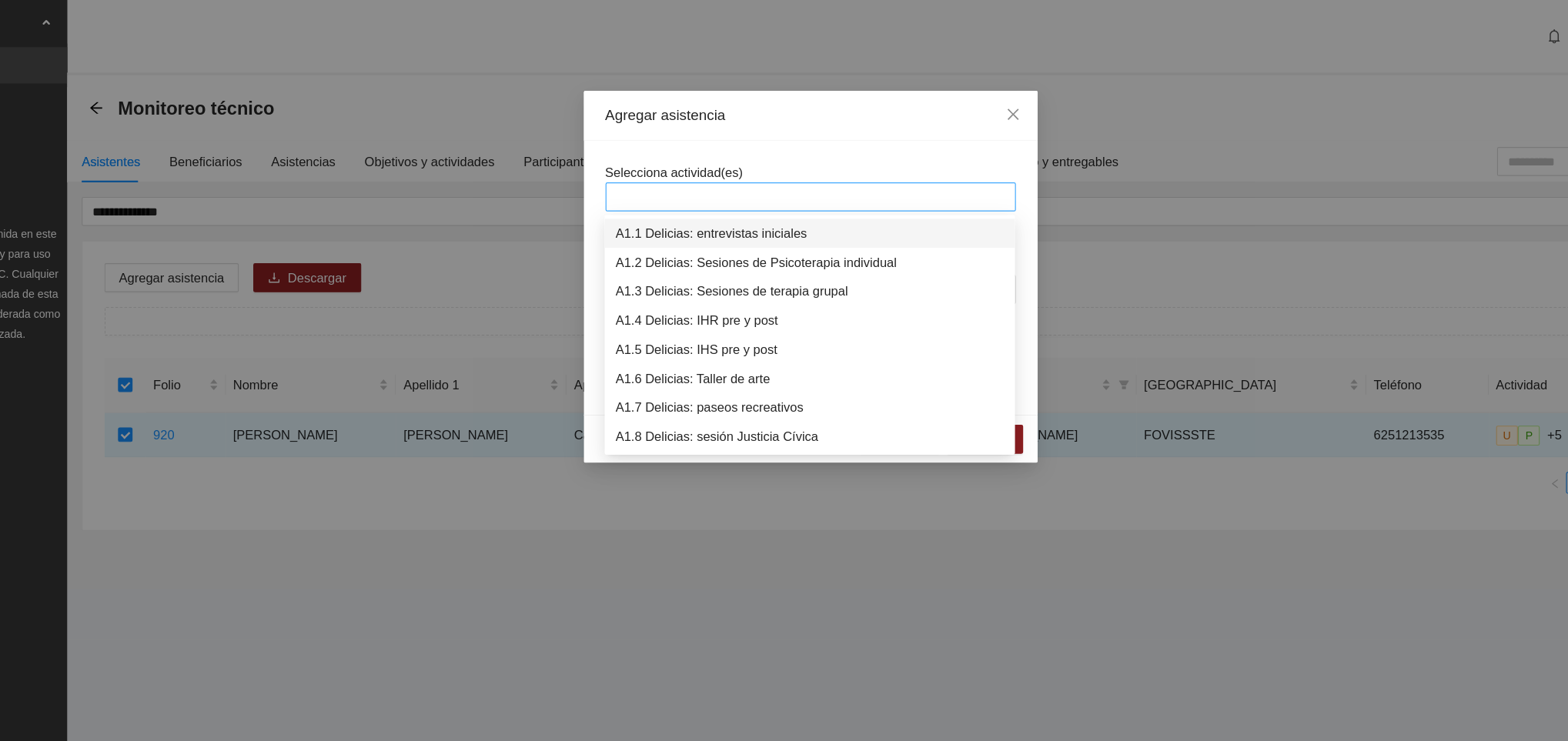
click at [646, 163] on div at bounding box center [784, 167] width 340 height 19
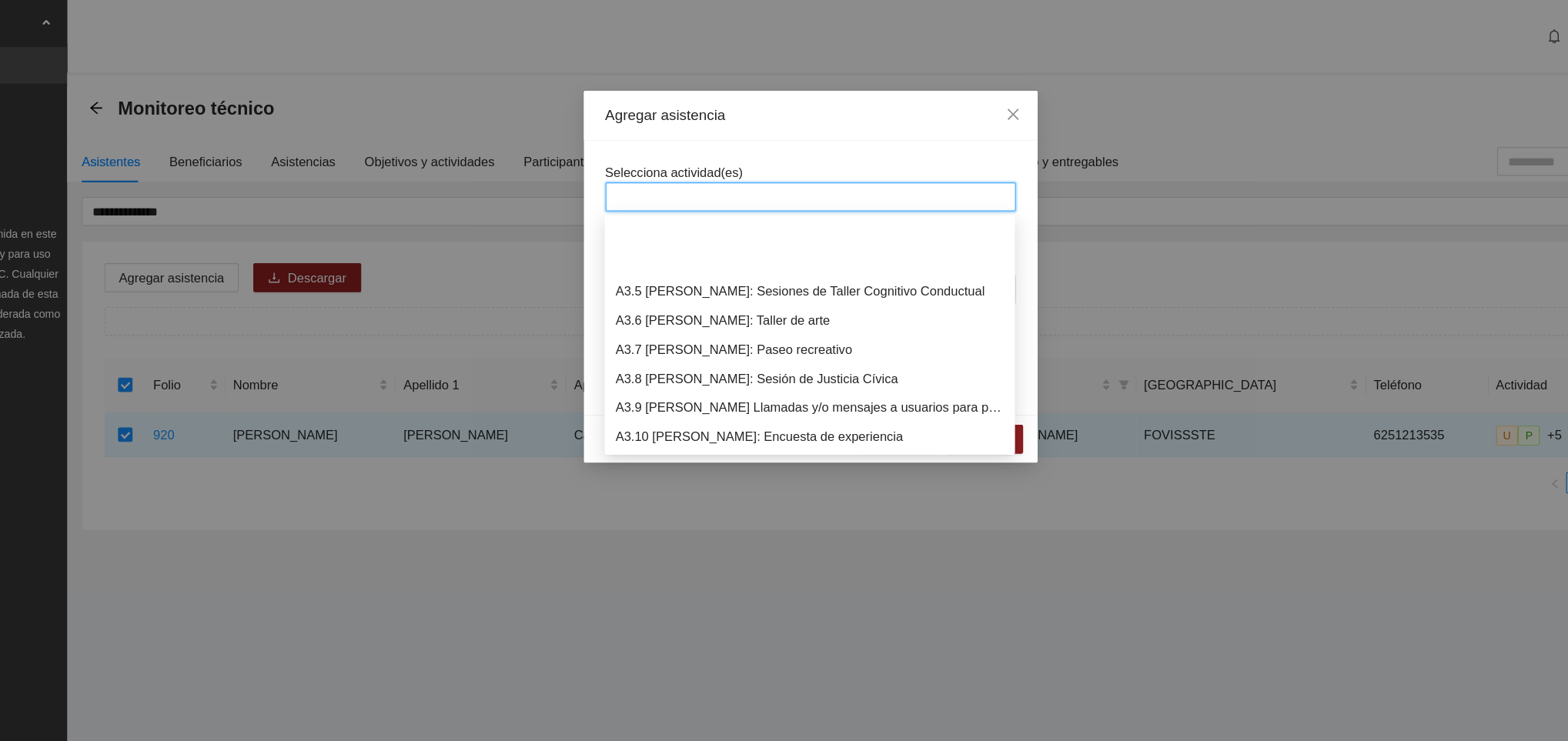
scroll to position [886, 0]
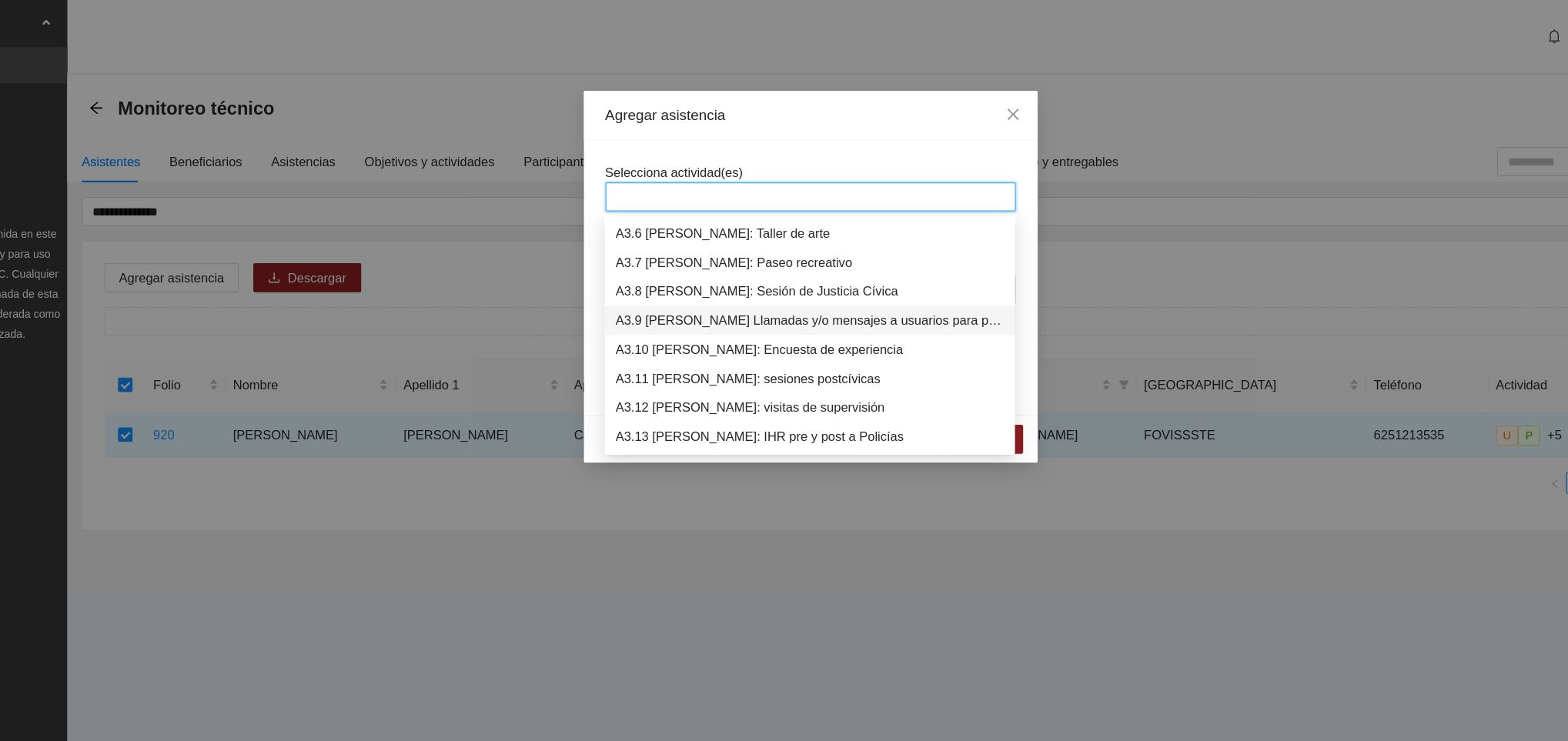
click at [794, 272] on div "A3.9 [PERSON_NAME] Llamadas y/o mensajes a usuarios para programación, seguimie…" at bounding box center [783, 271] width 329 height 17
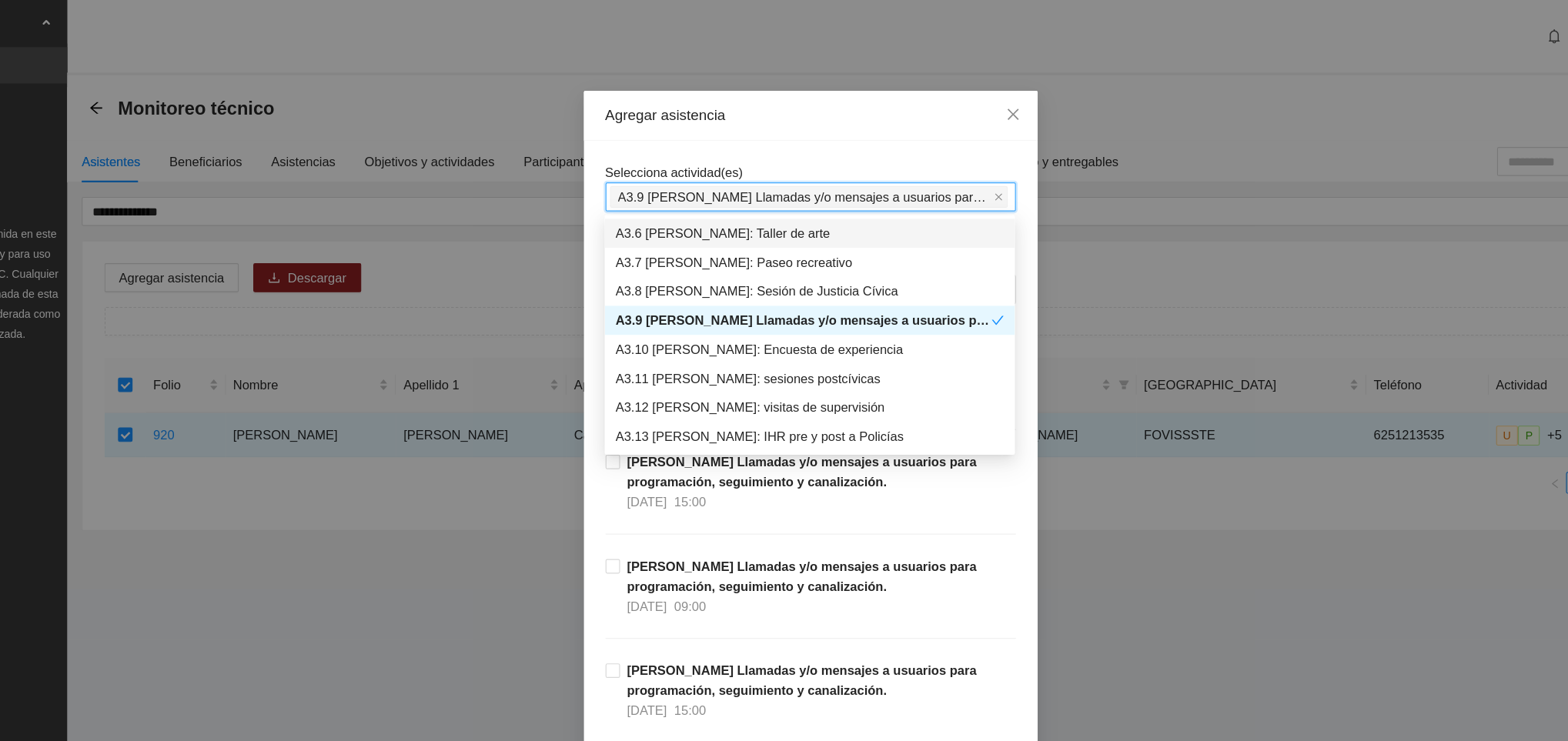
click at [781, 117] on div "Agregar asistencia" at bounding box center [784, 98] width 385 height 42
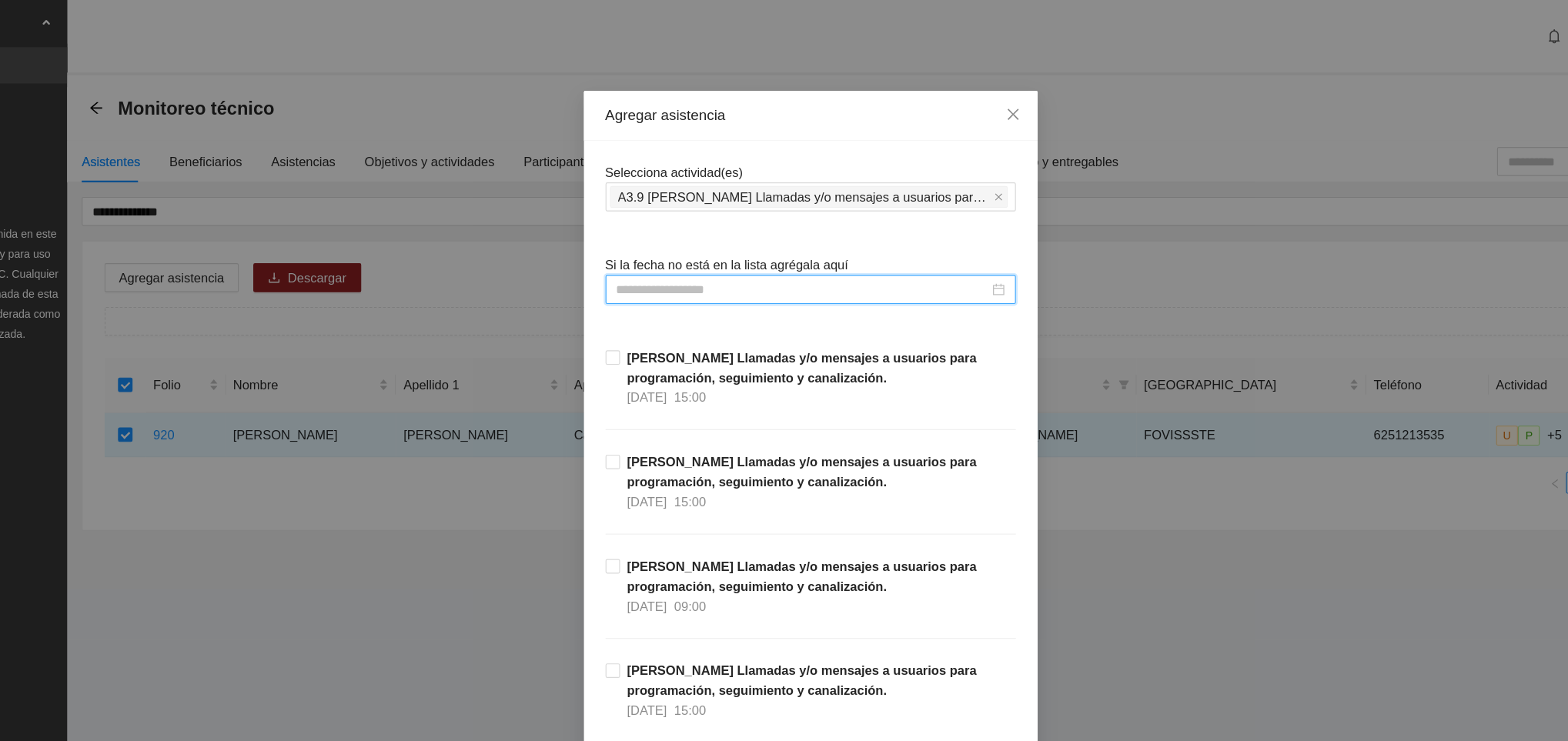
click at [675, 250] on input at bounding box center [777, 245] width 315 height 17
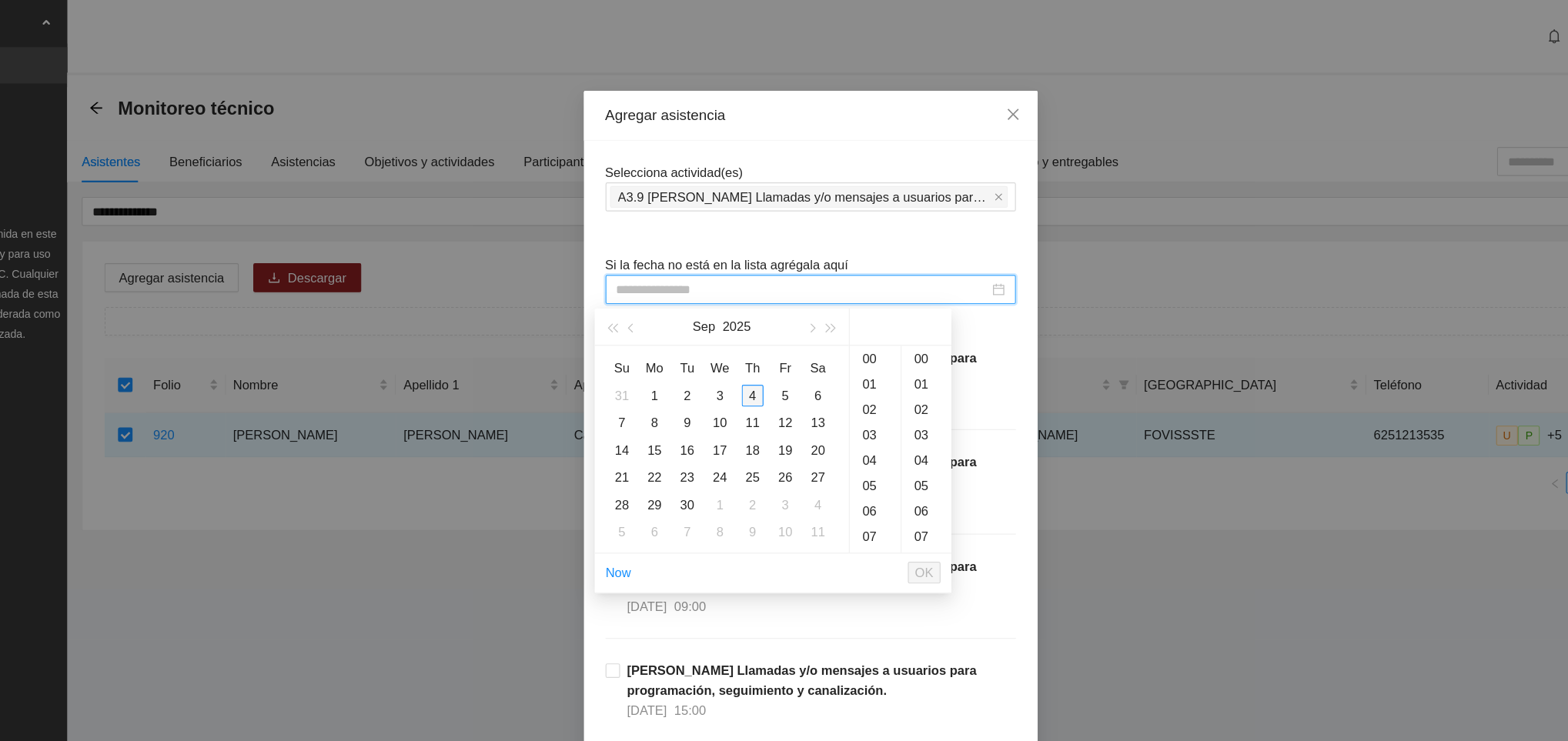
click at [733, 332] on div "4" at bounding box center [735, 335] width 19 height 19
click at [875, 349] on div "19" at bounding box center [882, 350] width 42 height 22
type input "**********"
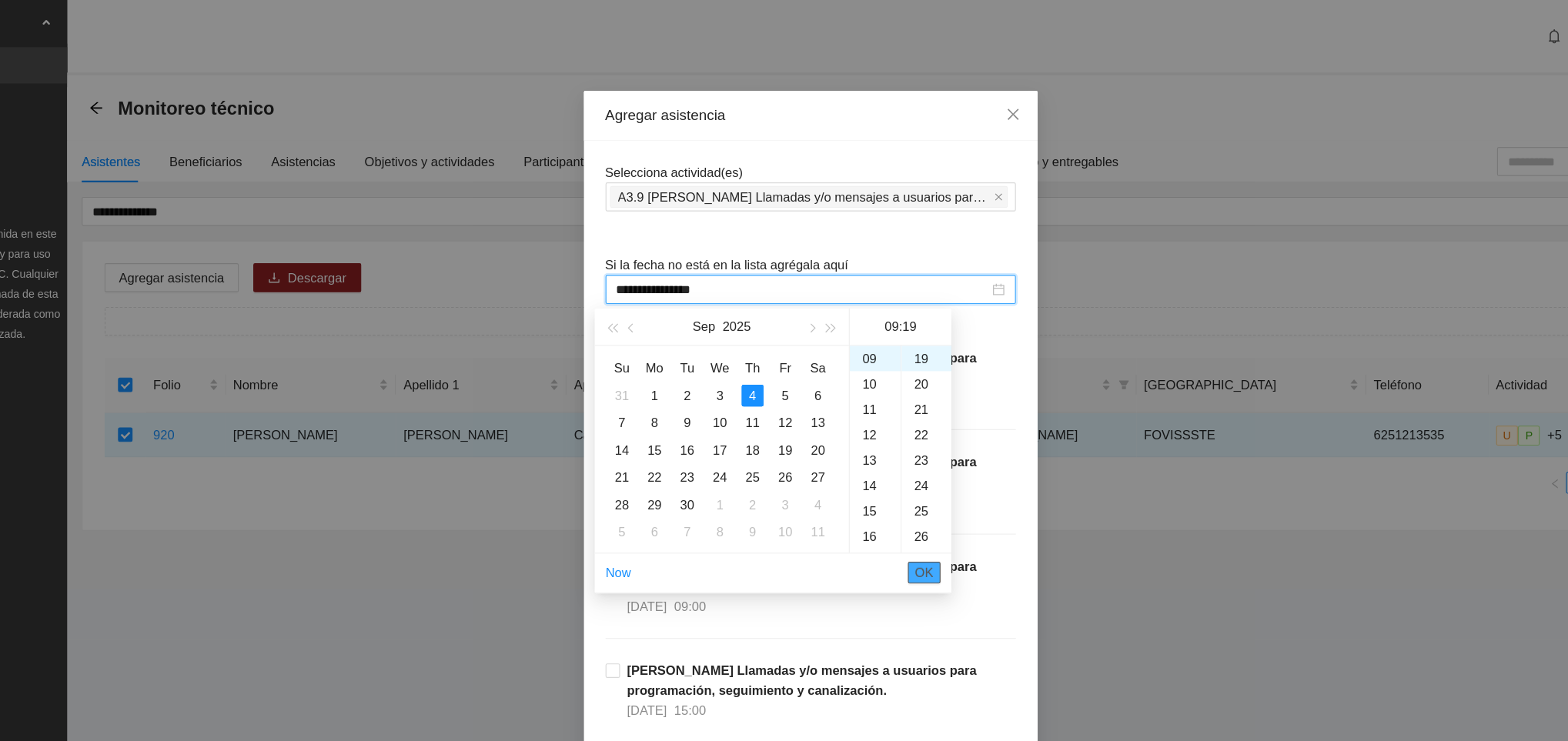
click at [878, 483] on span "OK" at bounding box center [881, 486] width 15 height 17
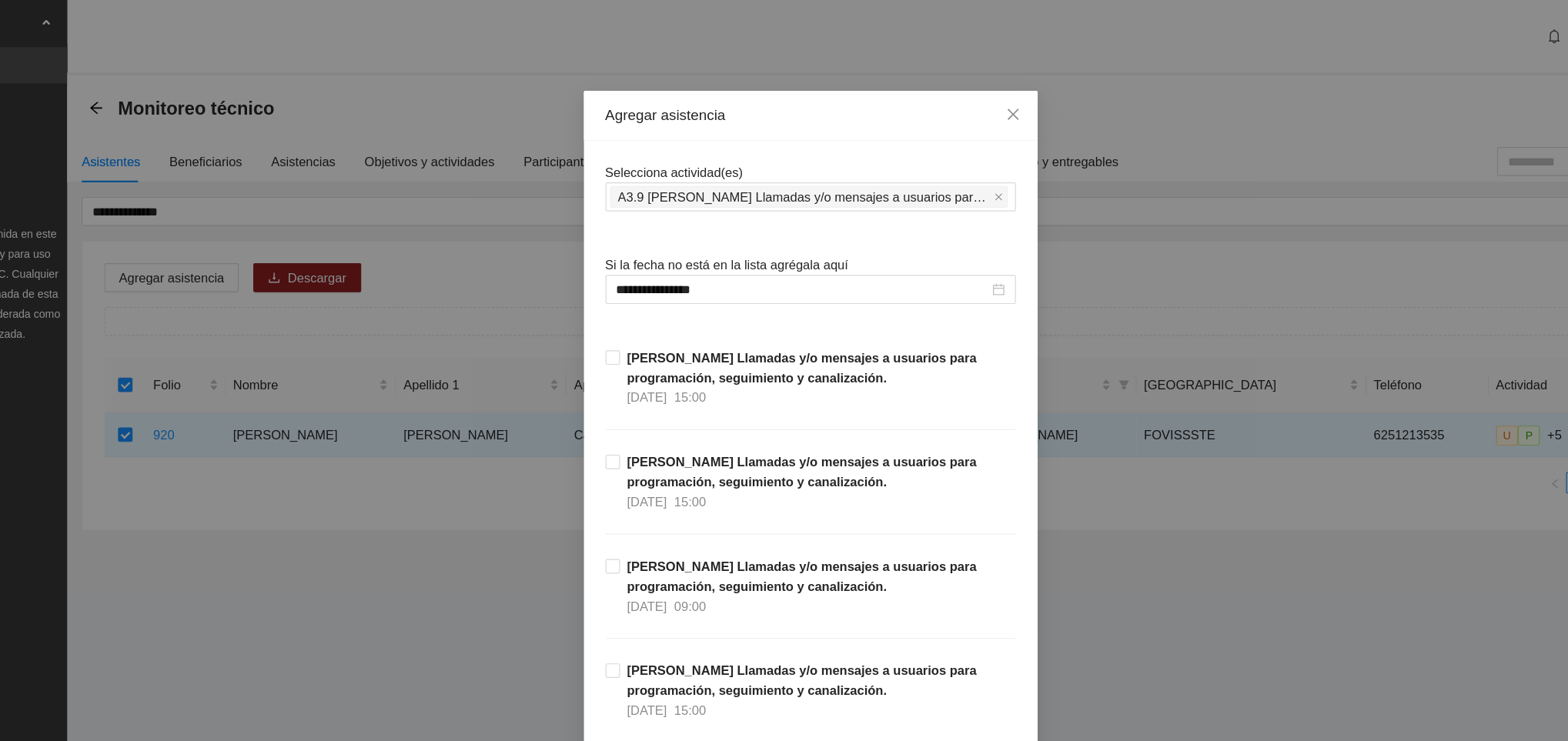
click at [943, 525] on div "[PERSON_NAME] Llamadas y/o mensajes a usuarios para programación, seguimiento y…" at bounding box center [784, 516] width 348 height 89
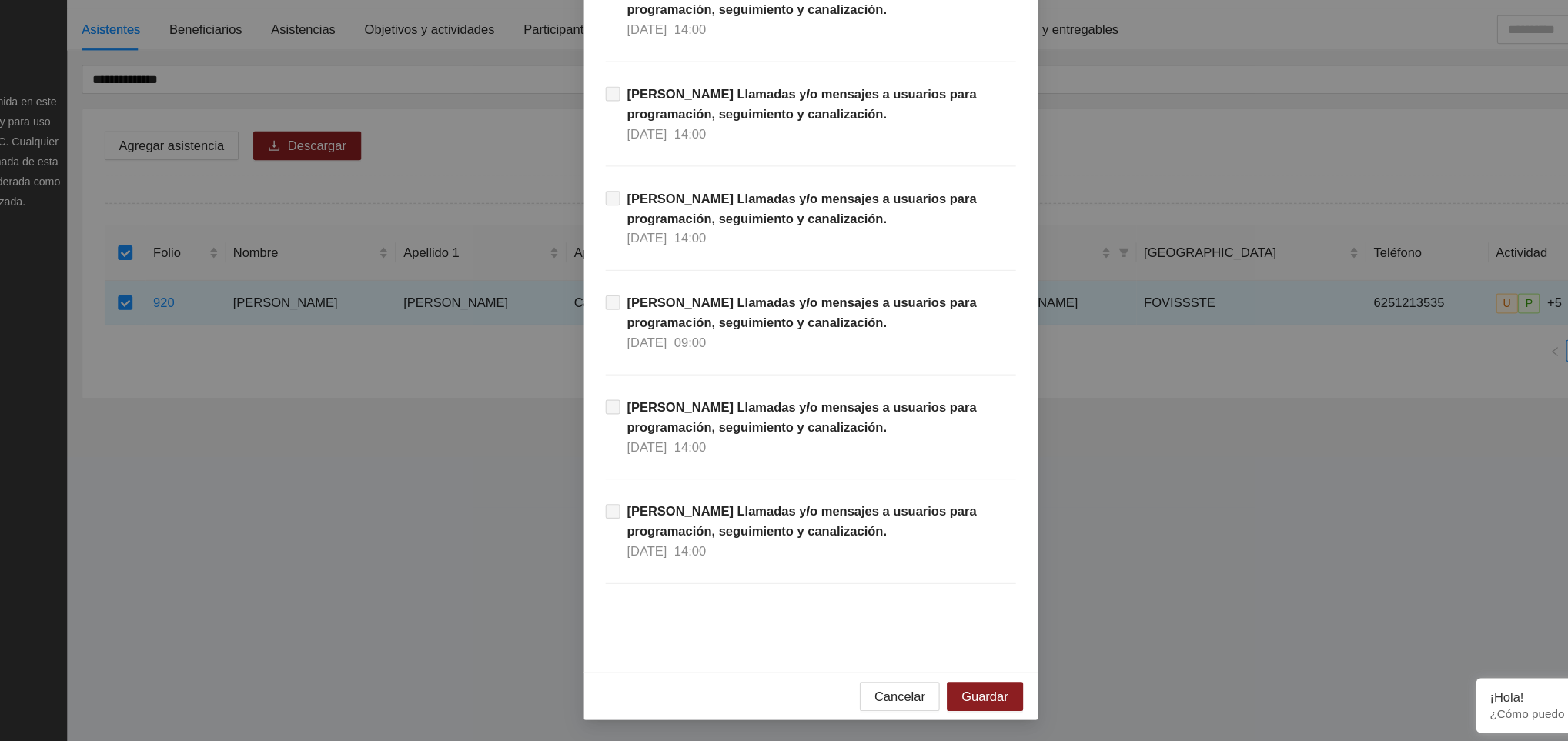
scroll to position [0, 0]
click at [930, 687] on div "Cancelar Guardar" at bounding box center [784, 702] width 385 height 41
click at [930, 697] on span "Guardar" at bounding box center [931, 702] width 39 height 17
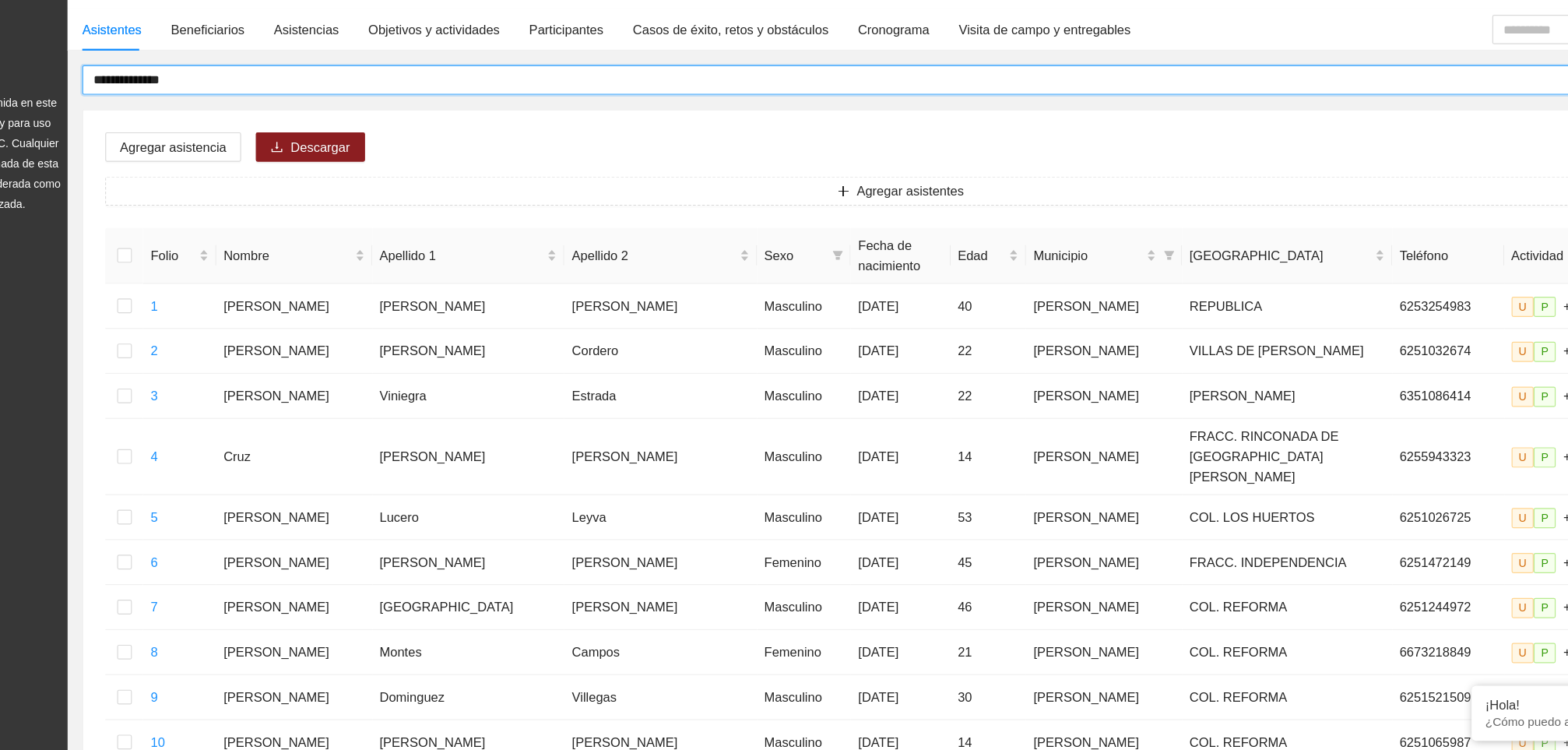
drag, startPoint x: 278, startPoint y: 182, endPoint x: 137, endPoint y: 181, distance: 141.0
click at [137, 181] on section "**********" at bounding box center [784, 659] width 1568 height 1319
type input "**********"
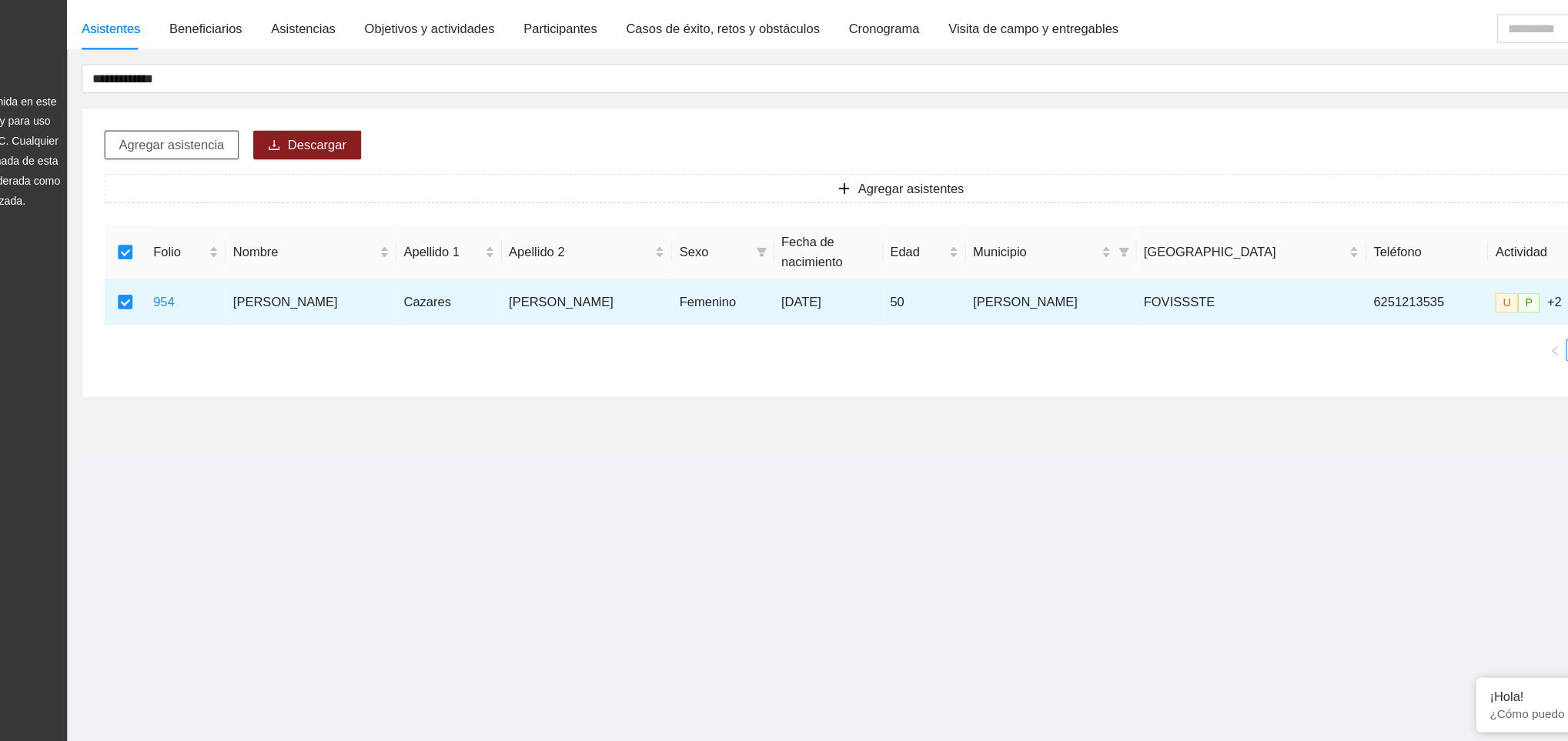
click at [253, 240] on span "Agregar asistencia" at bounding box center [242, 235] width 89 height 17
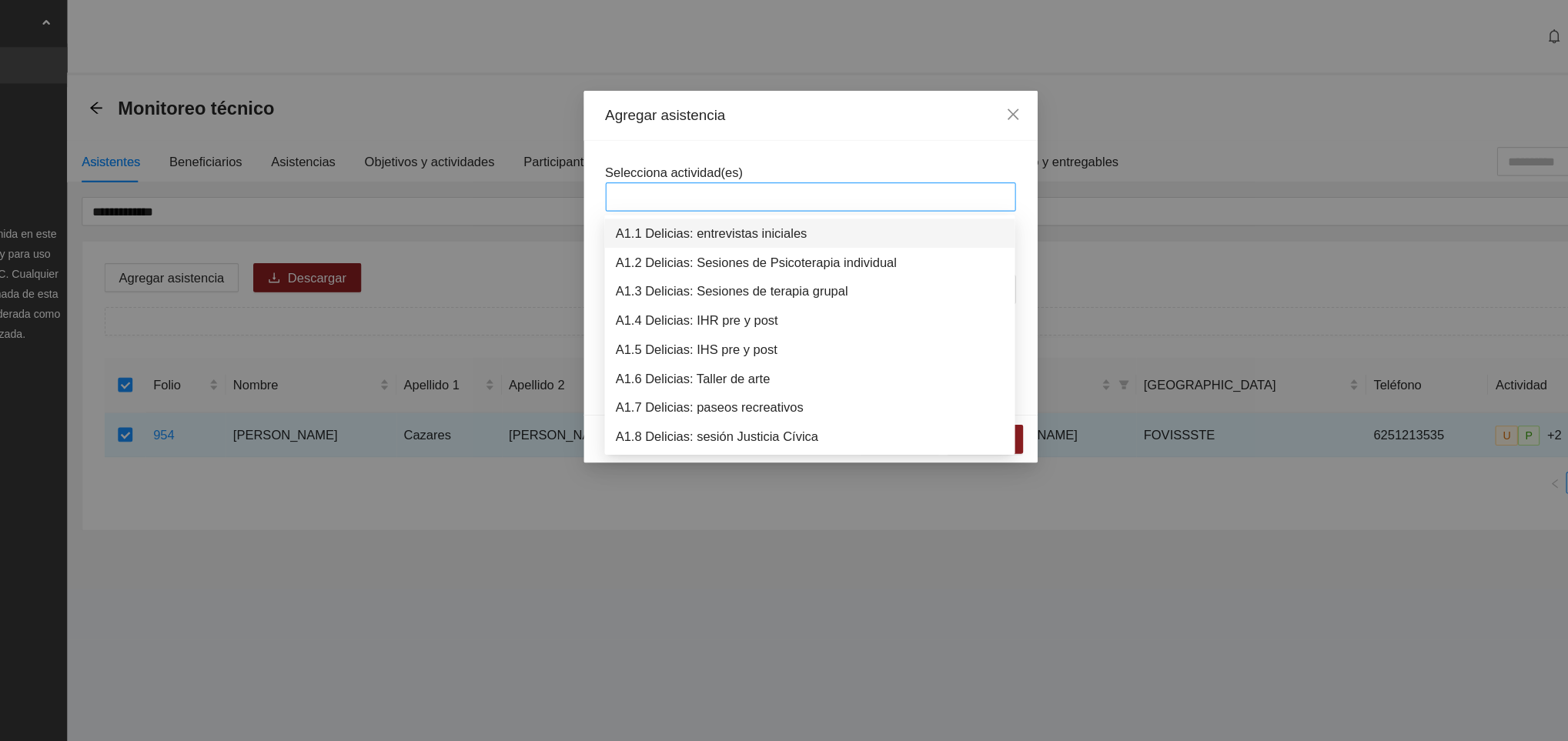
click at [646, 157] on div at bounding box center [784, 167] width 348 height 25
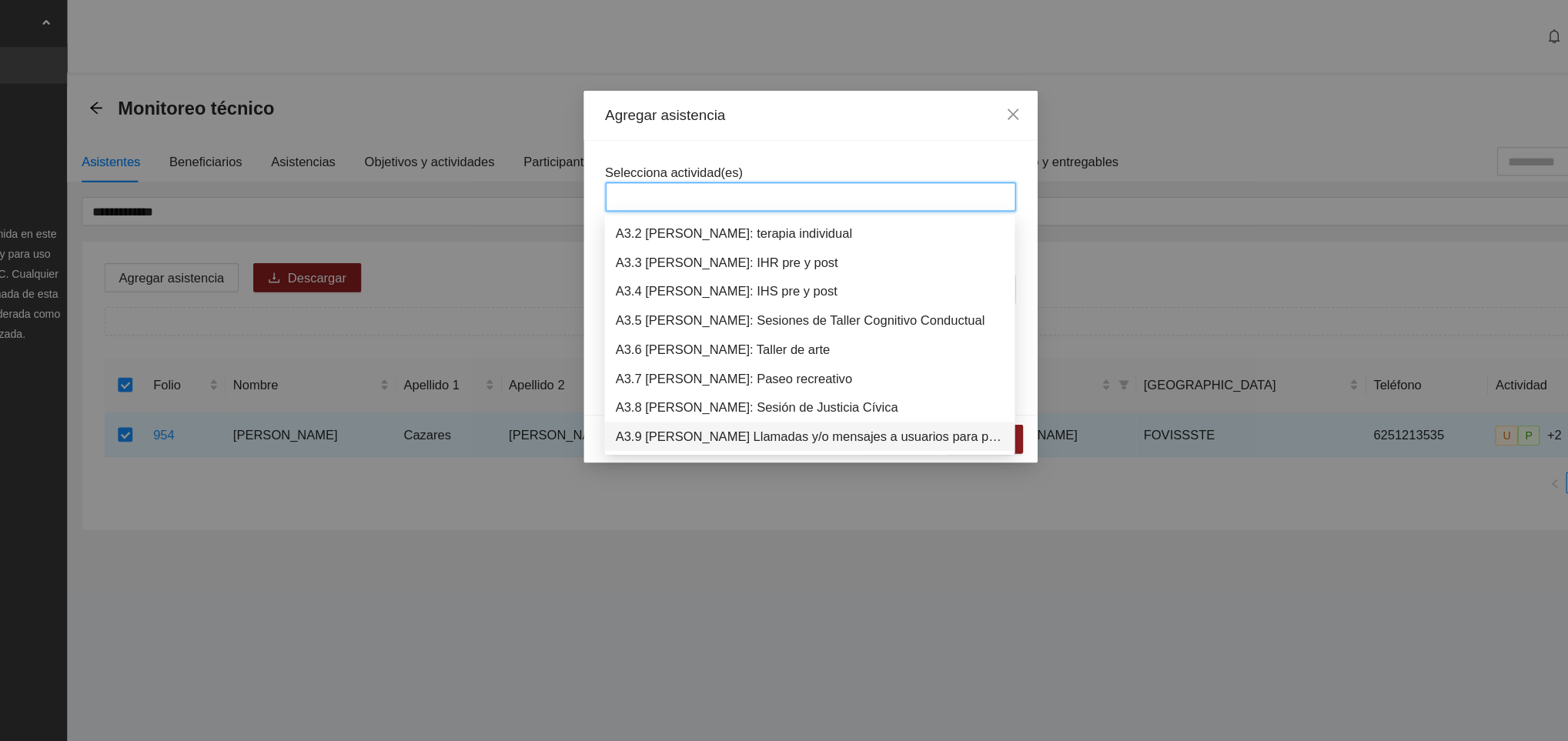
scroll to position [813, 0]
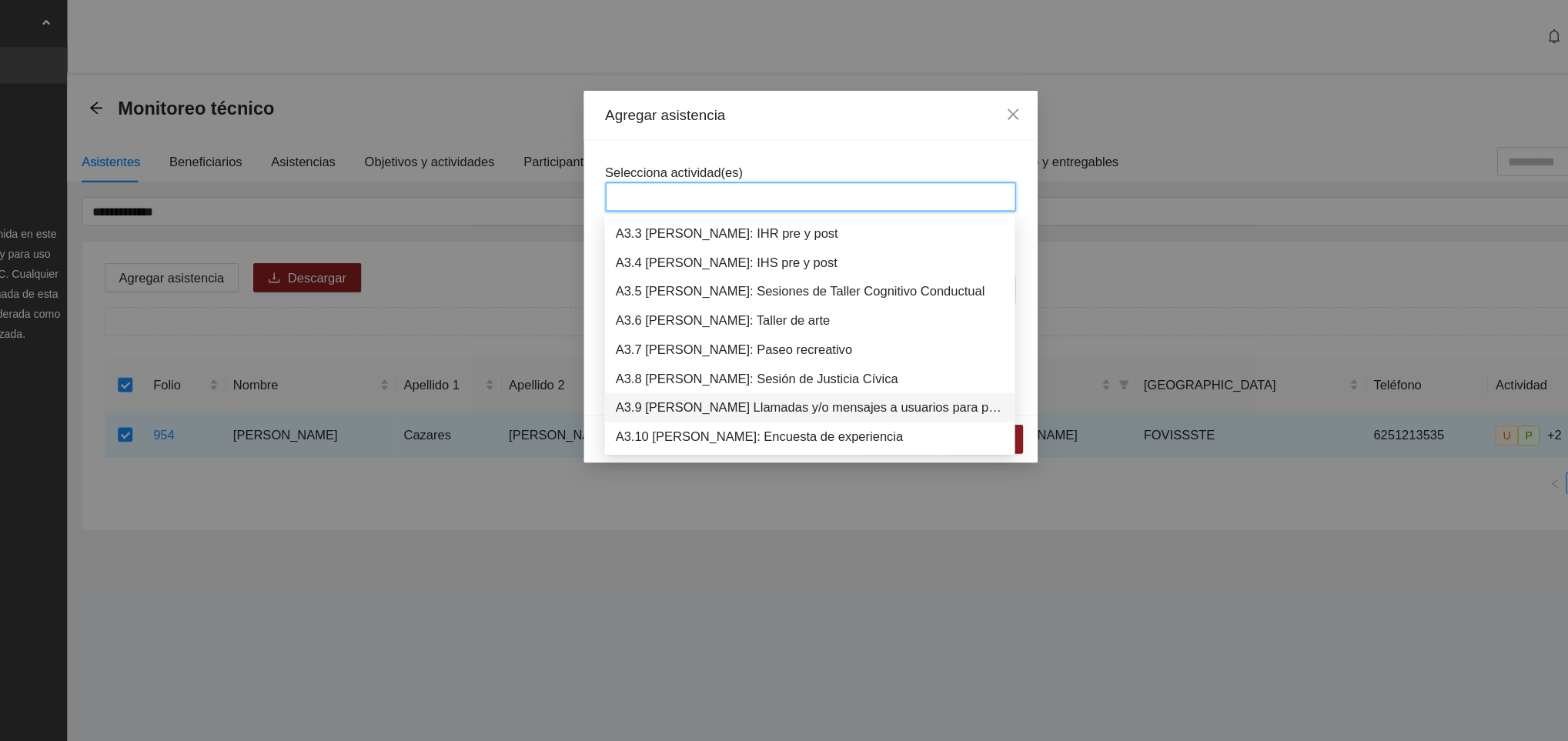
click at [749, 343] on div "A3.9 [PERSON_NAME] Llamadas y/o mensajes a usuarios para programación, seguimie…" at bounding box center [783, 345] width 329 height 17
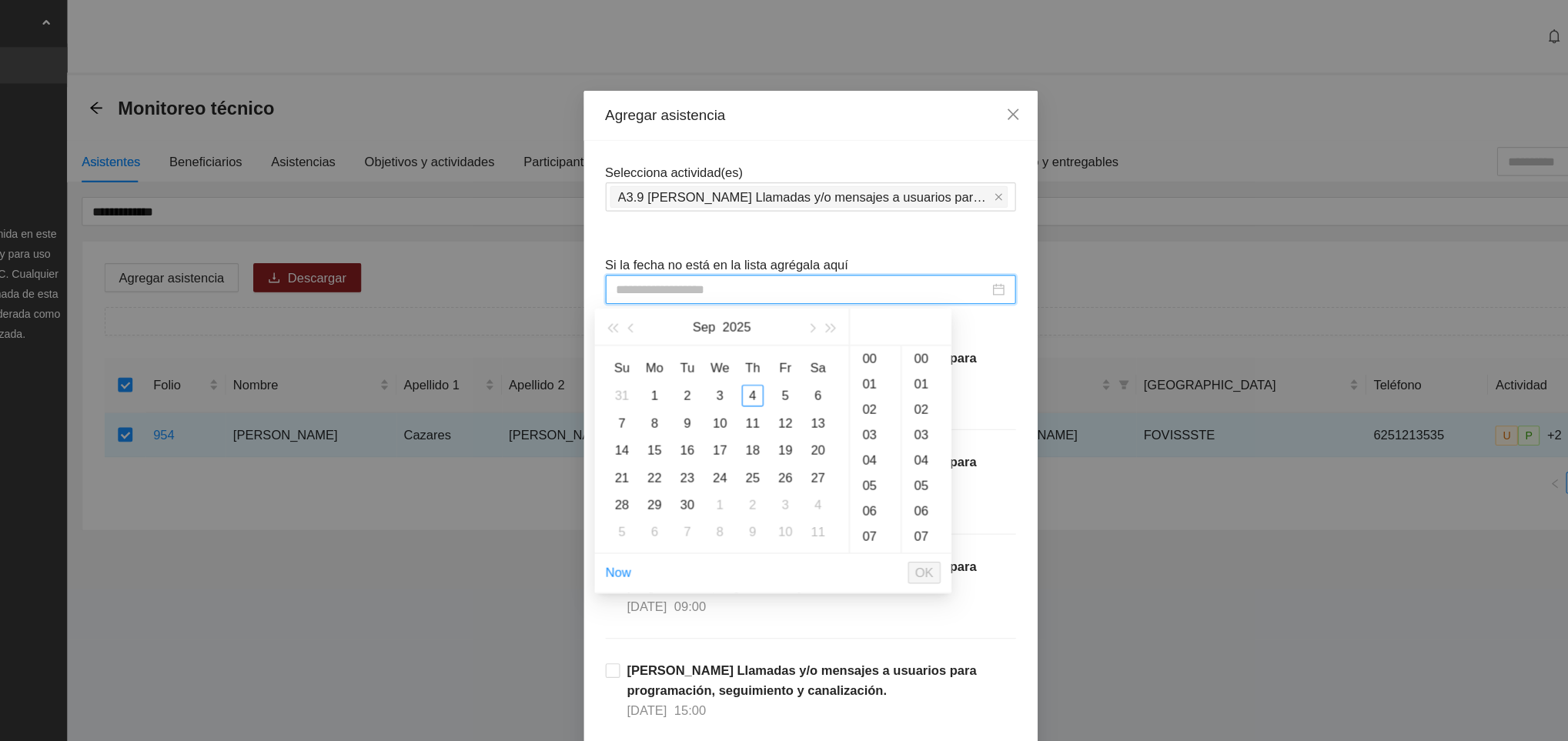
click at [656, 251] on input at bounding box center [777, 245] width 315 height 17
click at [733, 335] on div "4" at bounding box center [735, 335] width 19 height 19
click at [878, 349] on div "20" at bounding box center [882, 349] width 42 height 22
type input "**********"
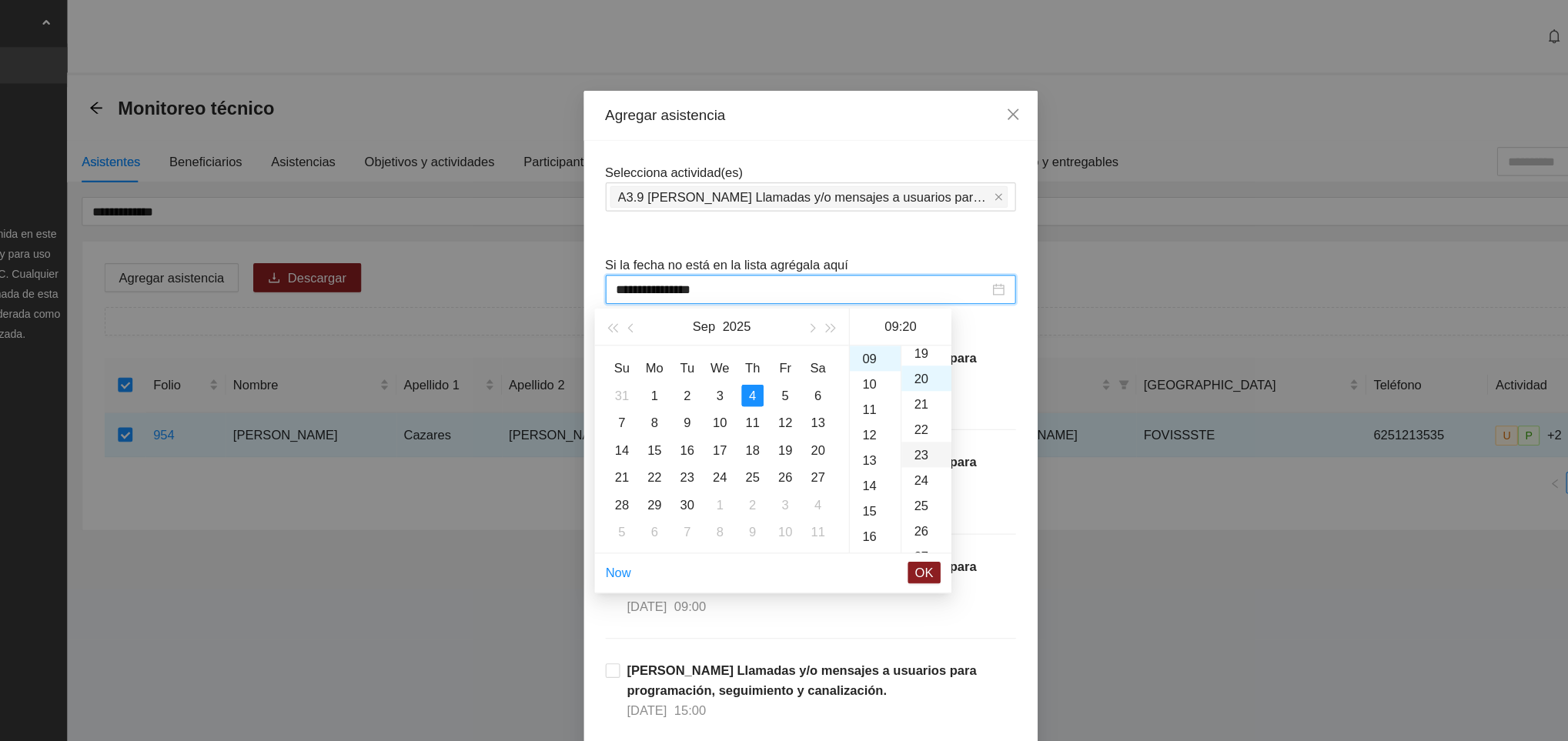
scroll to position [430, 0]
click at [885, 487] on span "OK" at bounding box center [881, 486] width 15 height 17
click at [882, 484] on span "OK" at bounding box center [881, 486] width 15 height 17
click at [885, 487] on span "OK" at bounding box center [881, 486] width 15 height 17
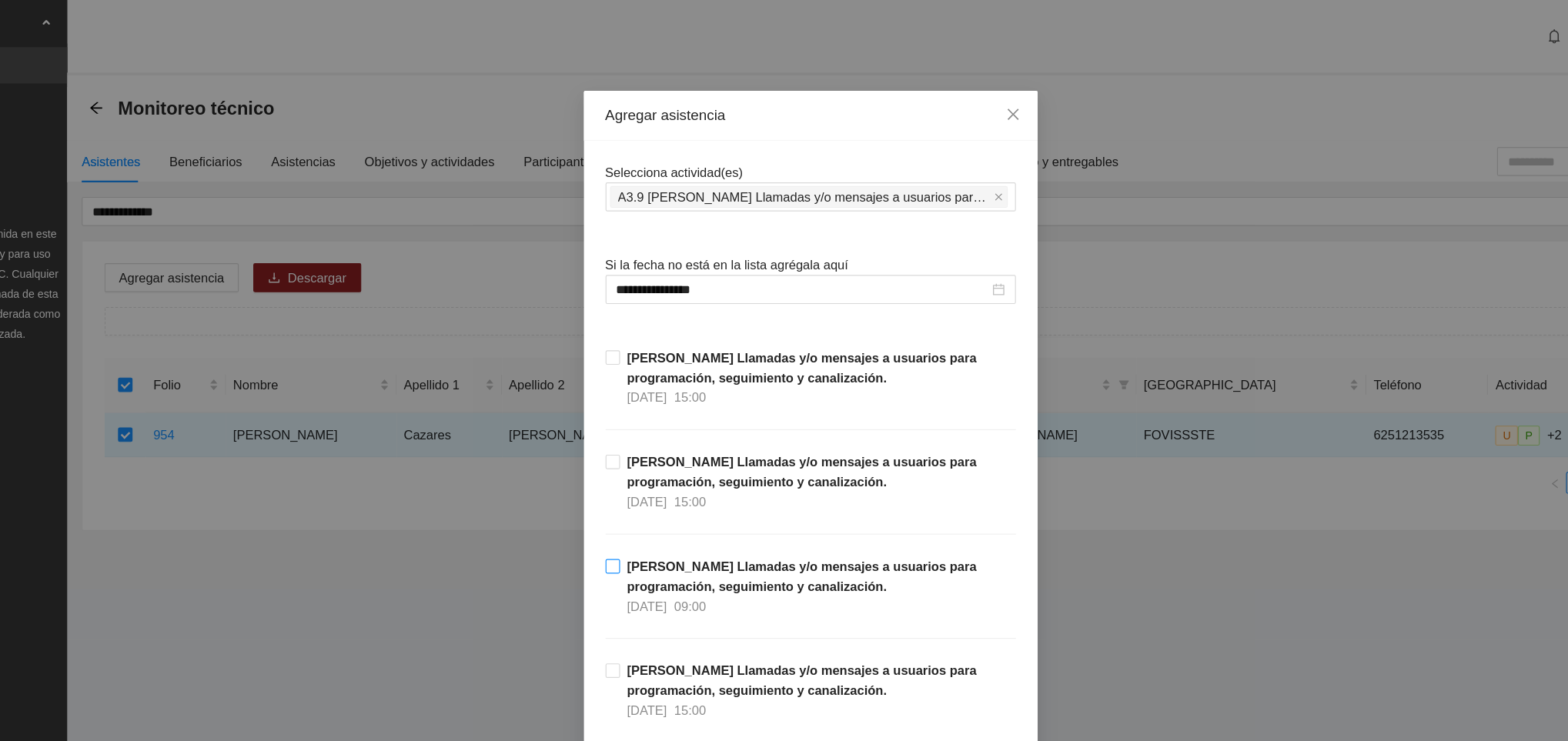
click at [923, 503] on span "[PERSON_NAME] Llamadas y/o mensajes a usuarios para programación, seguimiento y…" at bounding box center [790, 497] width 336 height 51
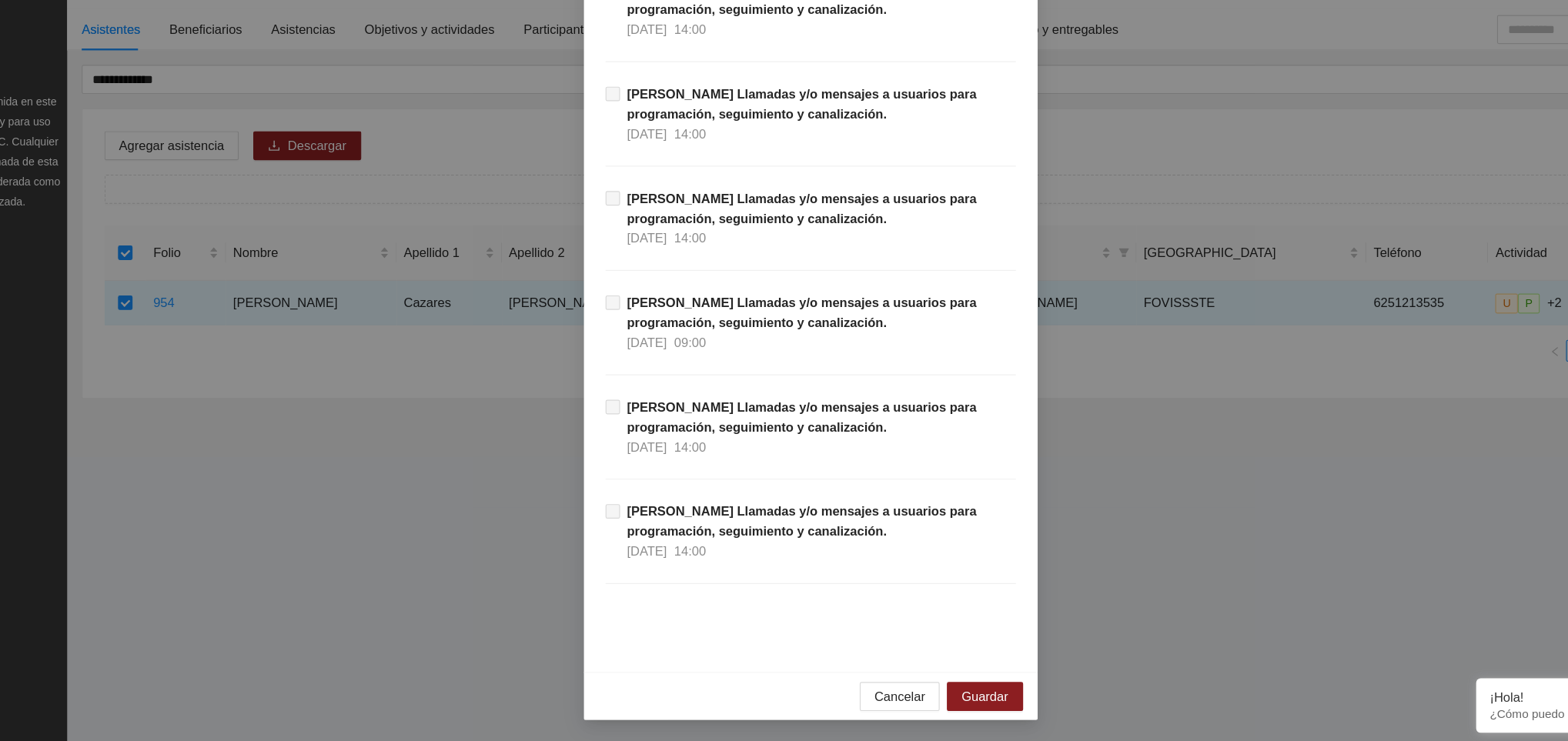
scroll to position [0, 0]
click at [919, 696] on span "Guardar" at bounding box center [931, 702] width 39 height 17
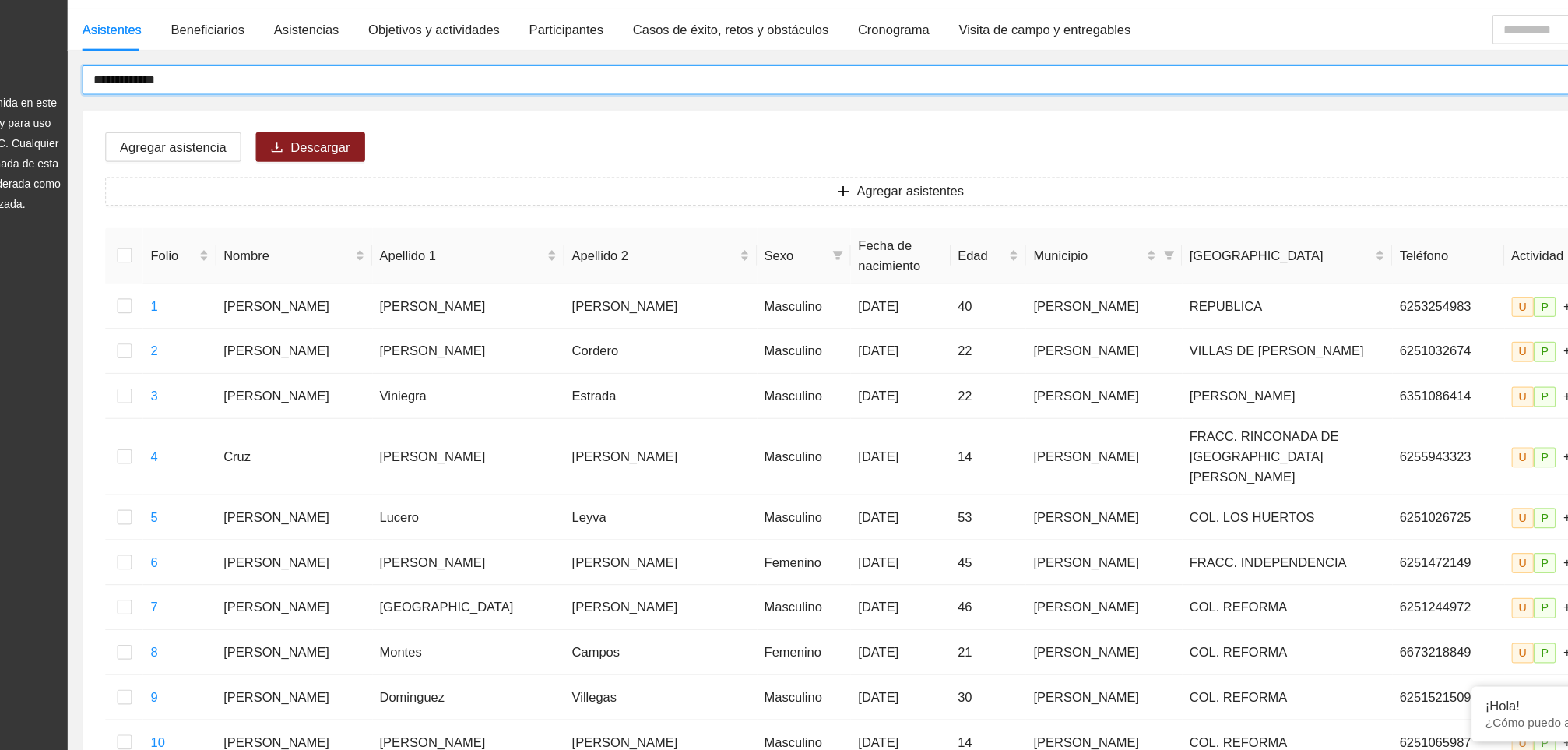
drag, startPoint x: 254, startPoint y: 174, endPoint x: 176, endPoint y: 176, distance: 78.0
click at [176, 176] on span "**********" at bounding box center [844, 182] width 1351 height 25
type input "**********"
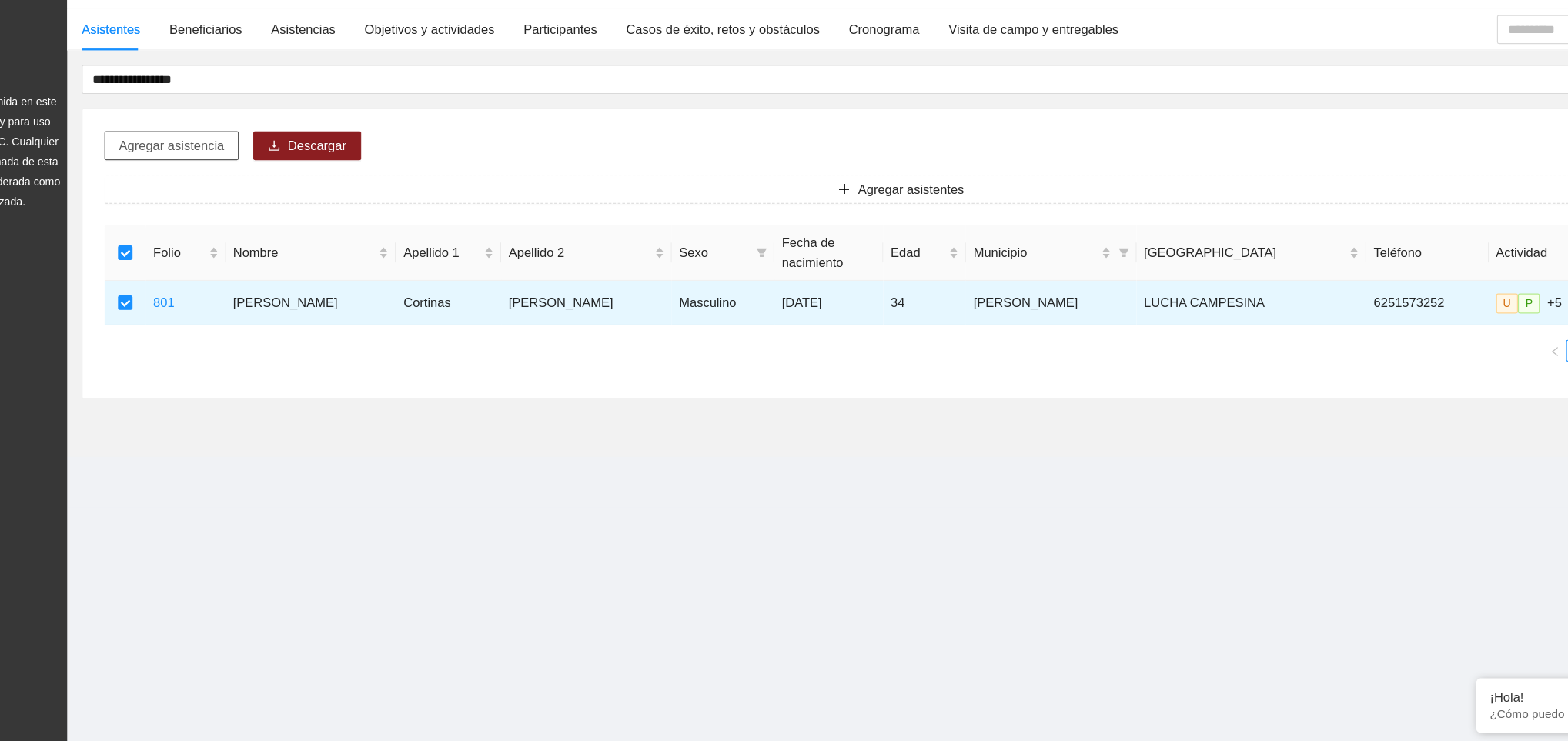
click at [256, 247] on button "Agregar asistencia" at bounding box center [242, 235] width 114 height 25
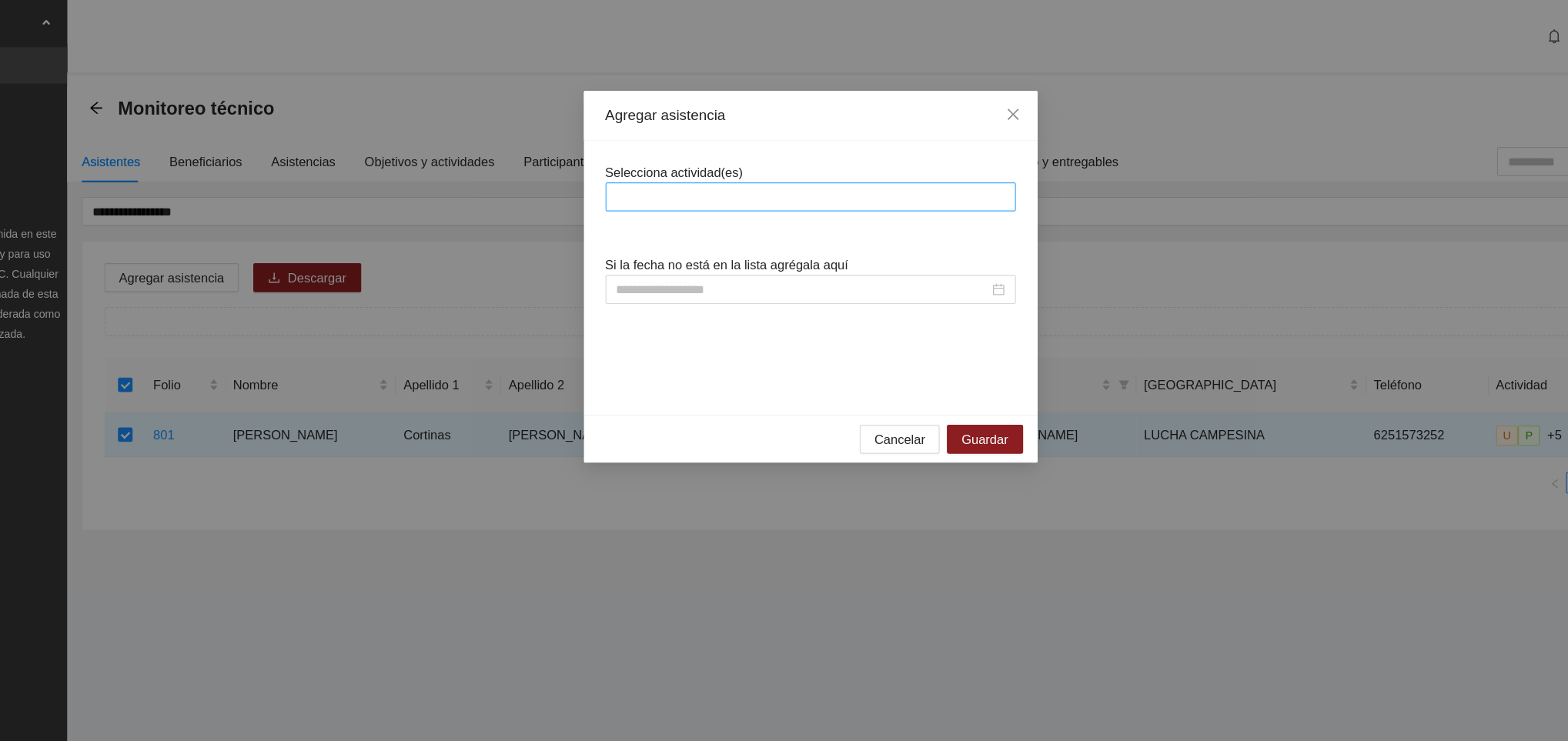
click at [639, 160] on div at bounding box center [784, 167] width 340 height 19
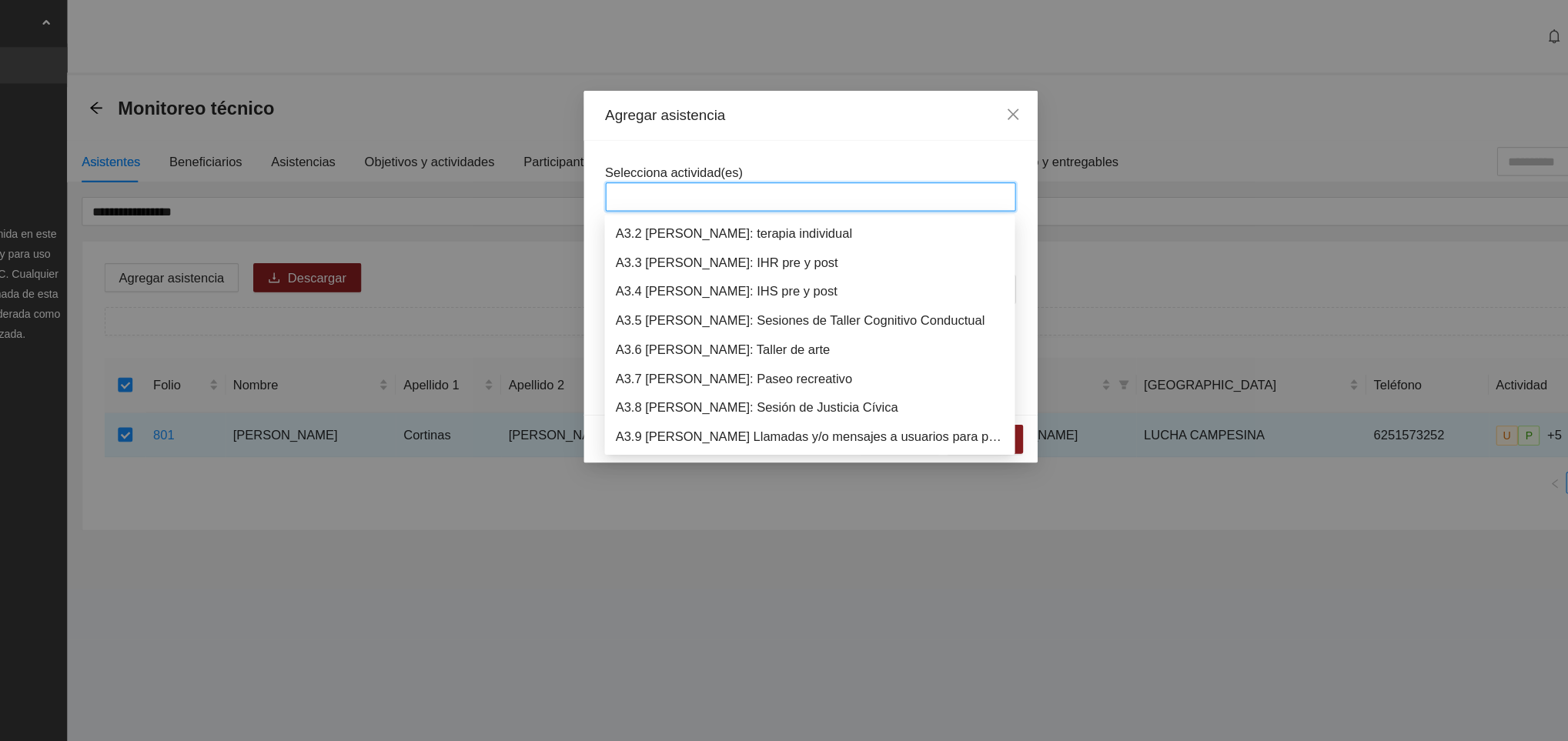
scroll to position [813, 0]
click at [706, 340] on div "A3.9 [PERSON_NAME] Llamadas y/o mensajes a usuarios para programación, seguimie…" at bounding box center [783, 345] width 329 height 17
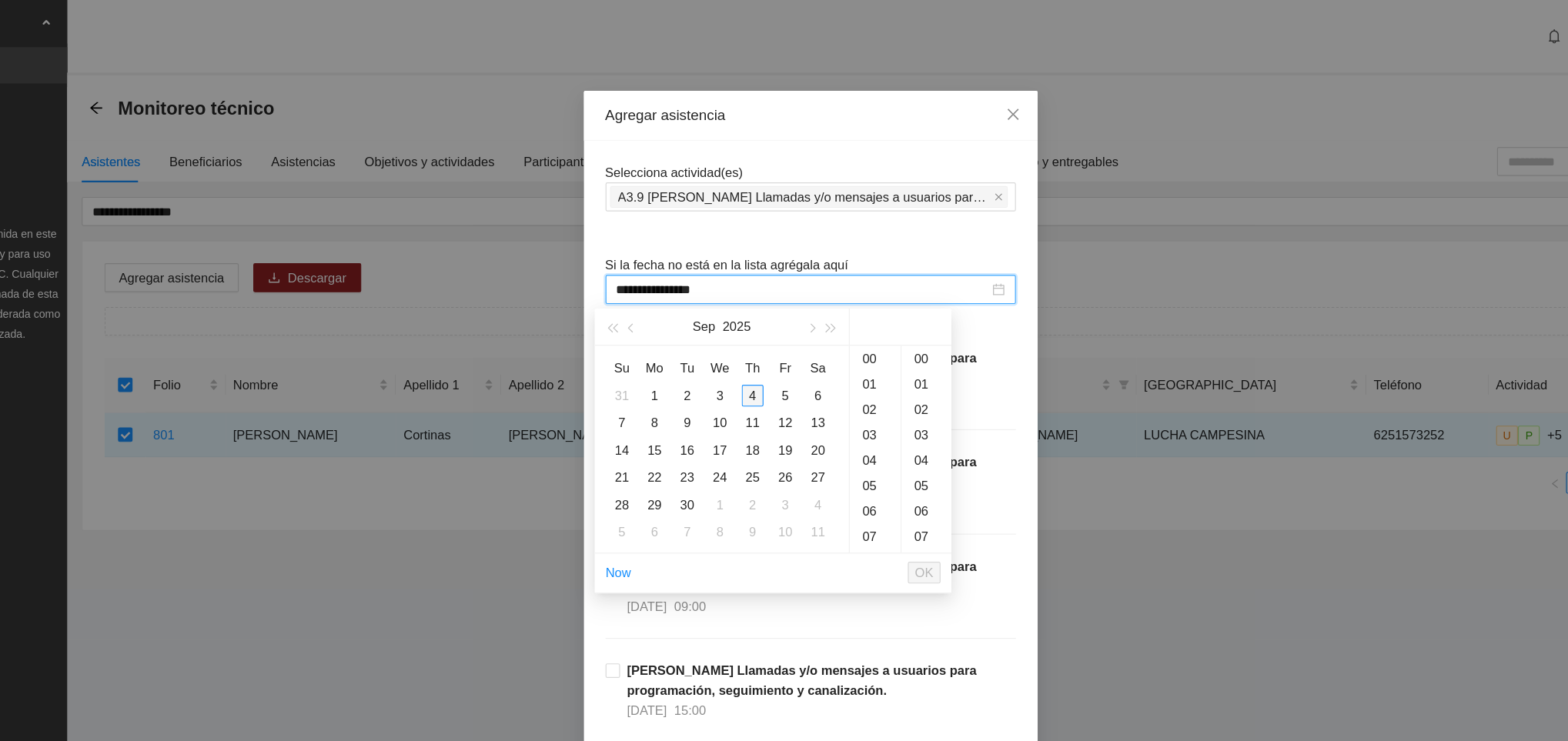
type input "**********"
drag, startPoint x: 680, startPoint y: 250, endPoint x: 732, endPoint y: 337, distance: 101.4
click at [732, 337] on body "**********" at bounding box center [784, 370] width 1568 height 741
click at [732, 337] on div "4" at bounding box center [735, 335] width 19 height 19
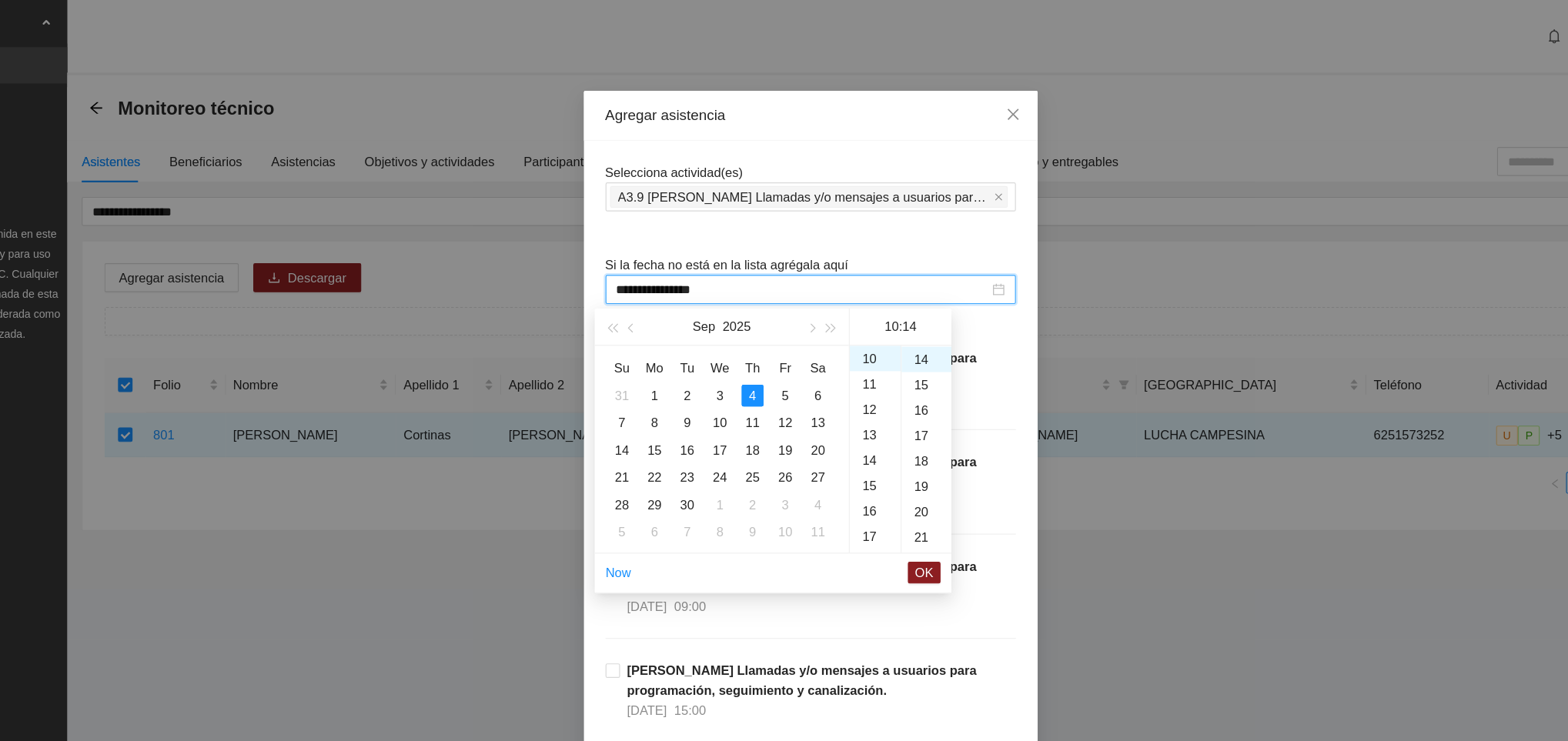
click at [732, 337] on div "4" at bounding box center [735, 335] width 19 height 19
